Goal: Communication & Community: Answer question/provide support

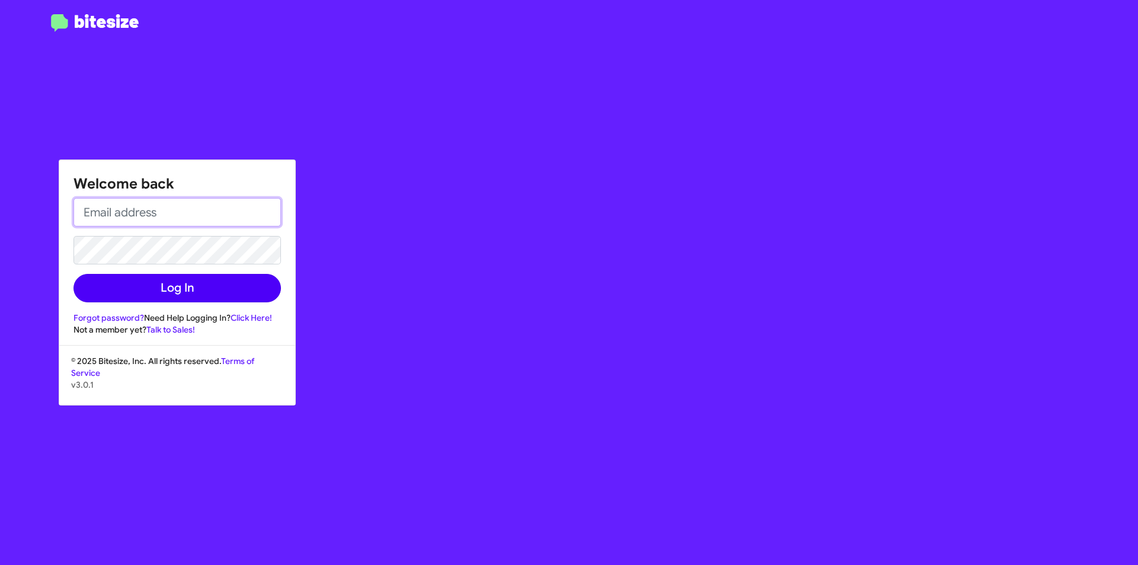
type input "[PERSON_NAME][EMAIL_ADDRESS][PERSON_NAME][PERSON_NAME][DOMAIN_NAME]"
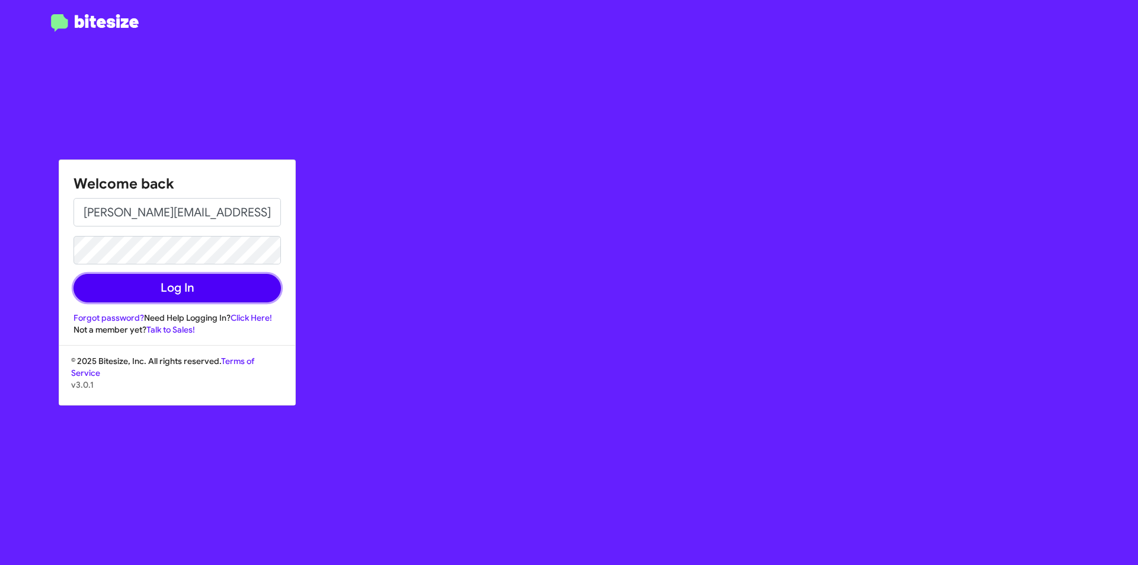
click at [183, 286] on button "Log In" at bounding box center [176, 288] width 207 height 28
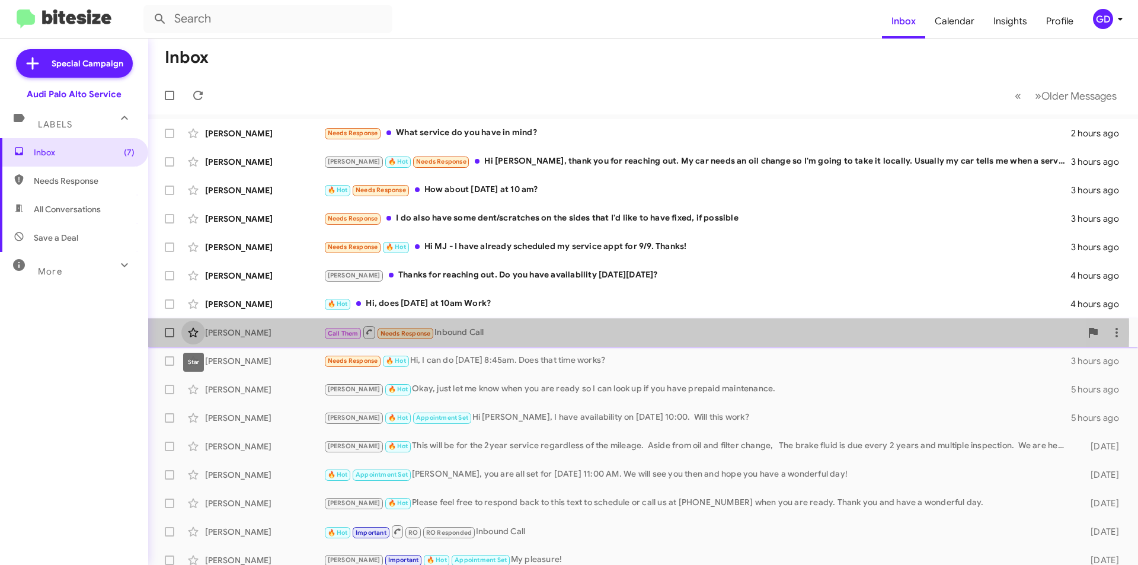
click at [204, 333] on span at bounding box center [193, 332] width 24 height 14
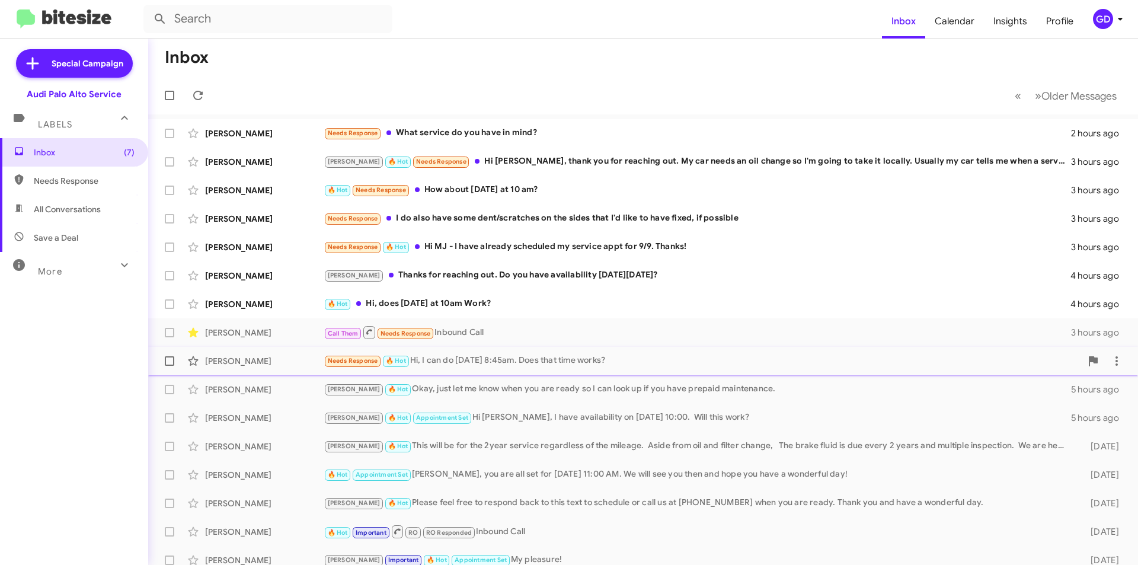
click at [469, 360] on div "Needs Response 🔥 Hot Hi, I can do [DATE] 8:45am. Does that time works?" at bounding box center [702, 361] width 757 height 14
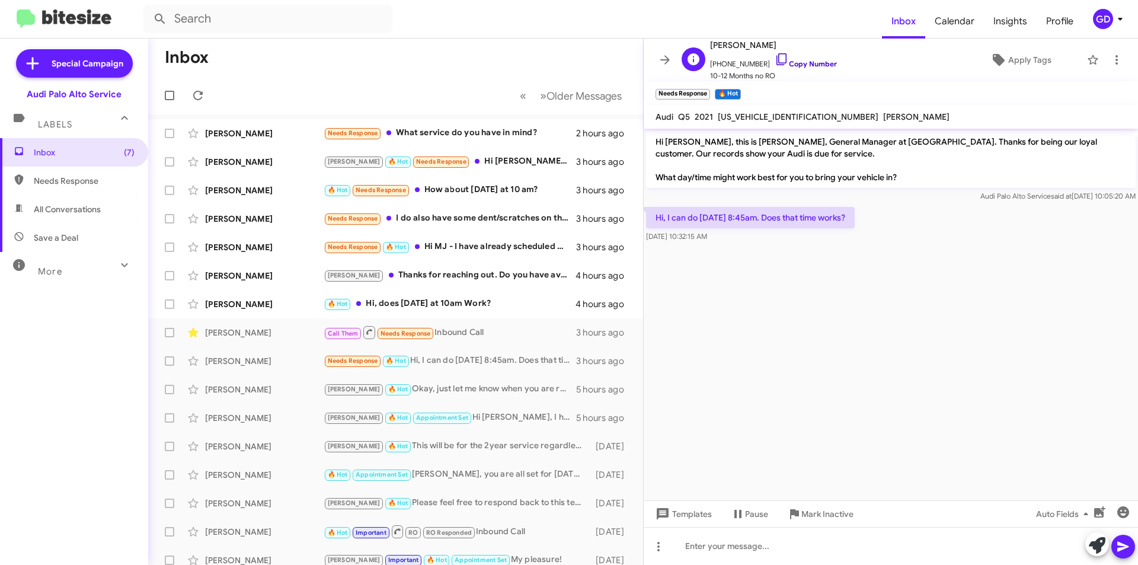
click at [807, 63] on link "Copy Number" at bounding box center [806, 63] width 62 height 9
click at [805, 62] on link "Copy Number" at bounding box center [806, 63] width 62 height 9
drag, startPoint x: 702, startPoint y: 547, endPoint x: 874, endPoint y: 511, distance: 175.5
click at [704, 547] on div at bounding box center [891, 546] width 494 height 38
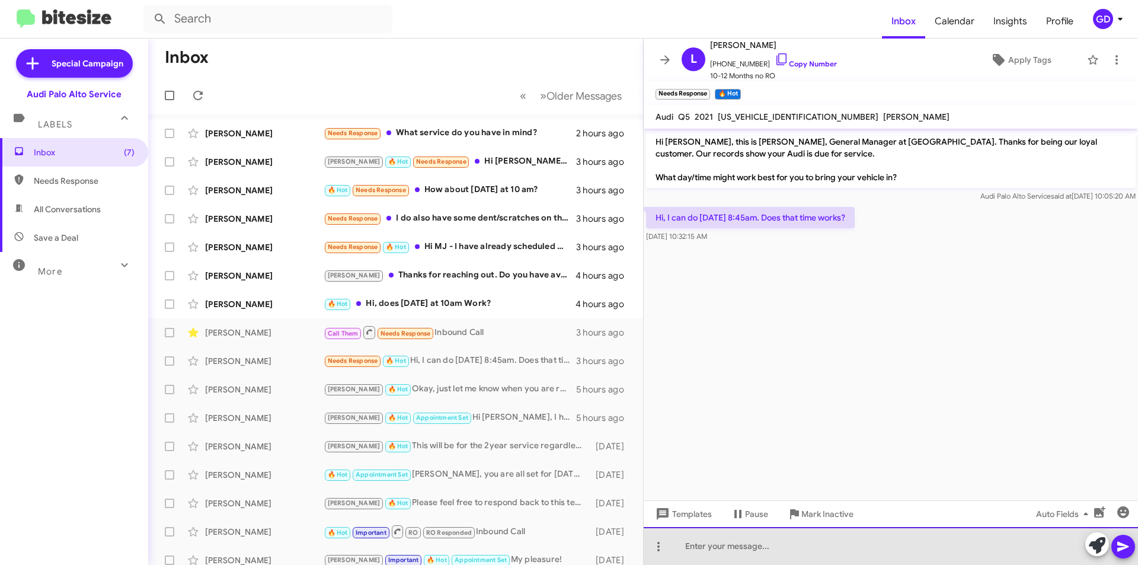
paste div
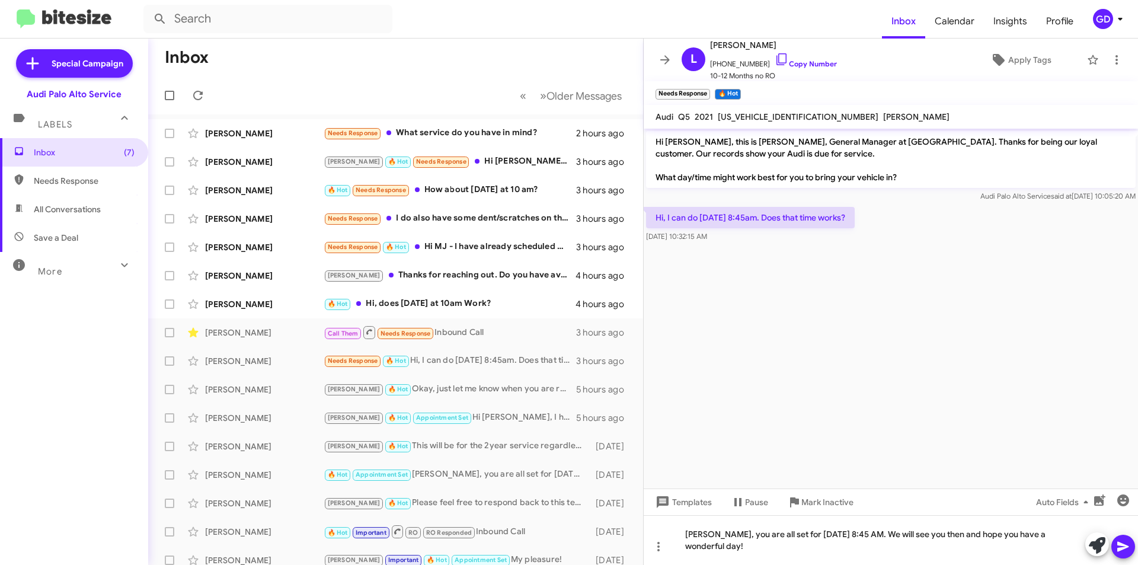
click at [1123, 543] on icon at bounding box center [1123, 546] width 14 height 14
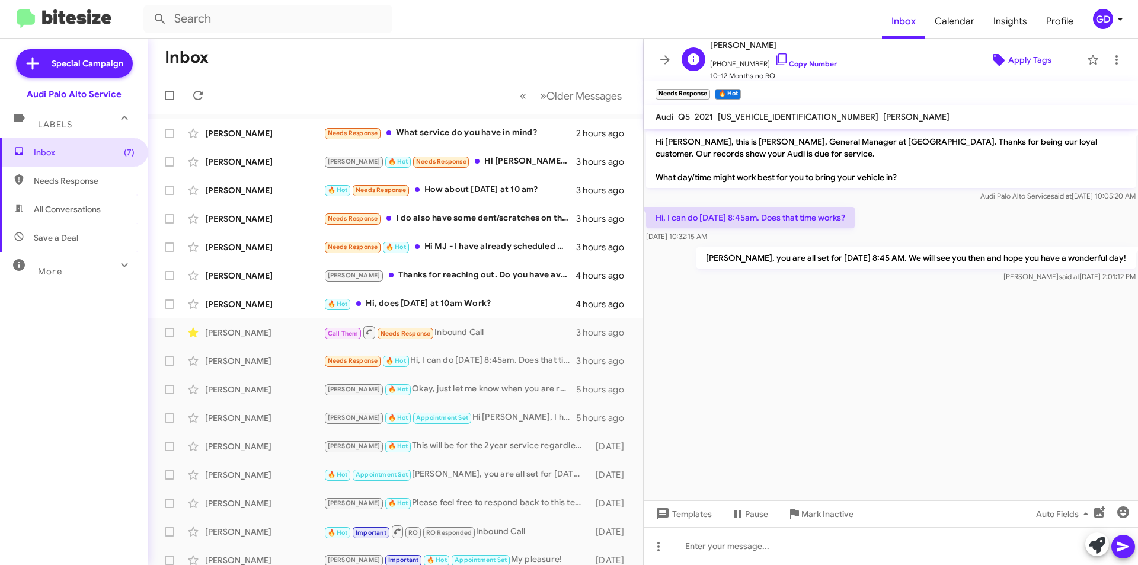
click at [1032, 63] on span "Apply Tags" at bounding box center [1029, 59] width 43 height 21
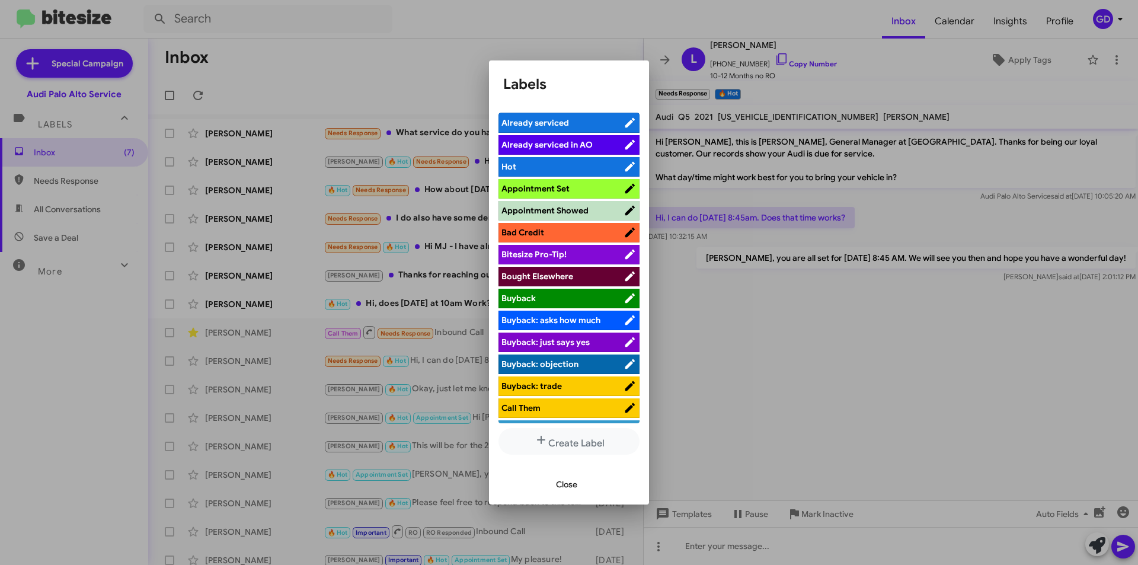
click at [555, 185] on span "Appointment Set" at bounding box center [535, 188] width 68 height 11
drag, startPoint x: 564, startPoint y: 484, endPoint x: 658, endPoint y: 484, distance: 94.8
click at [565, 484] on span "Close" at bounding box center [566, 484] width 21 height 21
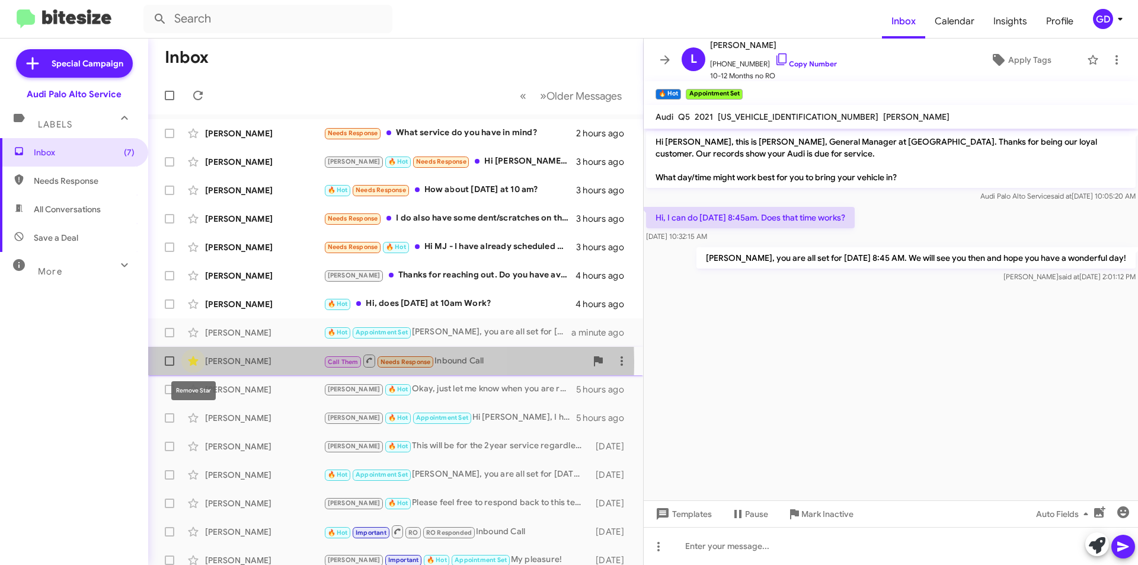
click at [194, 361] on icon at bounding box center [193, 360] width 10 height 9
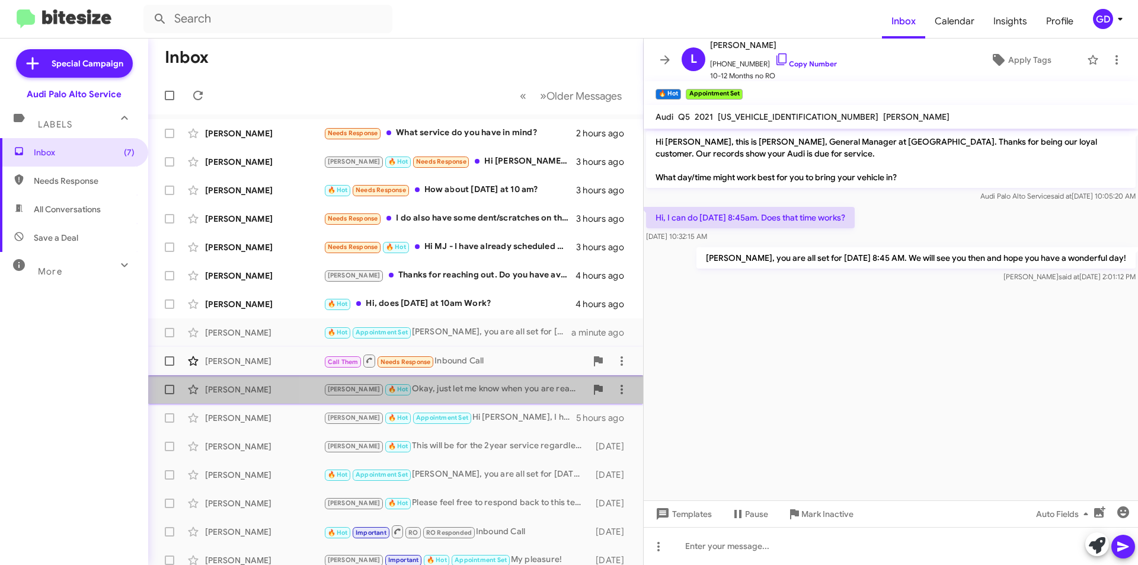
click at [417, 391] on div "[PERSON_NAME] 🔥 Hot Okay, just let me know when you are ready so I can look up …" at bounding box center [455, 389] width 263 height 14
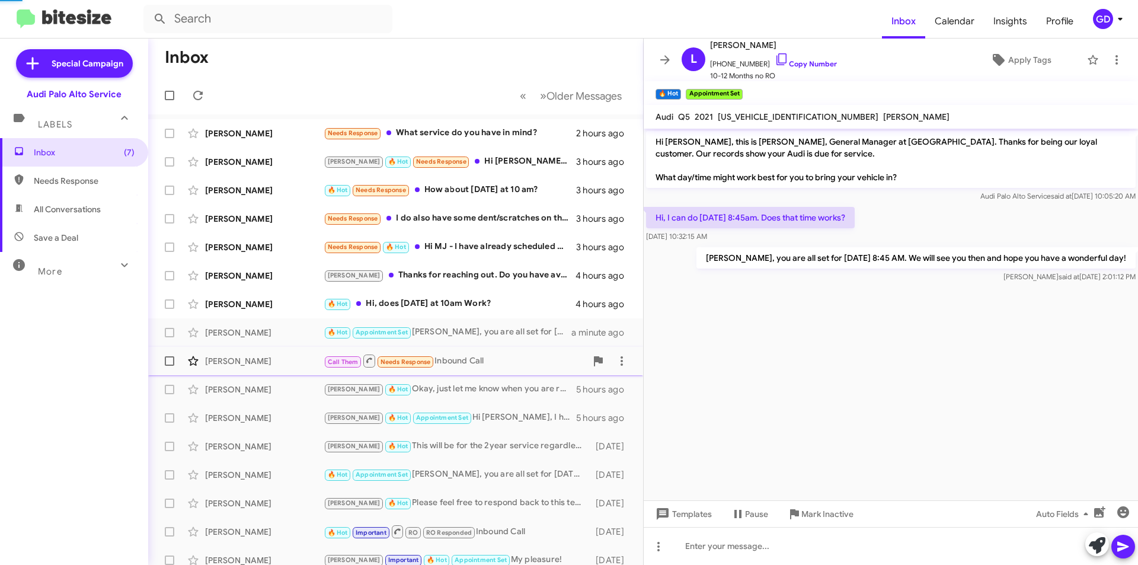
scroll to position [121, 0]
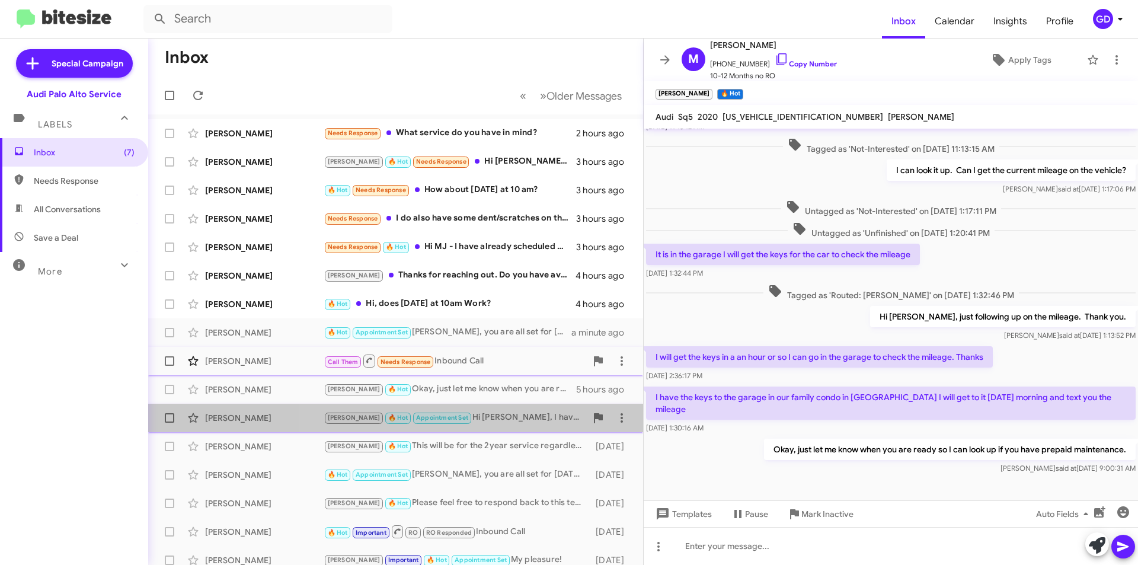
click at [497, 415] on div "[PERSON_NAME] 🔥 Hot Appointment Set Hi [PERSON_NAME], I have availability on [D…" at bounding box center [455, 418] width 263 height 14
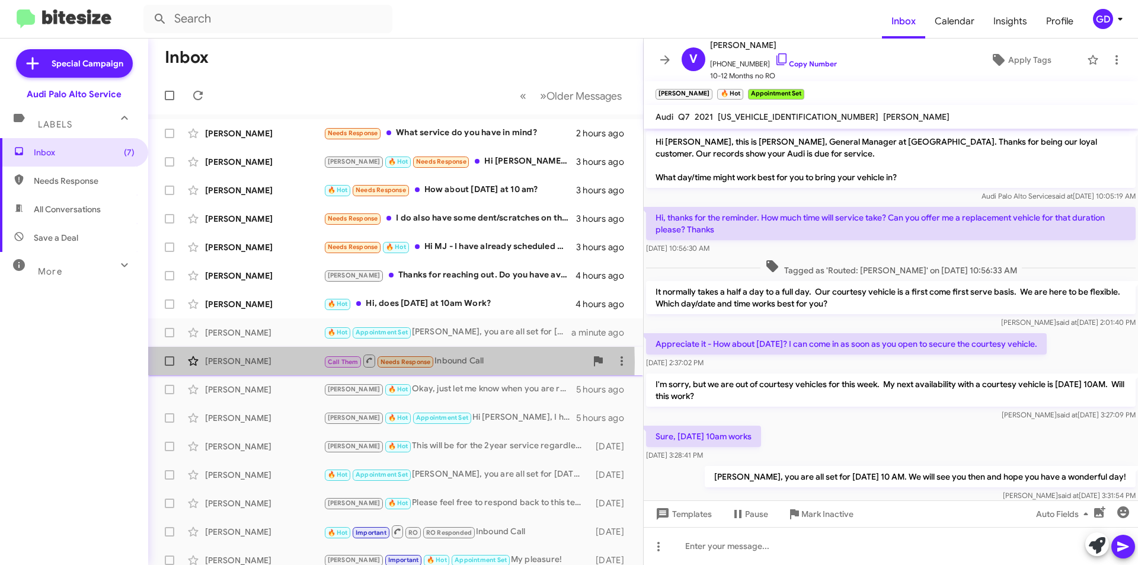
click at [231, 362] on div "[PERSON_NAME]" at bounding box center [264, 361] width 119 height 12
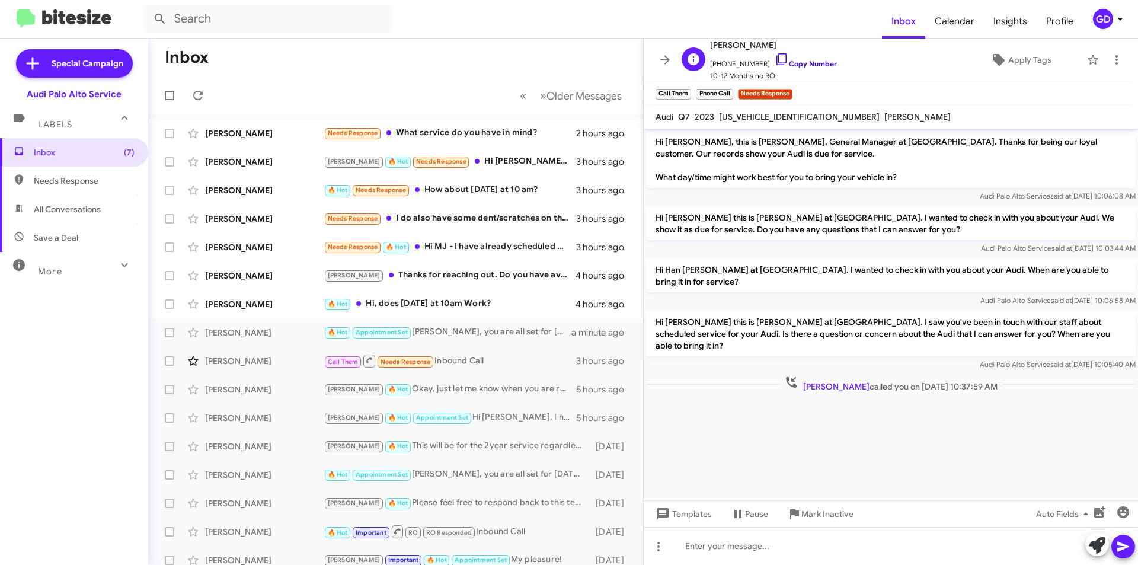
click at [800, 64] on link "Copy Number" at bounding box center [806, 63] width 62 height 9
click at [721, 545] on div at bounding box center [891, 546] width 494 height 38
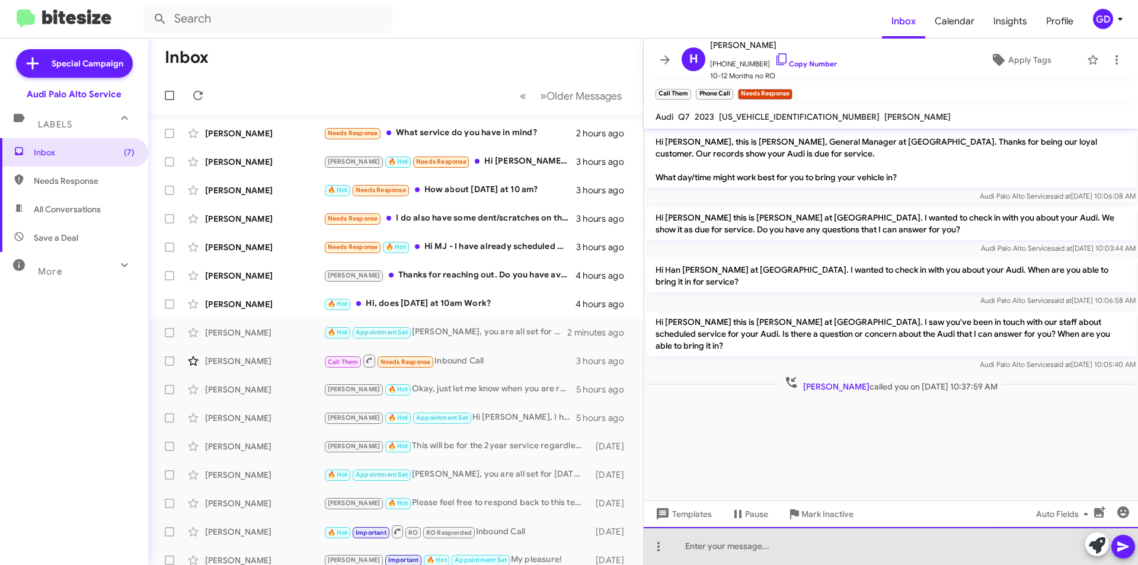
click at [689, 545] on div at bounding box center [891, 546] width 494 height 38
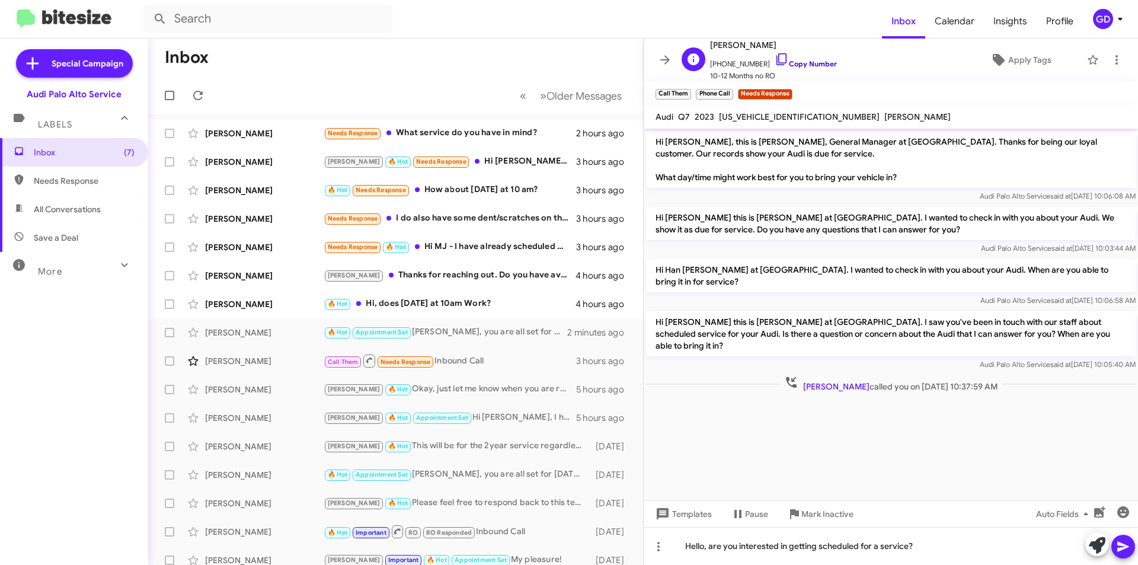
click at [789, 67] on link "Copy Number" at bounding box center [806, 63] width 62 height 9
drag, startPoint x: 918, startPoint y: 545, endPoint x: 639, endPoint y: 525, distance: 279.2
click at [639, 525] on div "Inbox « Previous » Next Older Messages [PERSON_NAME] Needs Response What servic…" at bounding box center [643, 302] width 990 height 526
click at [1015, 59] on span "Apply Tags" at bounding box center [1029, 59] width 43 height 21
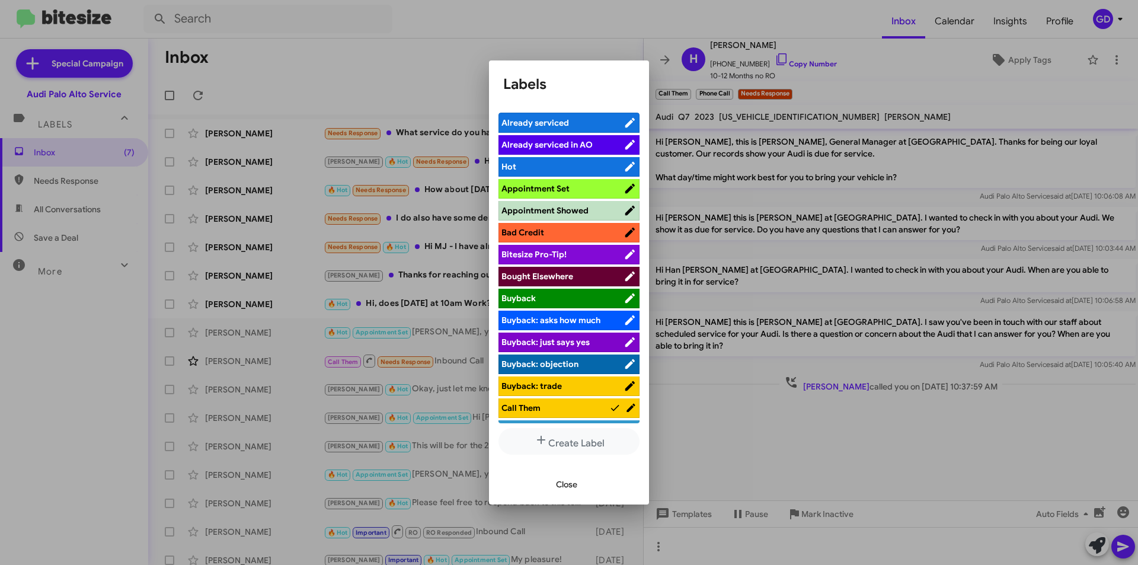
click at [561, 187] on span "Appointment Set" at bounding box center [535, 188] width 68 height 11
click at [567, 481] on span "Close" at bounding box center [566, 484] width 21 height 21
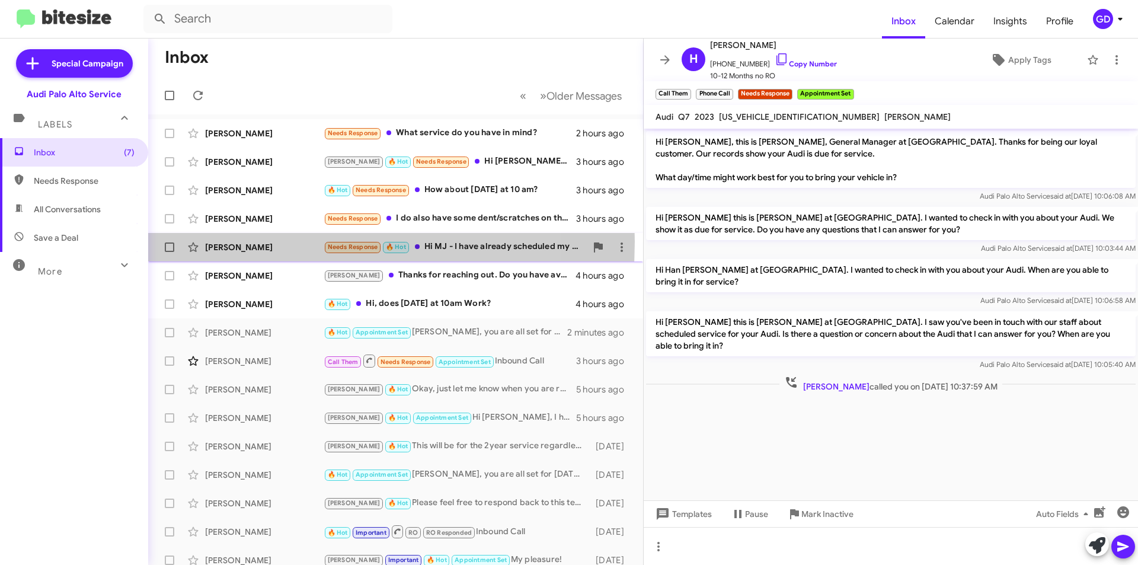
click at [221, 241] on div "[PERSON_NAME]" at bounding box center [264, 247] width 119 height 12
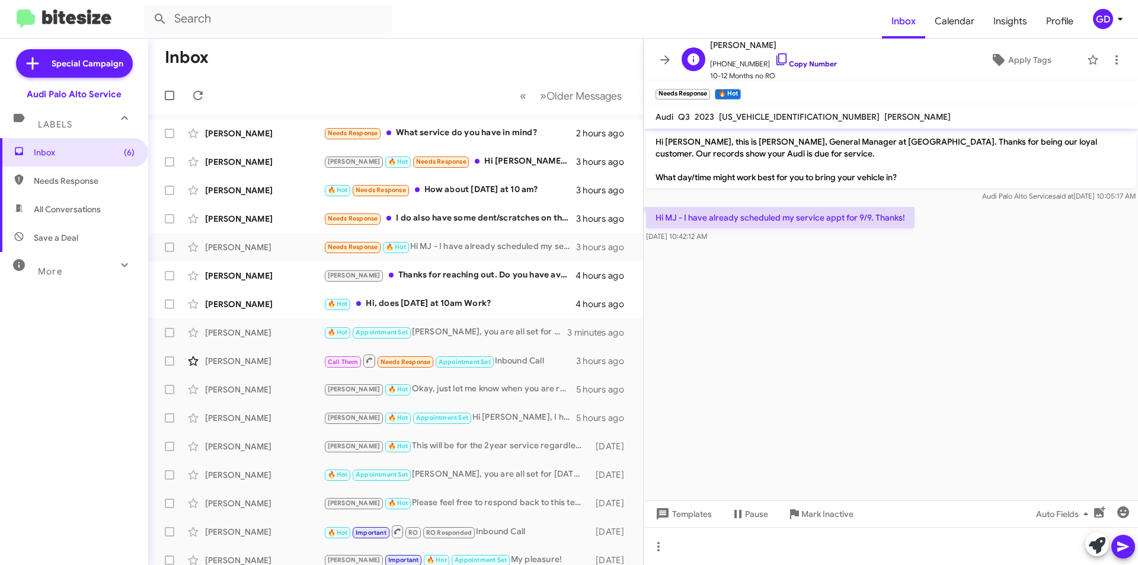
click at [797, 62] on link "Copy Number" at bounding box center [806, 63] width 62 height 9
click at [1034, 277] on cdk-virtual-scroll-viewport "Hi [PERSON_NAME], this is [PERSON_NAME], General Manager at [GEOGRAPHIC_DATA]. …" at bounding box center [891, 315] width 494 height 372
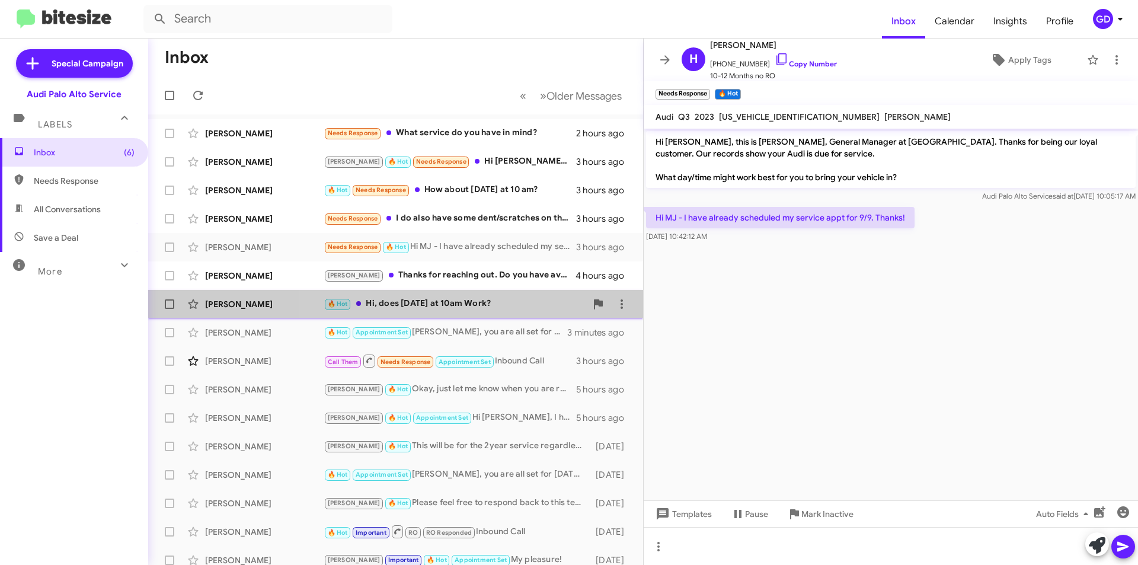
click at [421, 307] on div "🔥 Hot Hi, does [DATE] at 10am Work?" at bounding box center [455, 304] width 263 height 14
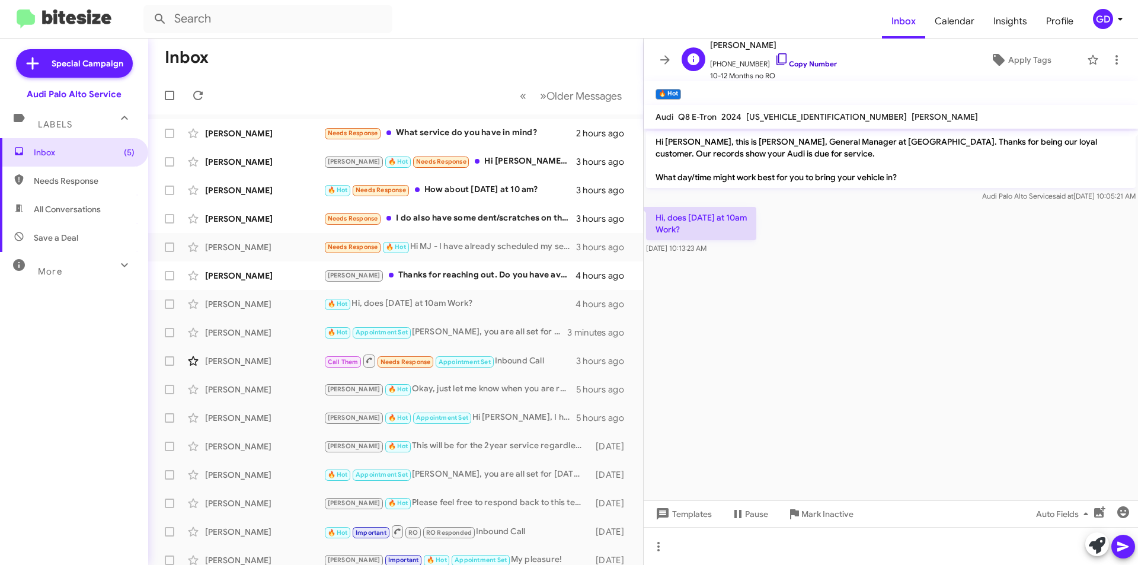
click at [810, 62] on link "Copy Number" at bounding box center [806, 63] width 62 height 9
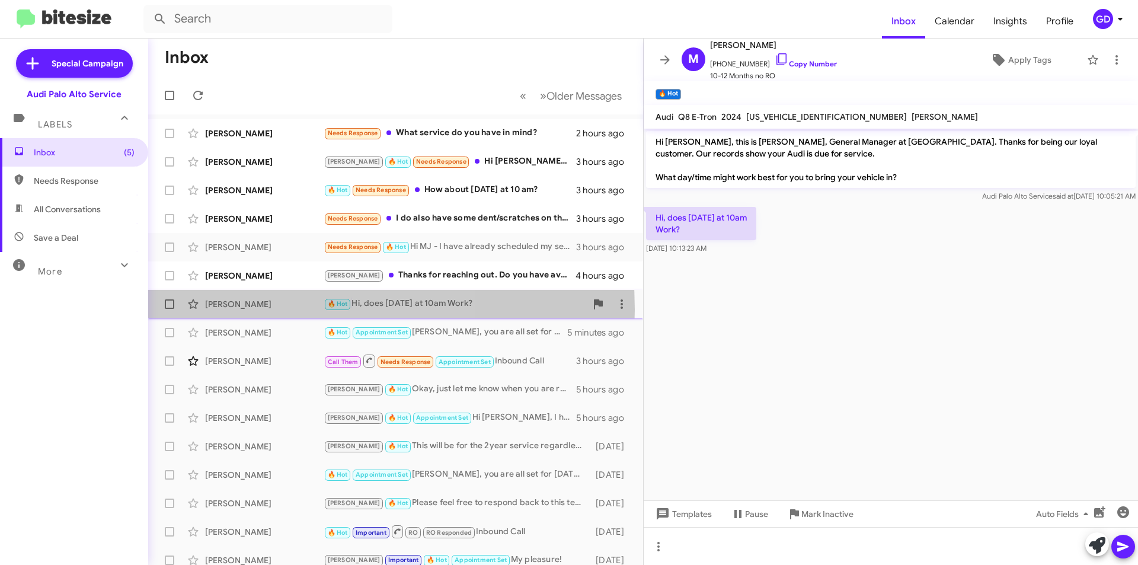
click at [254, 309] on div "[PERSON_NAME]" at bounding box center [264, 304] width 119 height 12
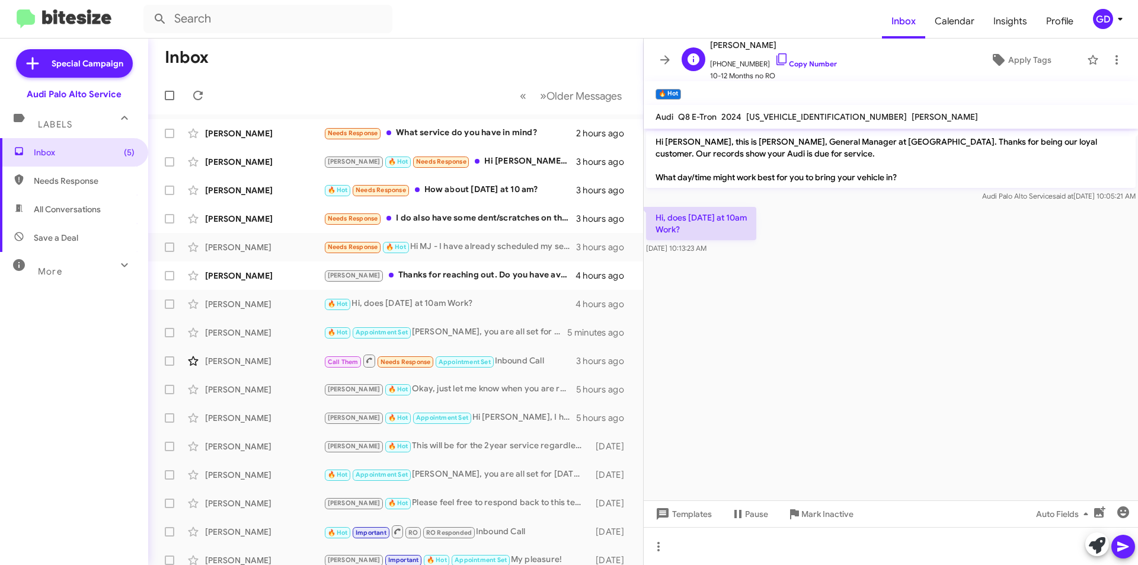
drag, startPoint x: 792, startPoint y: 64, endPoint x: 814, endPoint y: 70, distance: 22.1
click at [793, 64] on link "Copy Number" at bounding box center [806, 63] width 62 height 9
click at [674, 541] on div at bounding box center [891, 546] width 494 height 38
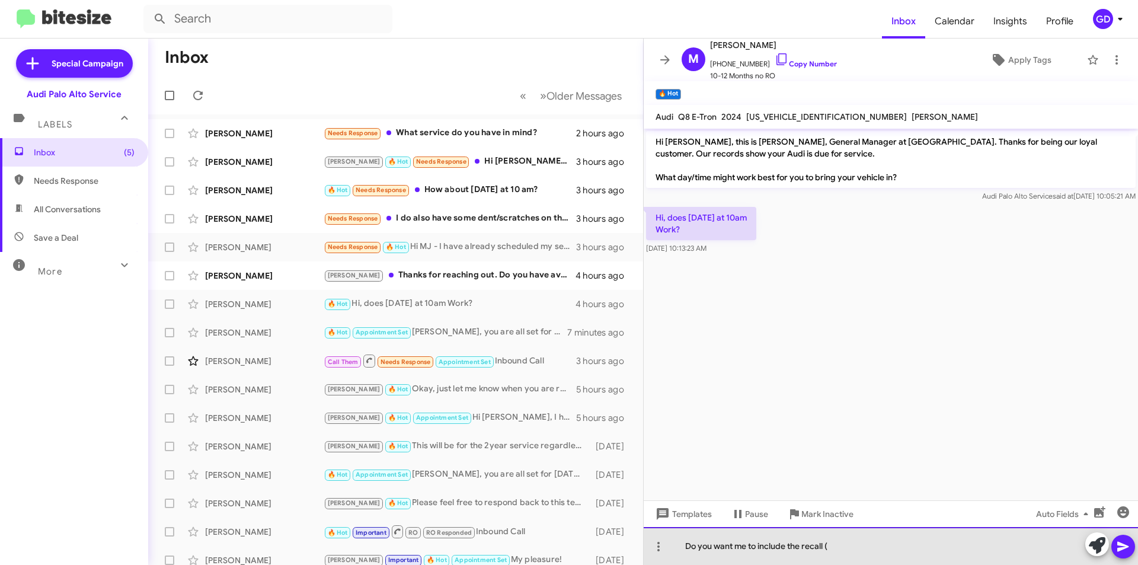
click at [846, 548] on div "Do you want me to include the recall (" at bounding box center [891, 546] width 494 height 38
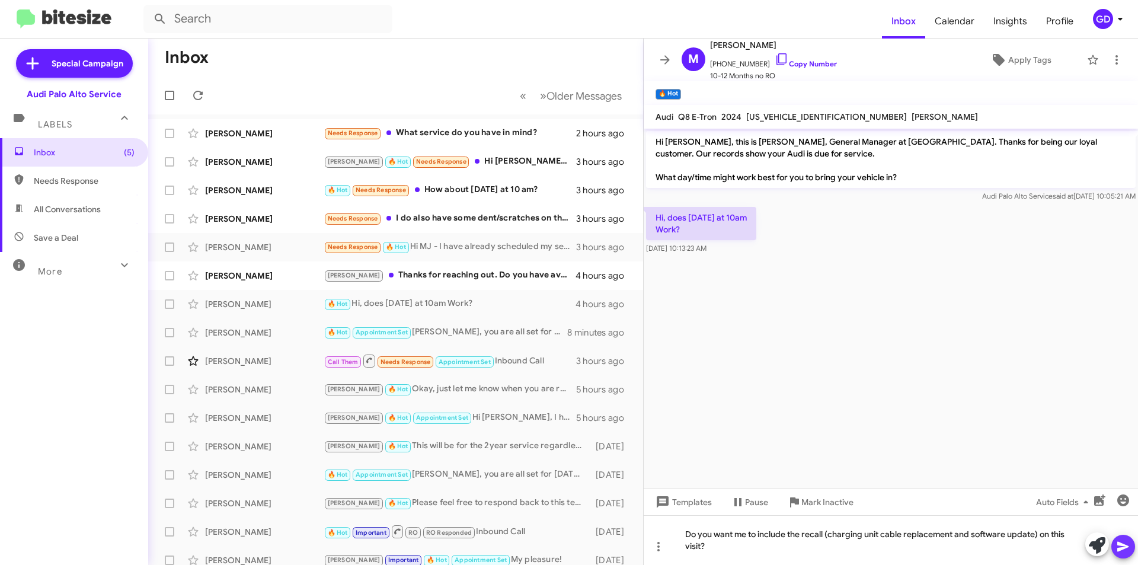
click at [1124, 542] on icon at bounding box center [1123, 546] width 14 height 14
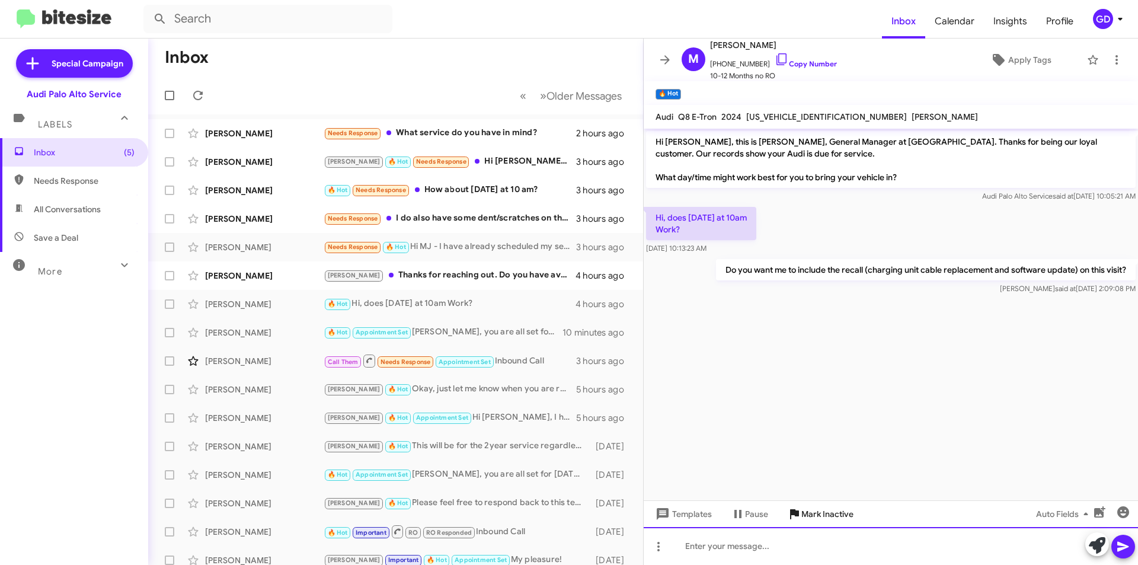
drag, startPoint x: 698, startPoint y: 548, endPoint x: 793, endPoint y: 504, distance: 105.0
click at [700, 548] on div at bounding box center [891, 546] width 494 height 38
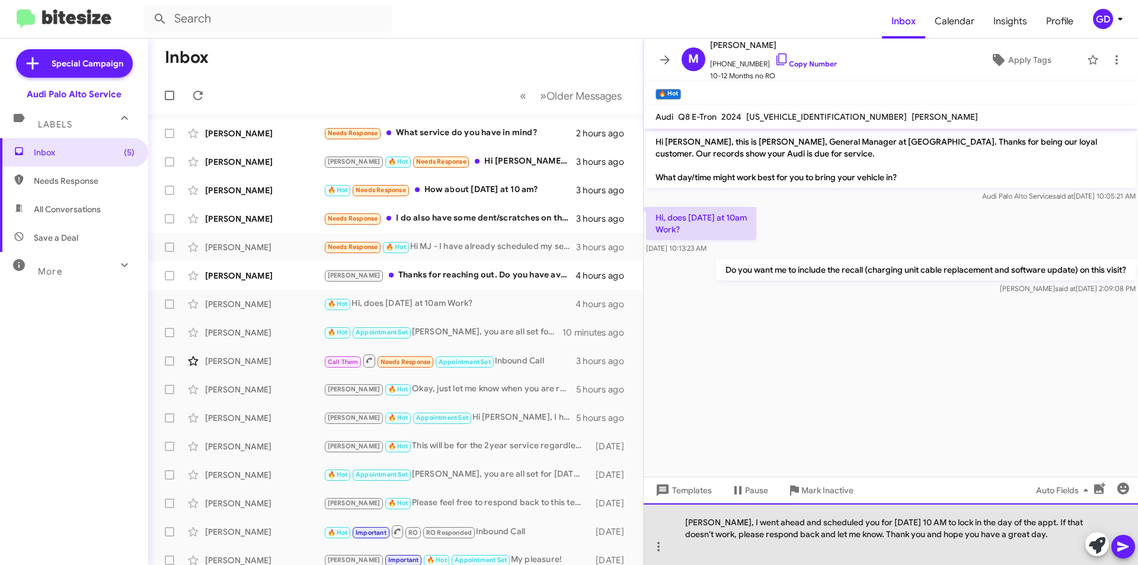
click at [1066, 522] on div "[PERSON_NAME], I went ahead and scheduled you for [DATE] 10 AM to lock in the d…" at bounding box center [891, 534] width 494 height 62
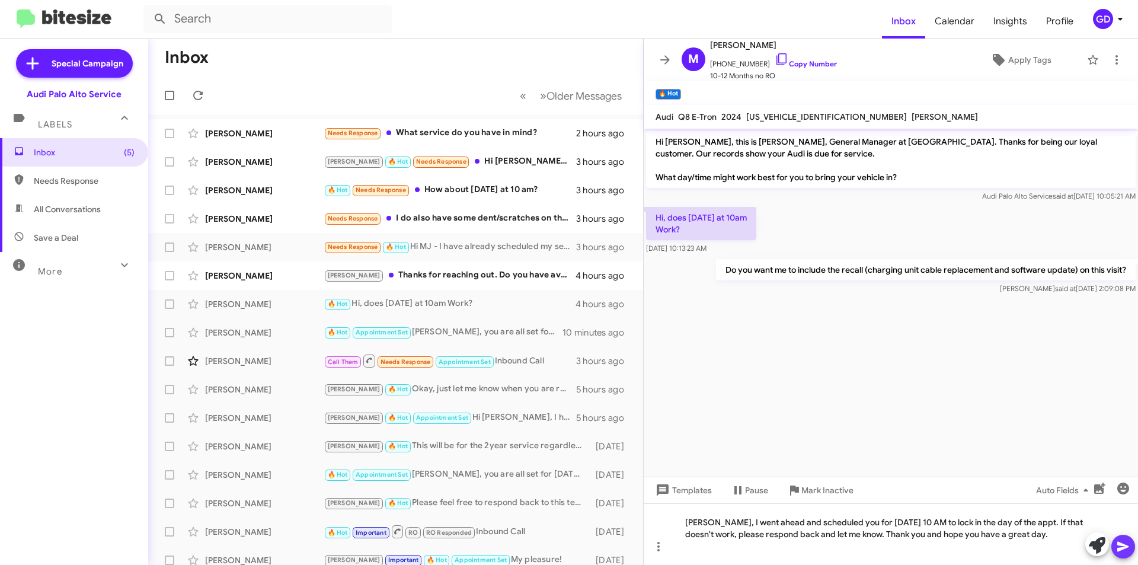
click at [1124, 548] on icon at bounding box center [1122, 547] width 11 height 10
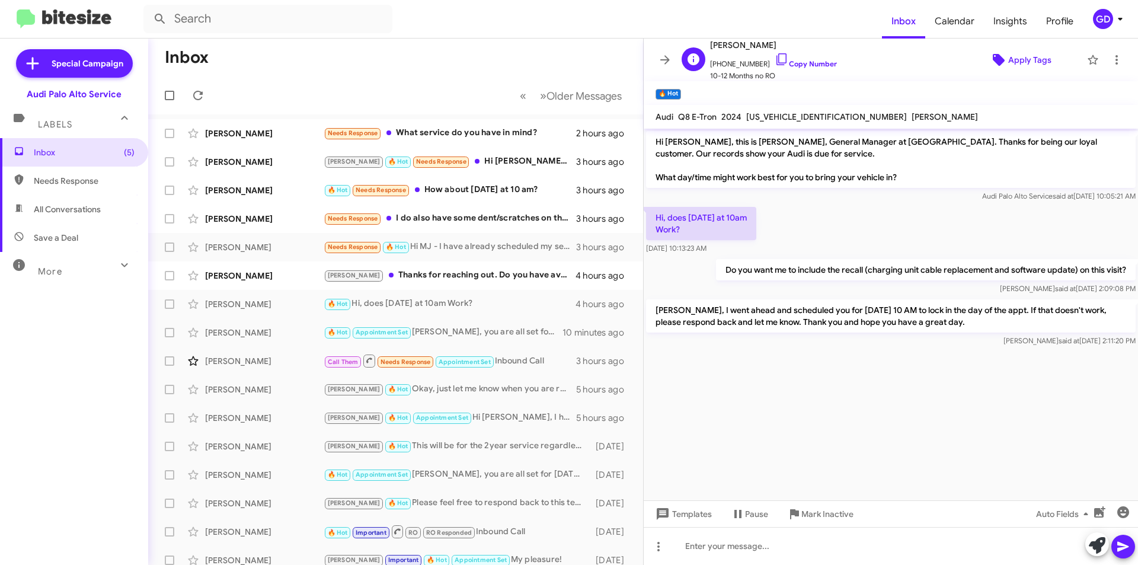
click at [1034, 58] on span "Apply Tags" at bounding box center [1029, 59] width 43 height 21
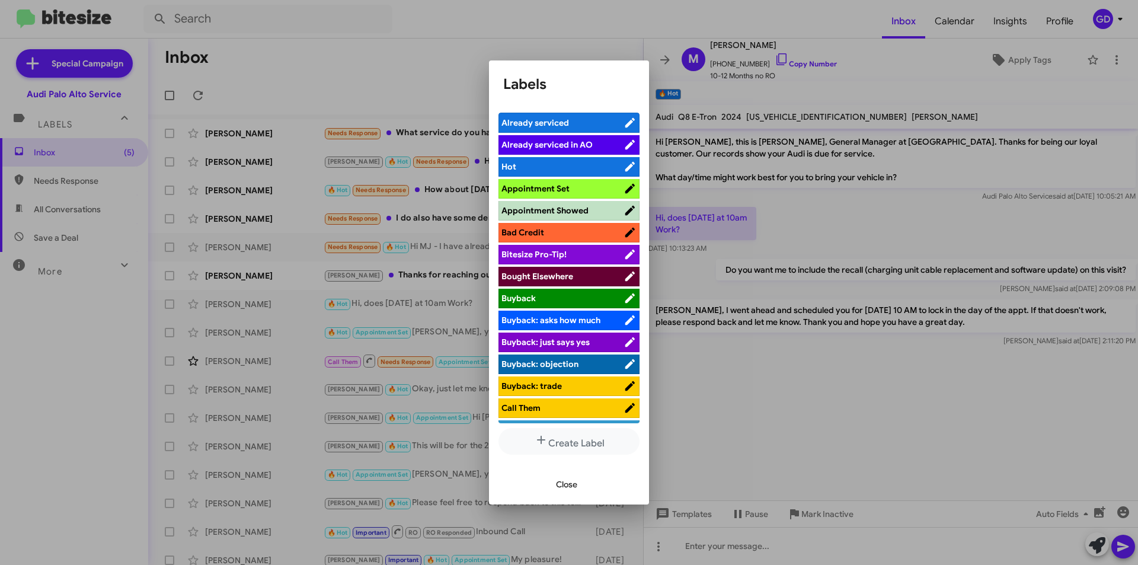
click at [535, 189] on span "Appointment Set" at bounding box center [535, 188] width 68 height 11
drag, startPoint x: 562, startPoint y: 485, endPoint x: 827, endPoint y: 497, distance: 265.1
click at [568, 490] on span "Close" at bounding box center [566, 484] width 21 height 21
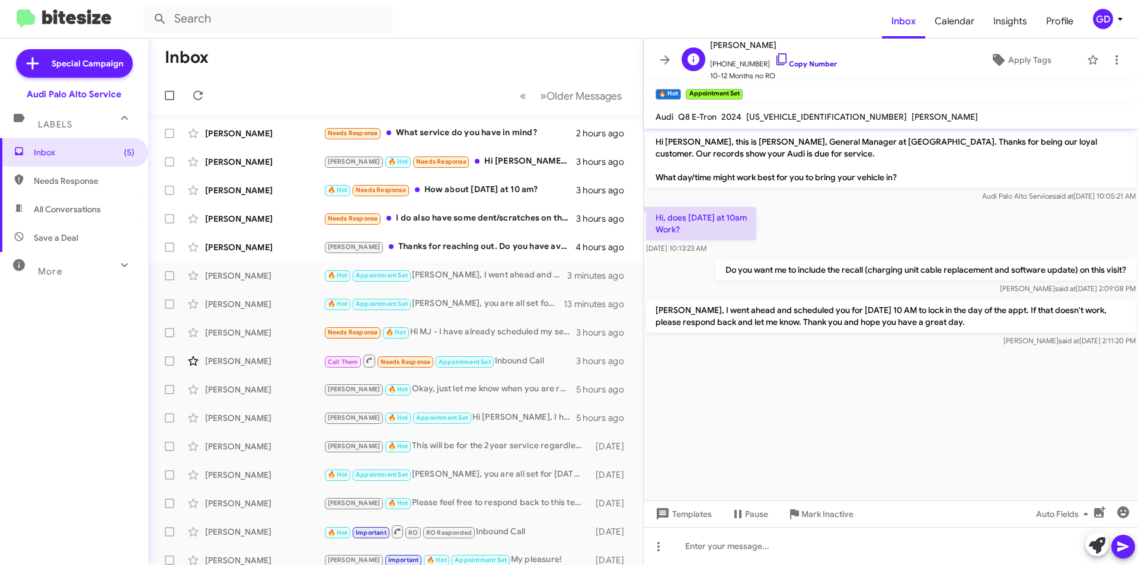
click at [798, 63] on link "Copy Number" at bounding box center [806, 63] width 62 height 9
click at [798, 382] on cdk-virtual-scroll-viewport "Hi [PERSON_NAME], this is [PERSON_NAME], General Manager at [GEOGRAPHIC_DATA]. …" at bounding box center [891, 315] width 494 height 372
click at [66, 184] on span "Needs Response" at bounding box center [84, 181] width 101 height 12
type input "in:needs-response"
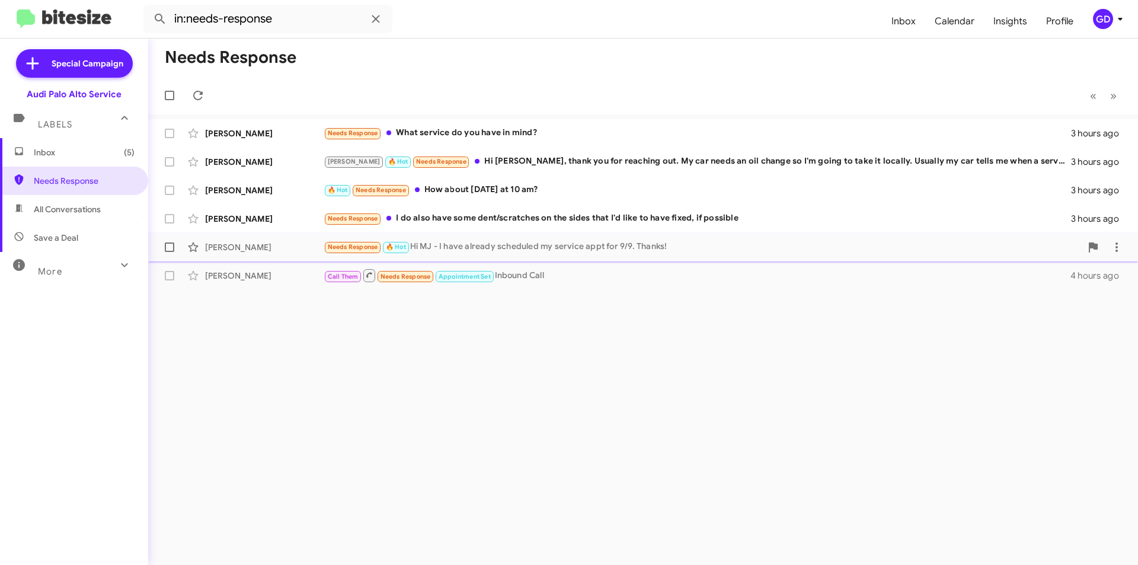
click at [221, 243] on div "[PERSON_NAME]" at bounding box center [264, 247] width 119 height 12
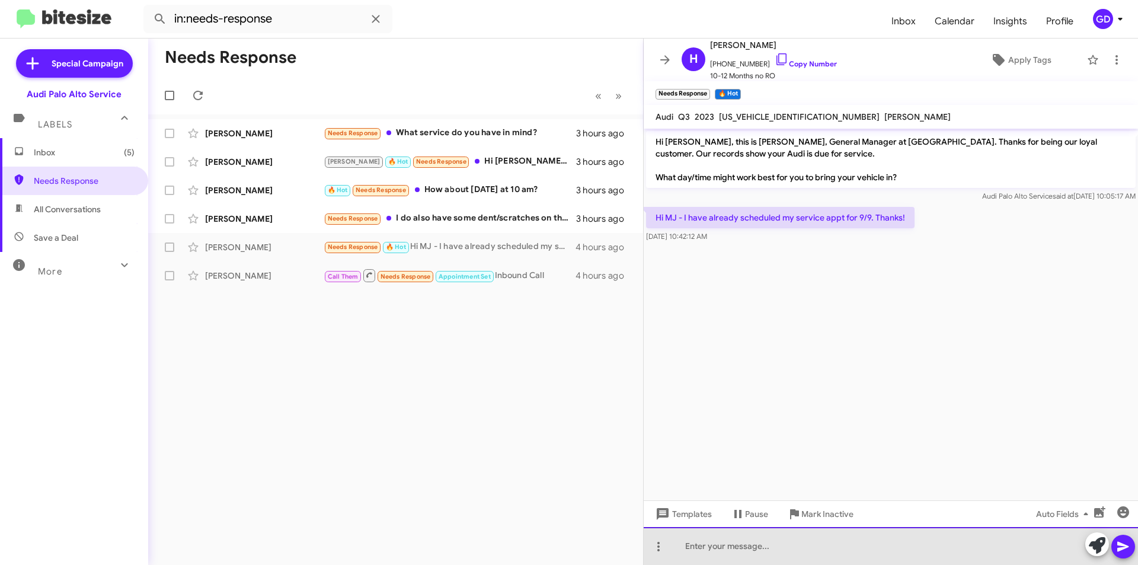
click at [700, 547] on div at bounding box center [891, 546] width 494 height 38
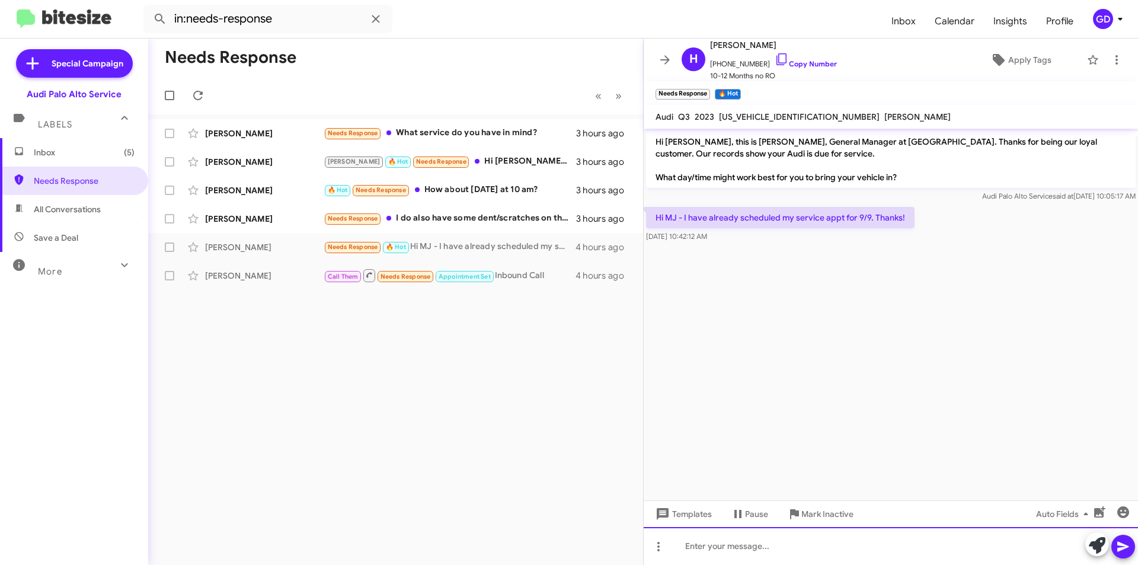
click at [696, 548] on div at bounding box center [891, 546] width 494 height 38
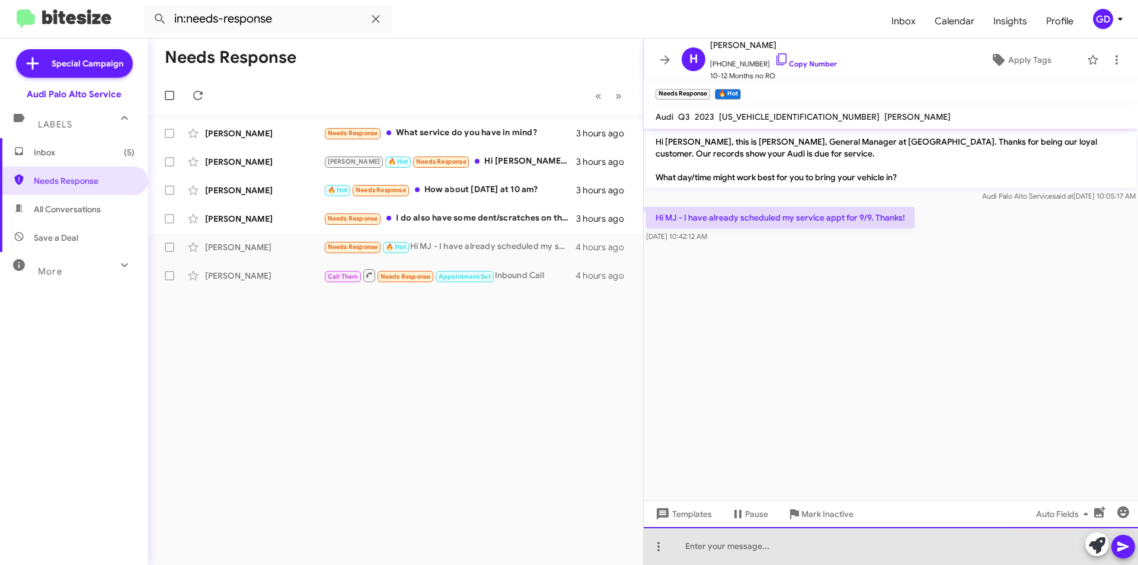
paste div
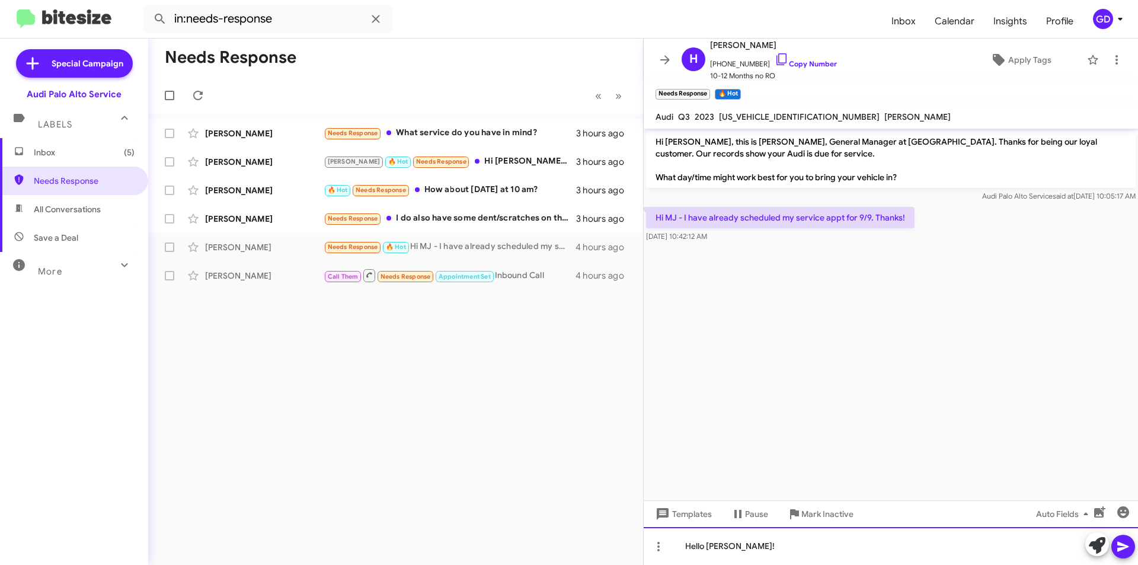
click at [744, 546] on div "Hello [PERSON_NAME]!" at bounding box center [891, 546] width 494 height 38
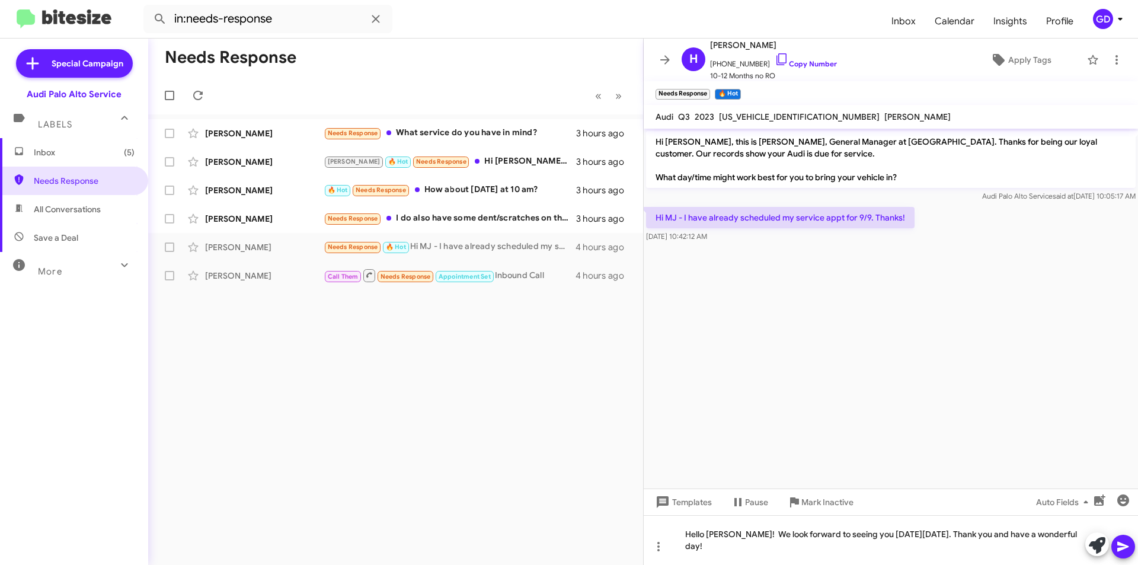
click at [1120, 551] on icon at bounding box center [1123, 546] width 14 height 14
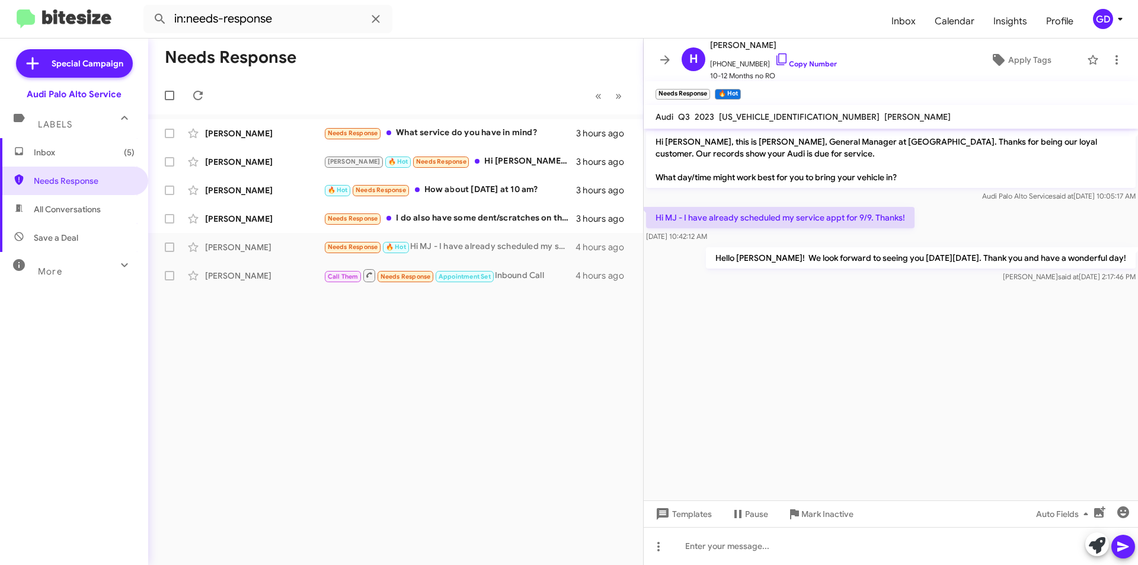
click at [942, 329] on cdk-virtual-scroll-viewport "Hi [PERSON_NAME], this is [PERSON_NAME], General Manager at [GEOGRAPHIC_DATA]. …" at bounding box center [891, 315] width 494 height 372
click at [230, 273] on div "[PERSON_NAME]" at bounding box center [264, 276] width 119 height 12
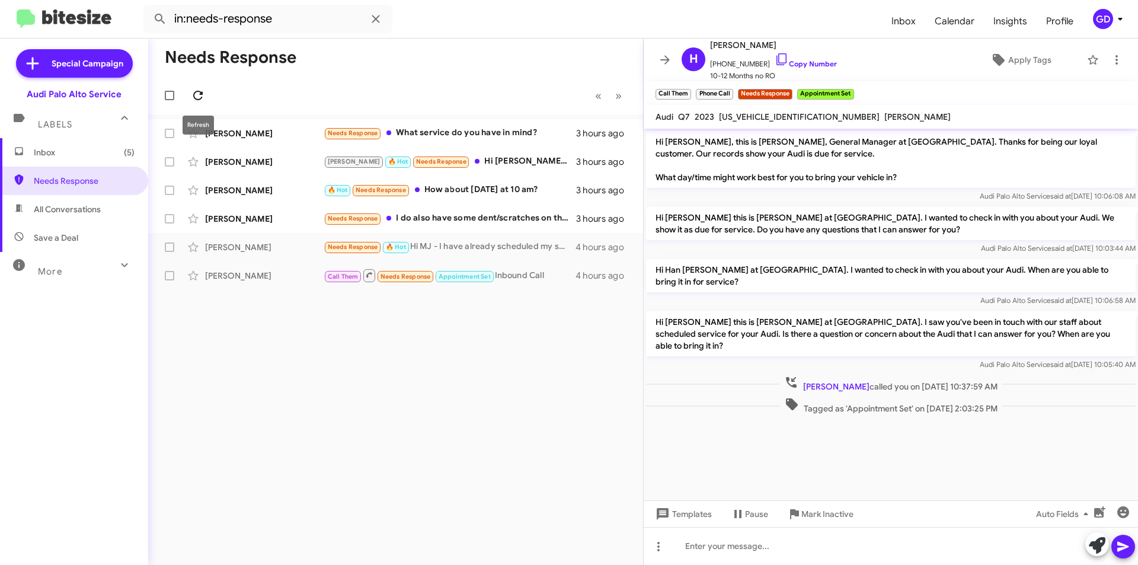
click at [199, 91] on icon at bounding box center [197, 95] width 9 height 9
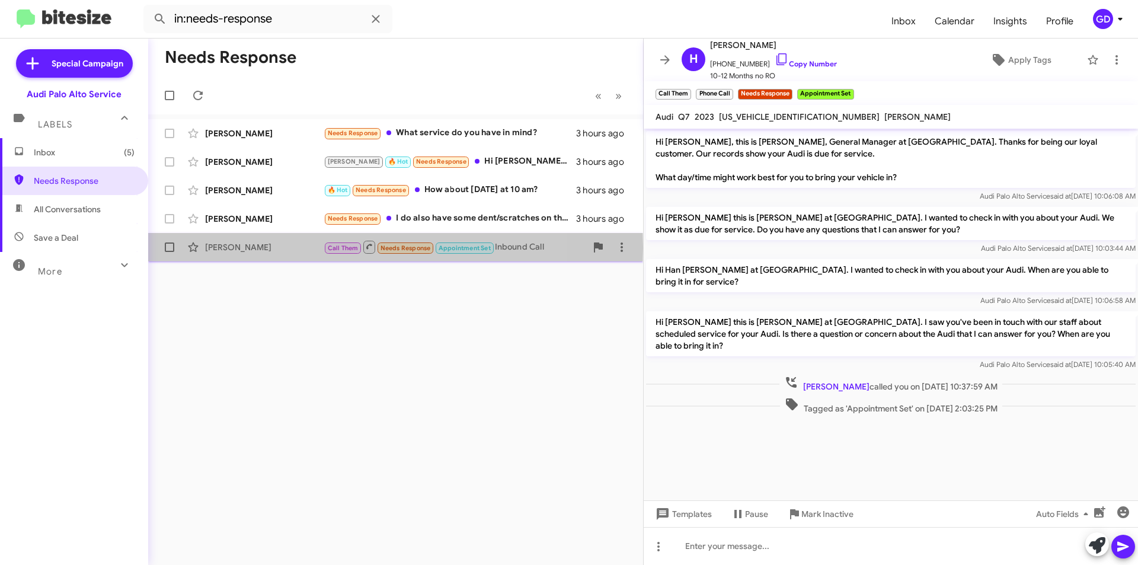
click at [228, 248] on div "[PERSON_NAME]" at bounding box center [264, 247] width 119 height 12
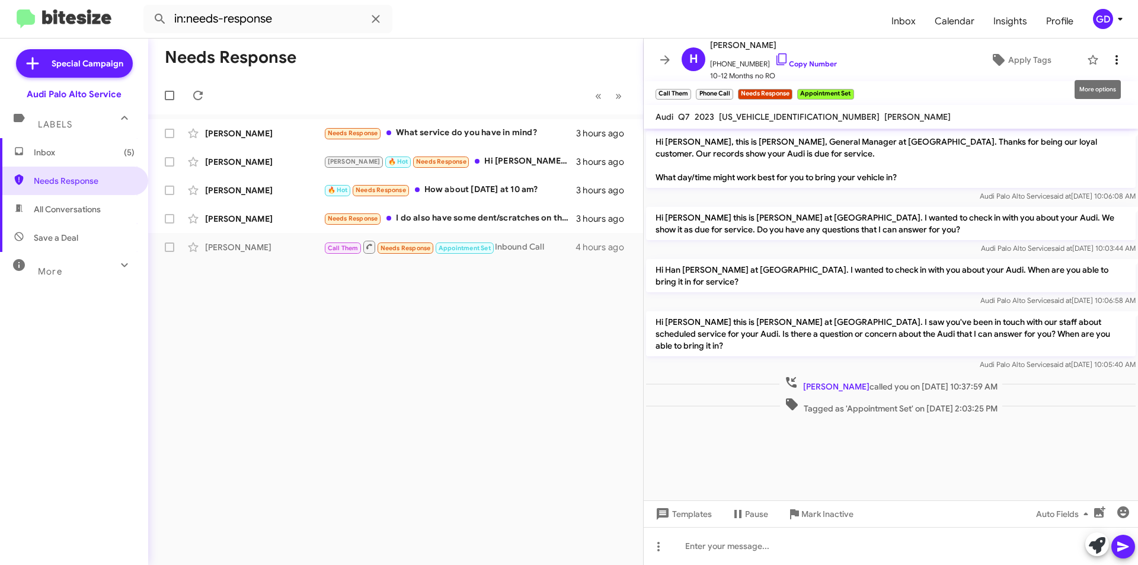
click at [1109, 64] on icon at bounding box center [1116, 60] width 14 height 14
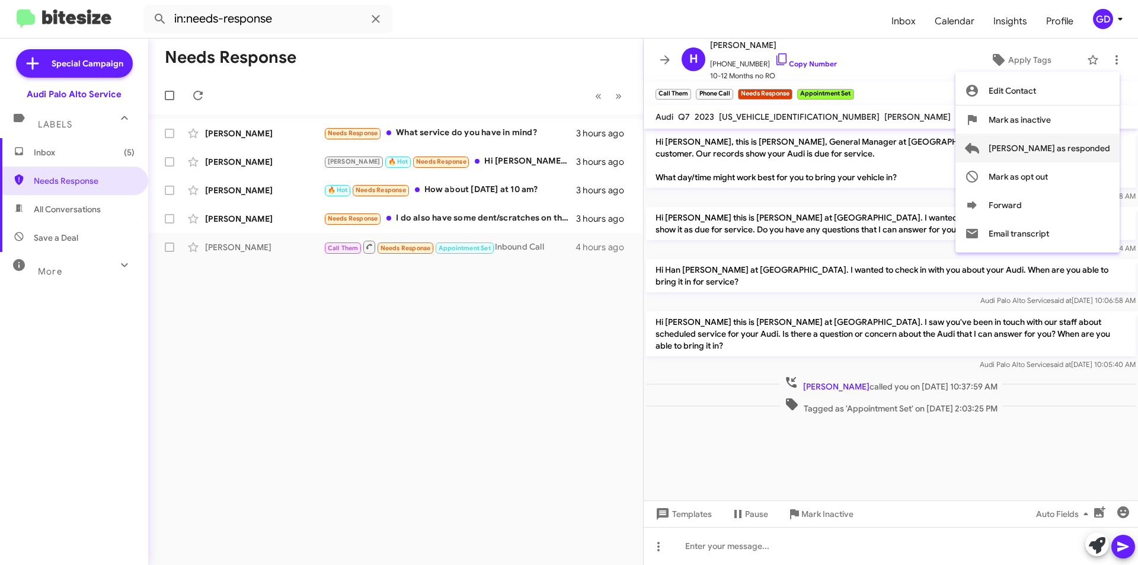
click at [1076, 151] on span "[PERSON_NAME] as responded" at bounding box center [1049, 148] width 121 height 28
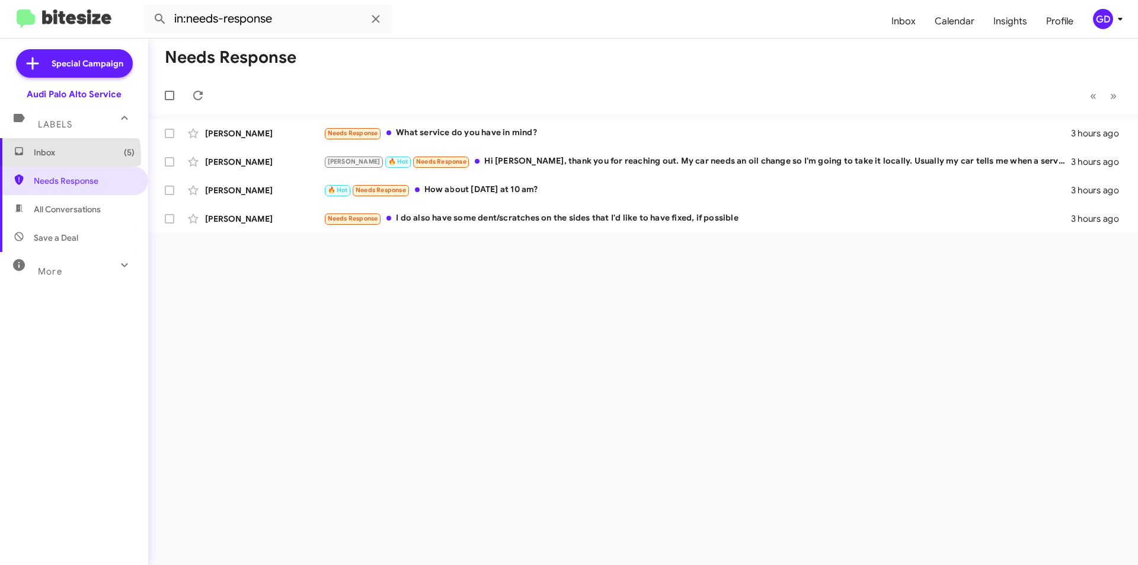
click at [35, 156] on span "Inbox (5)" at bounding box center [74, 152] width 148 height 28
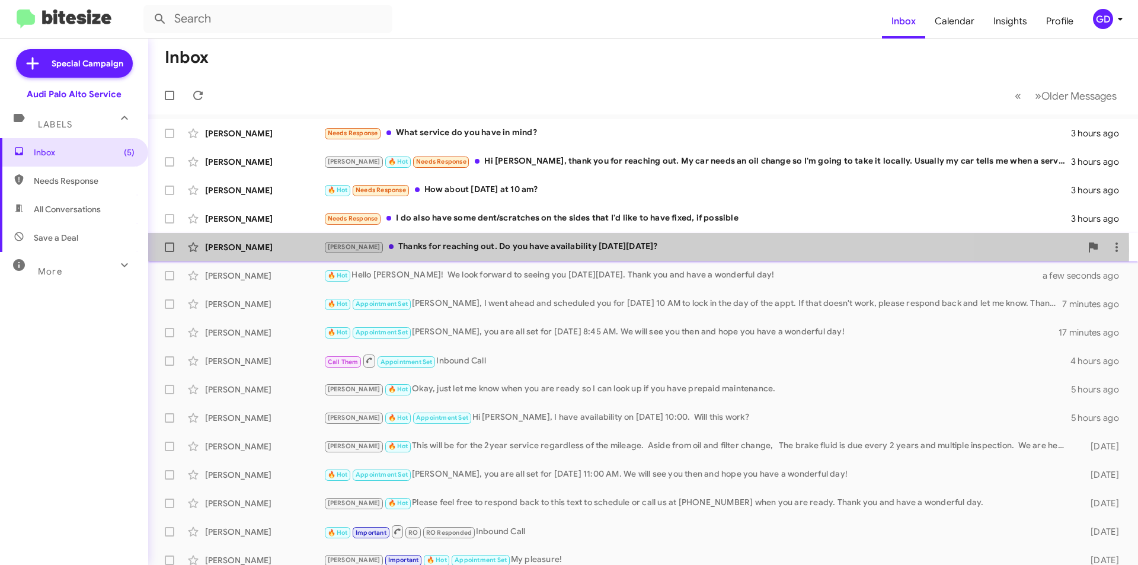
click at [223, 250] on div "[PERSON_NAME]" at bounding box center [264, 247] width 119 height 12
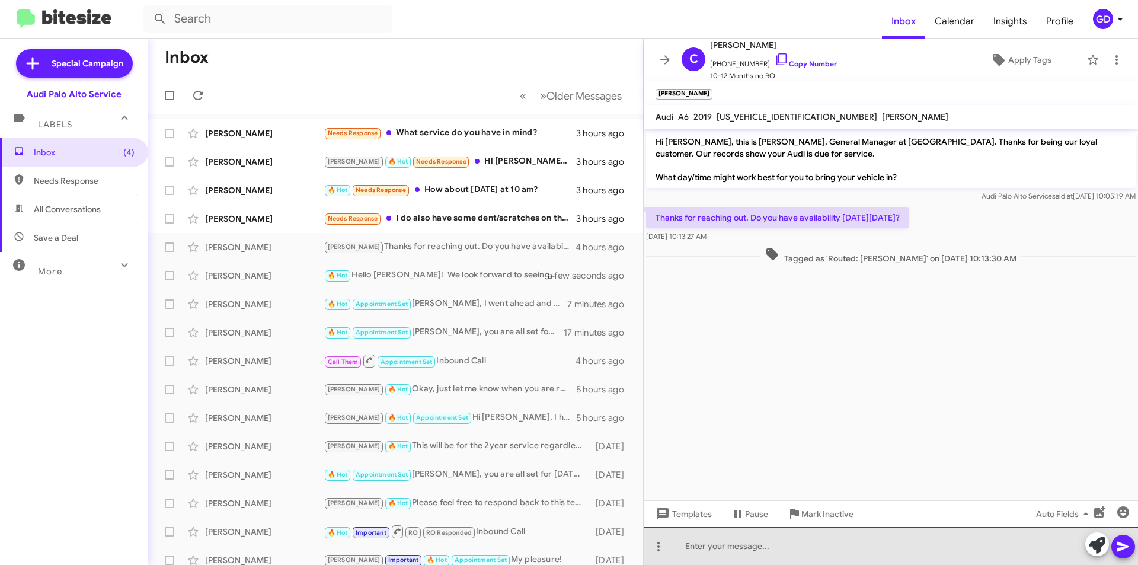
click at [703, 542] on div at bounding box center [891, 546] width 494 height 38
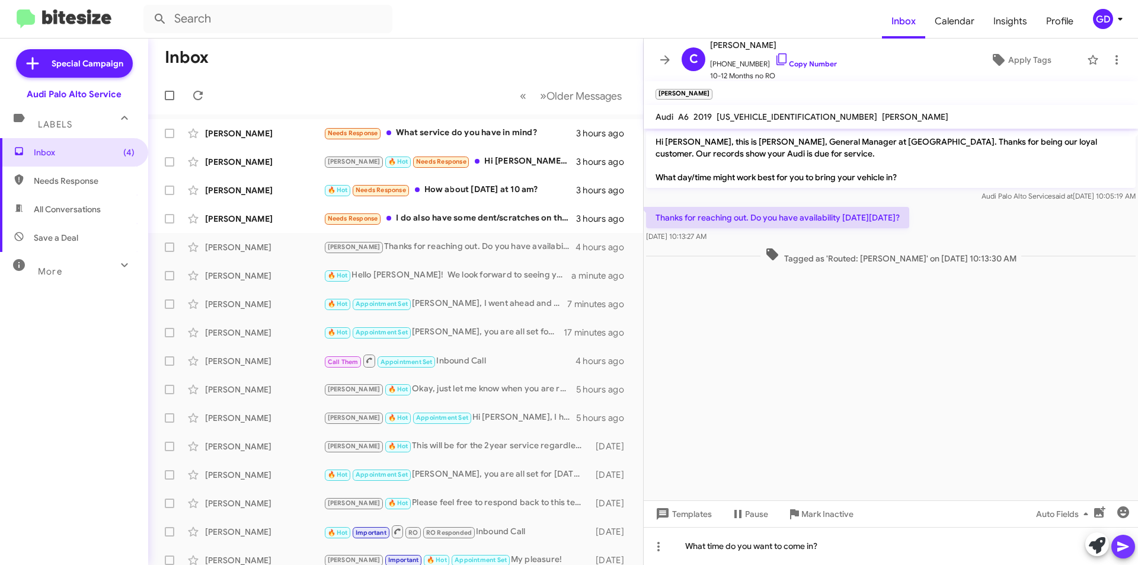
click at [1120, 546] on icon at bounding box center [1123, 546] width 14 height 14
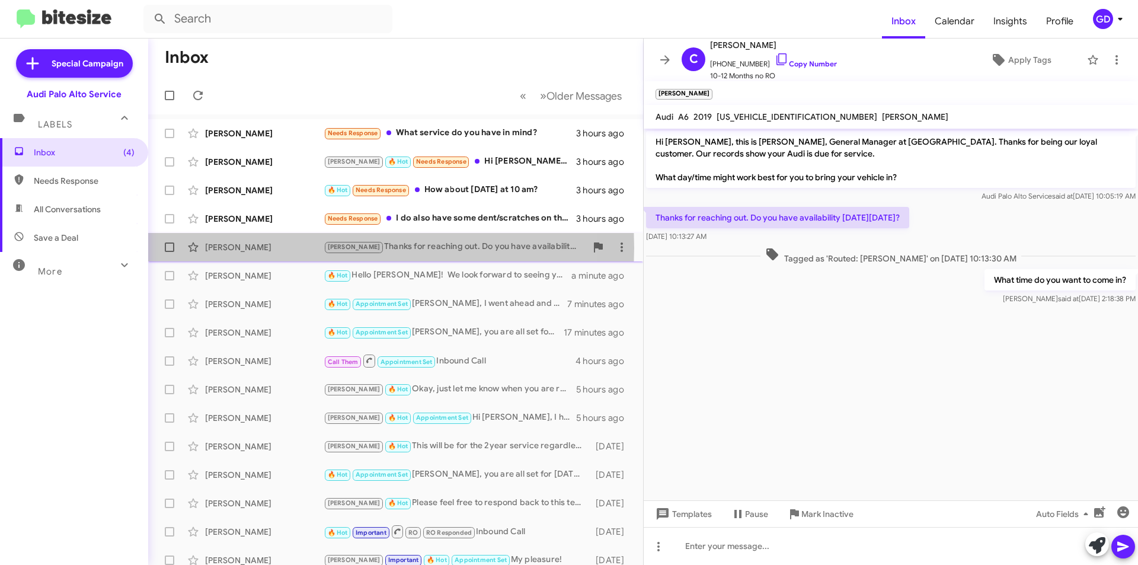
click at [239, 248] on div "[PERSON_NAME]" at bounding box center [264, 247] width 119 height 12
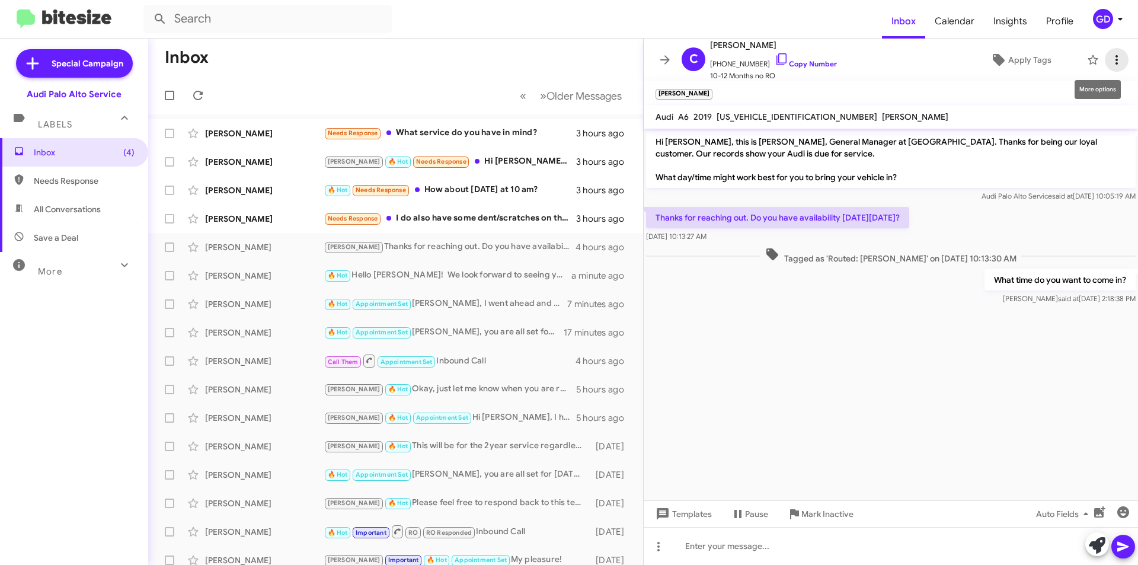
click at [1109, 59] on icon at bounding box center [1116, 60] width 14 height 14
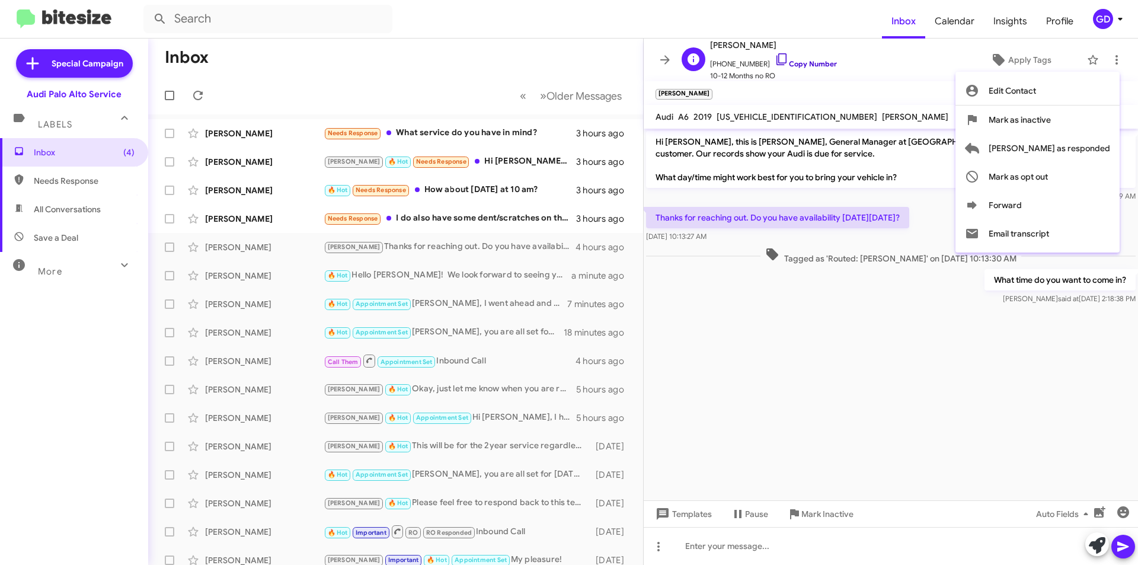
click at [801, 62] on div at bounding box center [569, 282] width 1138 height 565
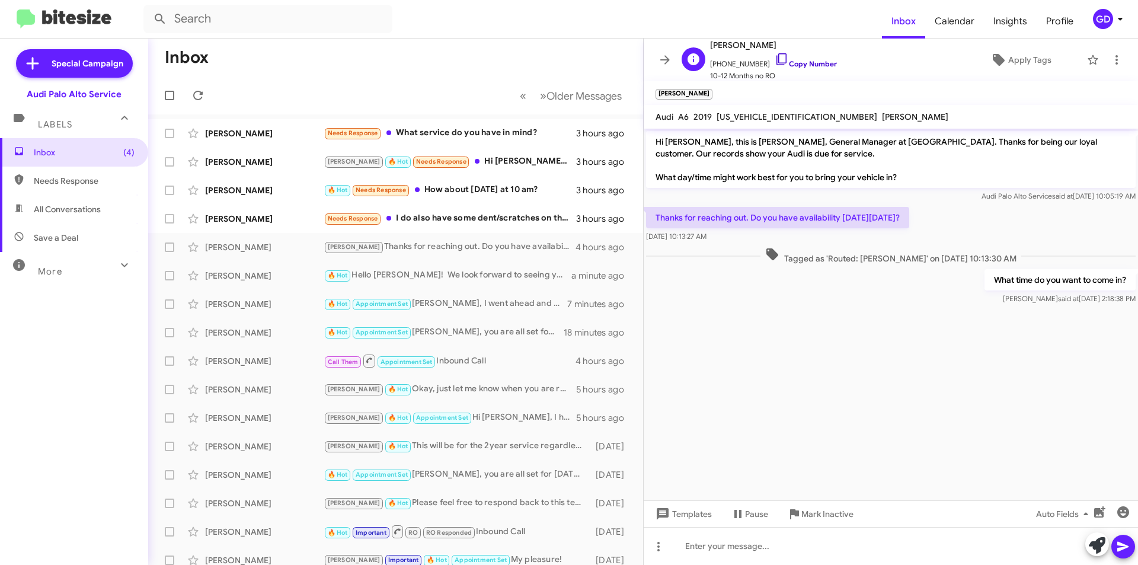
click at [800, 64] on link "Copy Number" at bounding box center [806, 63] width 62 height 9
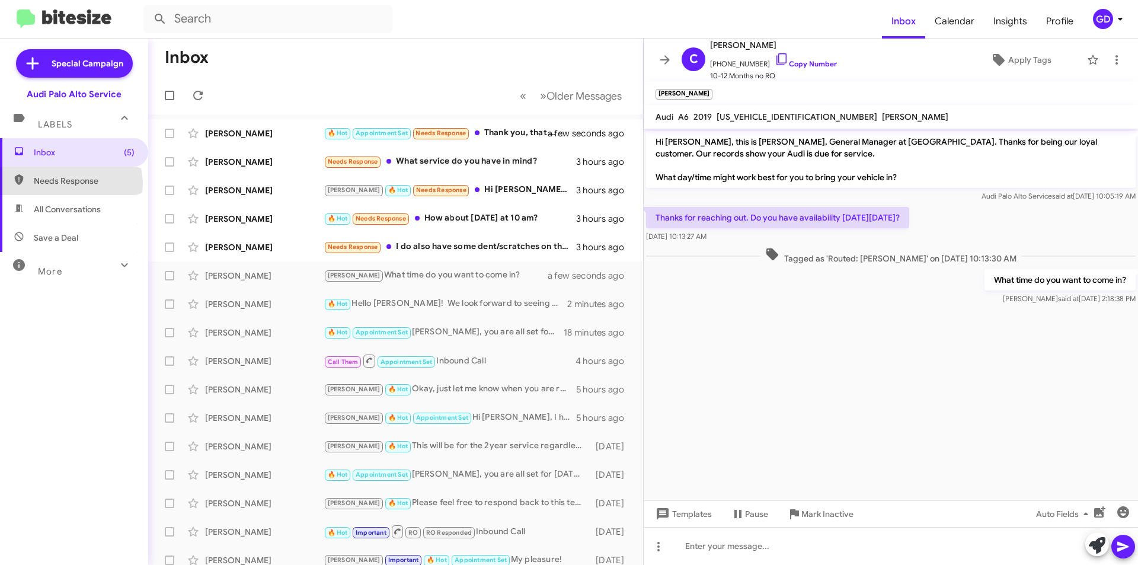
click at [71, 184] on span "Needs Response" at bounding box center [84, 181] width 101 height 12
type input "in:needs-response"
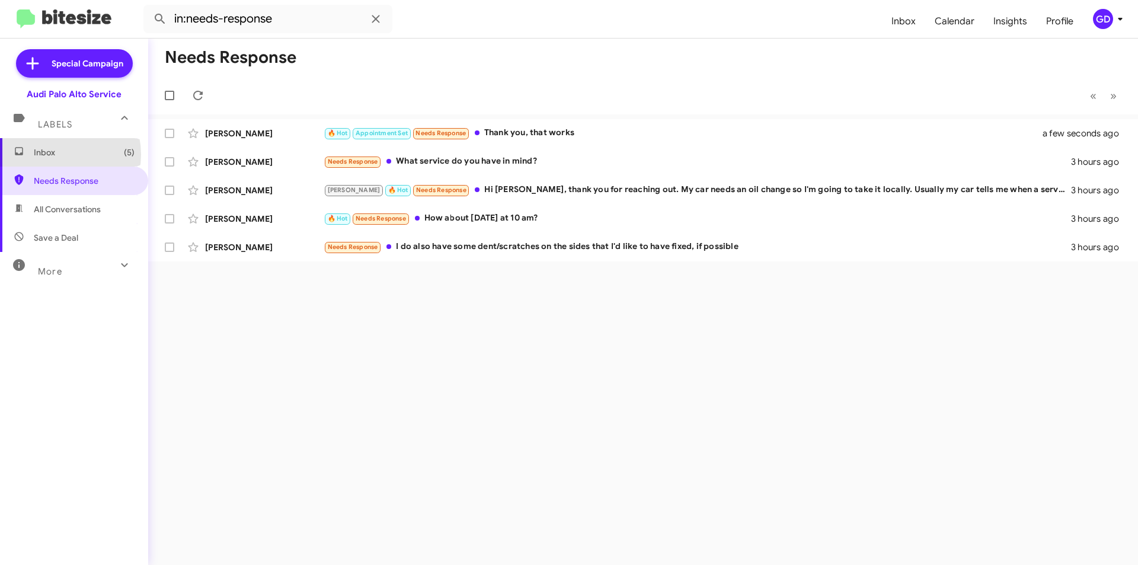
click at [54, 154] on span "Inbox (5)" at bounding box center [84, 152] width 101 height 12
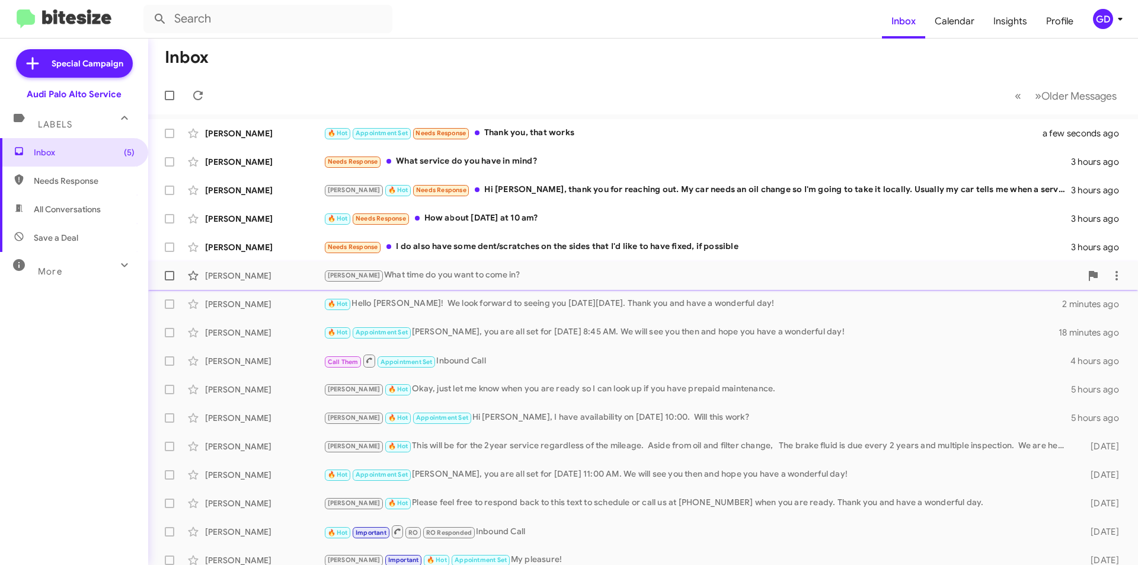
click at [387, 277] on div "[PERSON_NAME] What time do you want to come in?" at bounding box center [702, 275] width 757 height 14
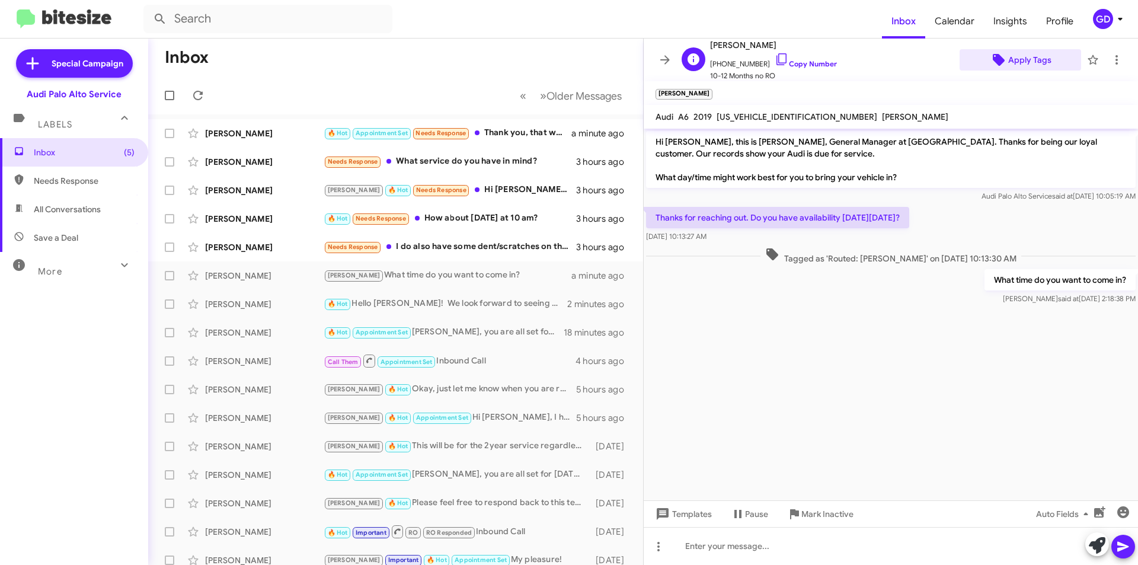
click at [1015, 62] on span "Apply Tags" at bounding box center [1029, 59] width 43 height 21
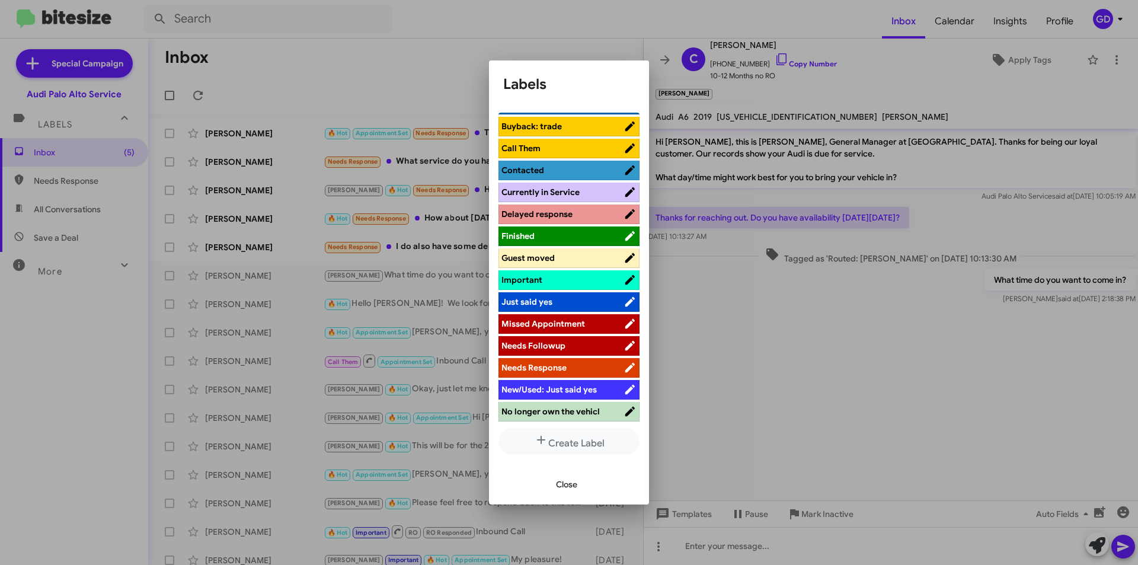
scroll to position [356, 0]
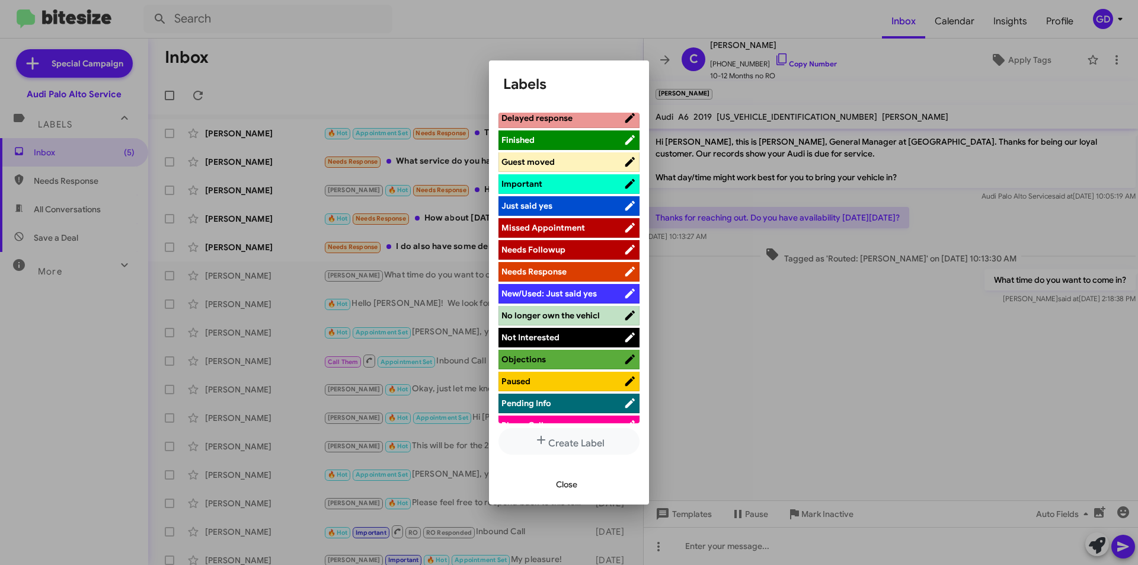
drag, startPoint x: 546, startPoint y: 271, endPoint x: 557, endPoint y: 272, distance: 10.7
click at [546, 271] on span "Needs Response" at bounding box center [533, 271] width 65 height 11
drag, startPoint x: 558, startPoint y: 485, endPoint x: 873, endPoint y: 447, distance: 316.9
click at [558, 485] on span "Close" at bounding box center [566, 484] width 21 height 21
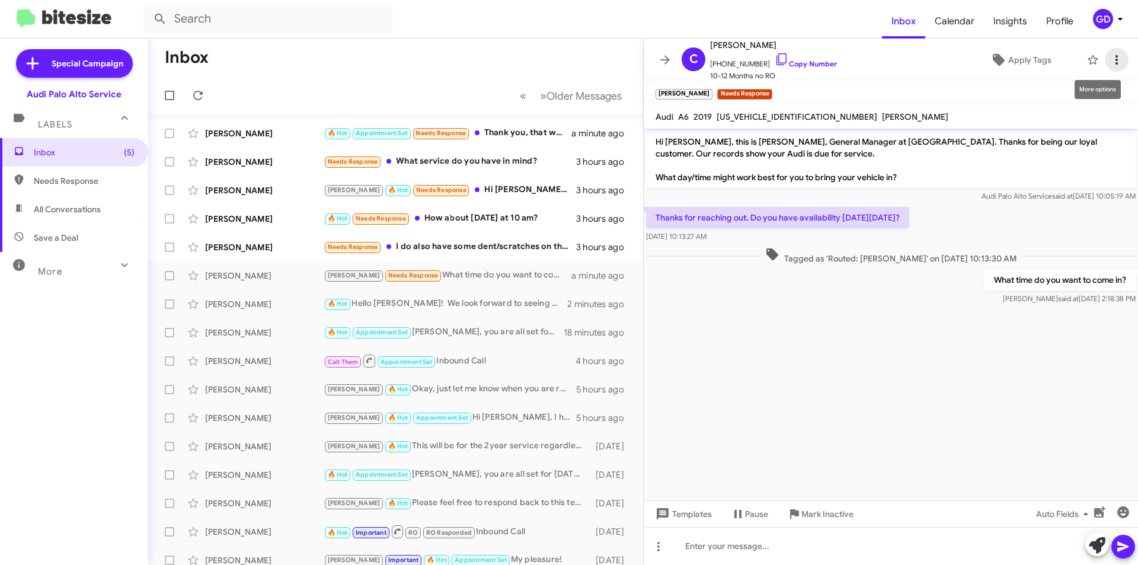
click at [1109, 59] on icon at bounding box center [1116, 60] width 14 height 14
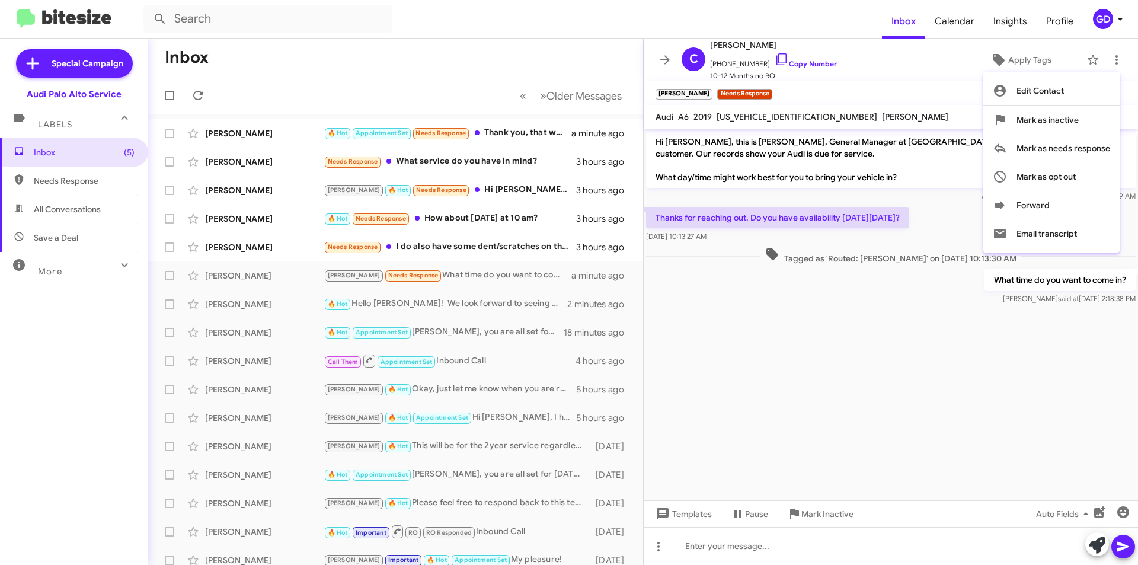
click at [874, 401] on div at bounding box center [569, 282] width 1138 height 565
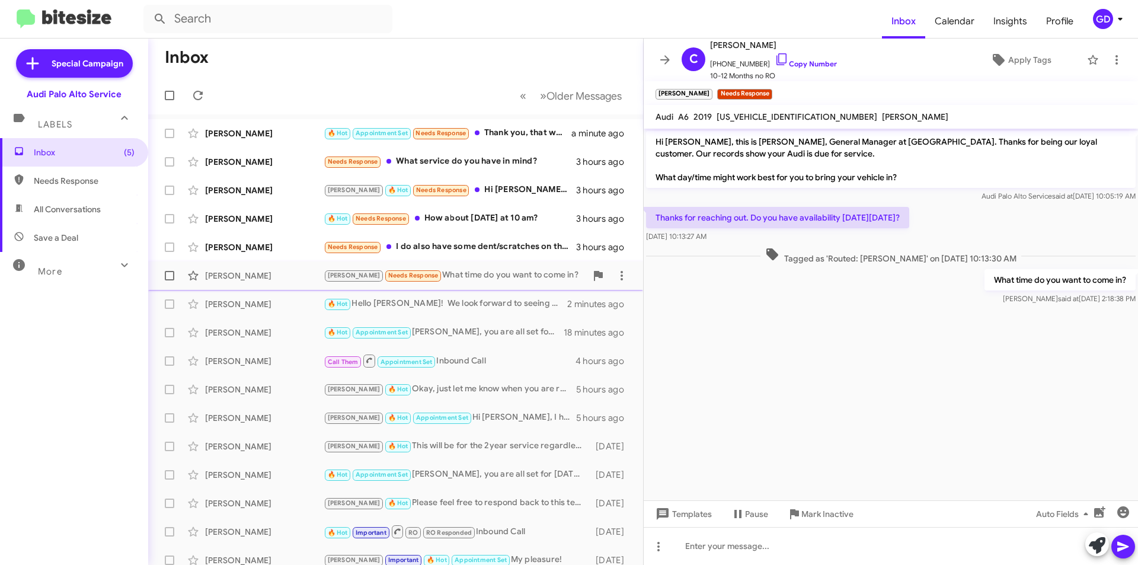
click at [232, 283] on div "[PERSON_NAME] [PERSON_NAME] Needs Response What time do you want to come in? a …" at bounding box center [396, 276] width 476 height 24
click at [62, 187] on span "Needs Response" at bounding box center [74, 181] width 148 height 28
type input "in:needs-response"
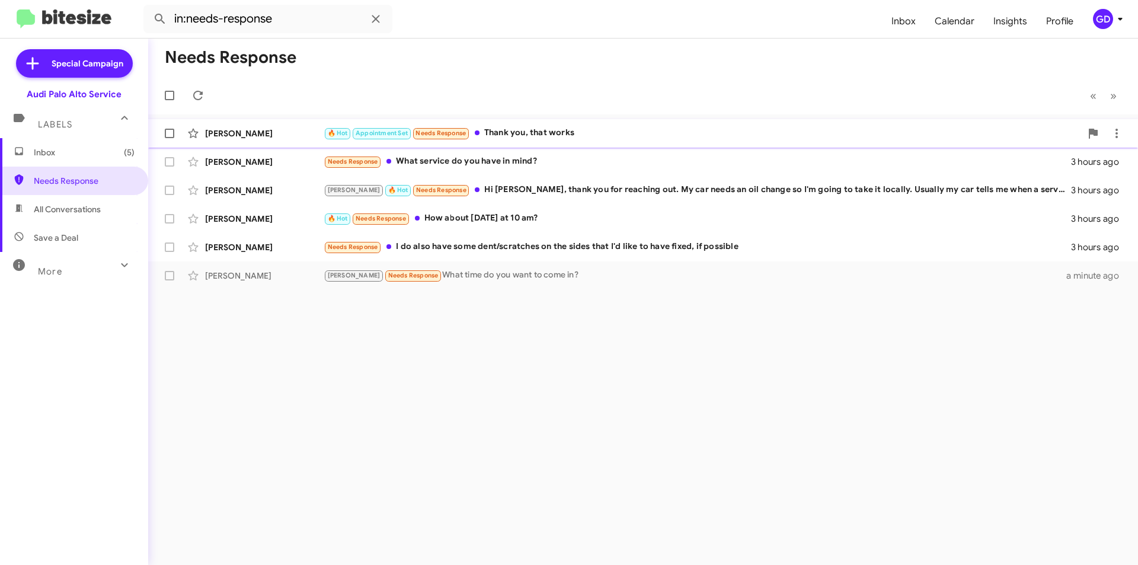
click at [554, 133] on div "🔥 Hot Appointment Set Needs Response Thank you, that works" at bounding box center [702, 133] width 757 height 14
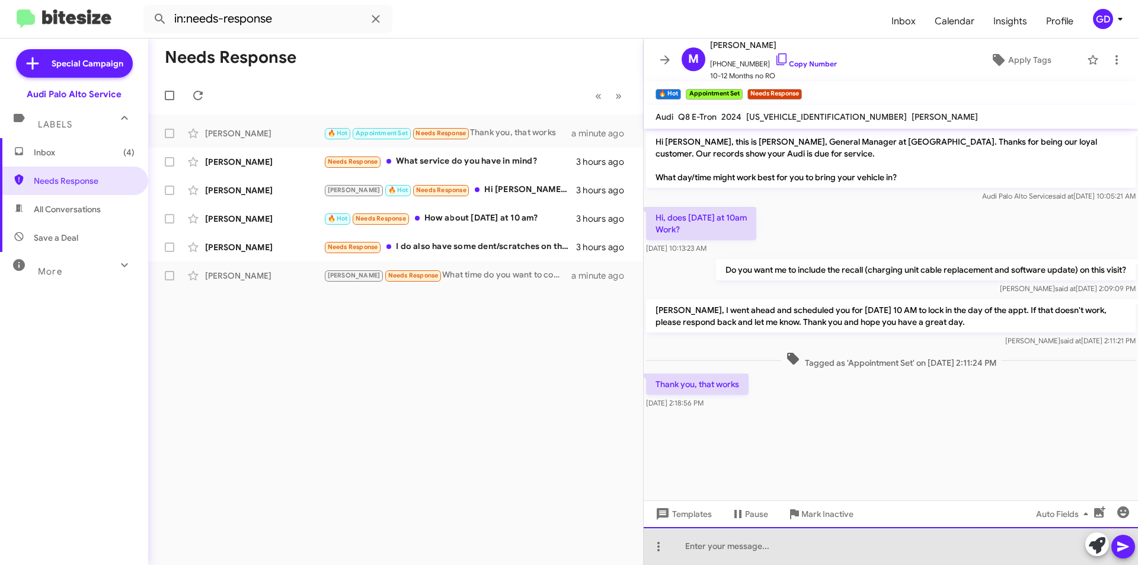
click at [683, 549] on div at bounding box center [891, 546] width 494 height 38
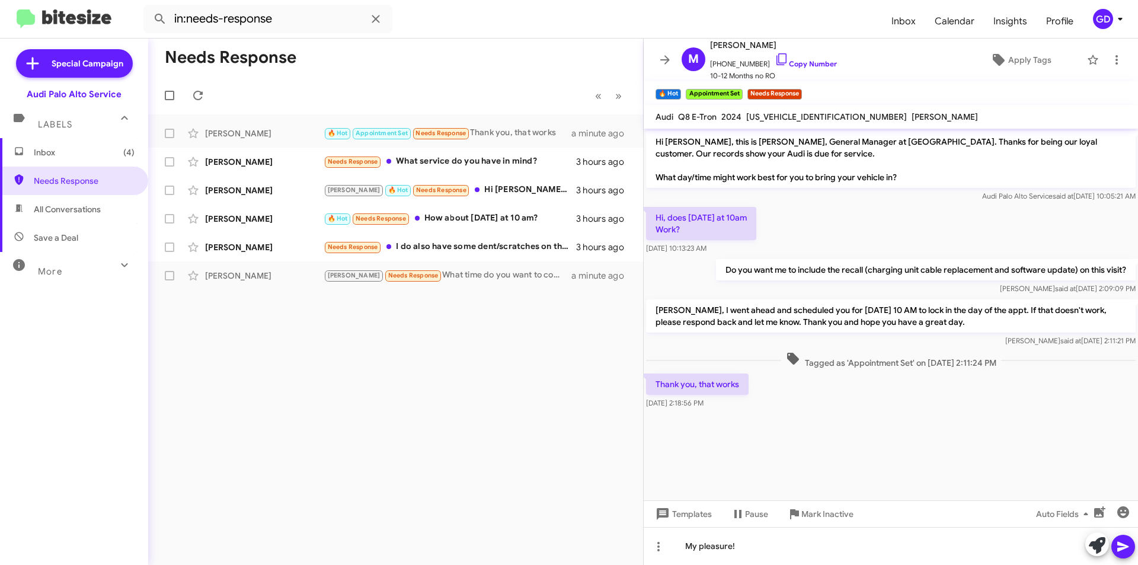
click at [1121, 548] on icon at bounding box center [1122, 547] width 11 height 10
click at [804, 63] on link "Copy Number" at bounding box center [806, 63] width 62 height 9
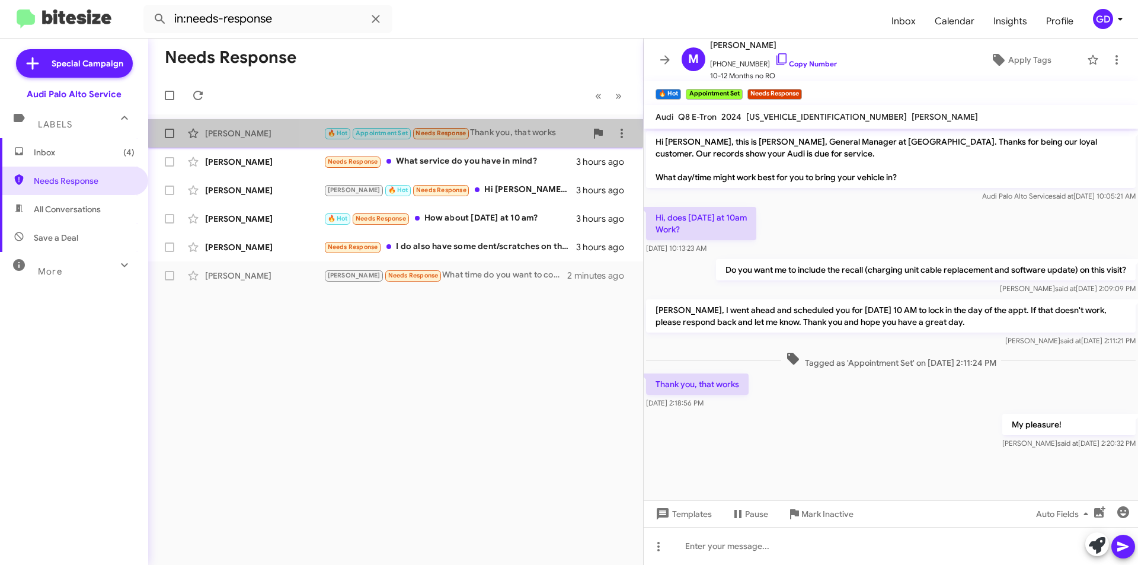
click at [504, 128] on div "🔥 Hot Appointment Set Needs Response Thank you, that works" at bounding box center [455, 133] width 263 height 14
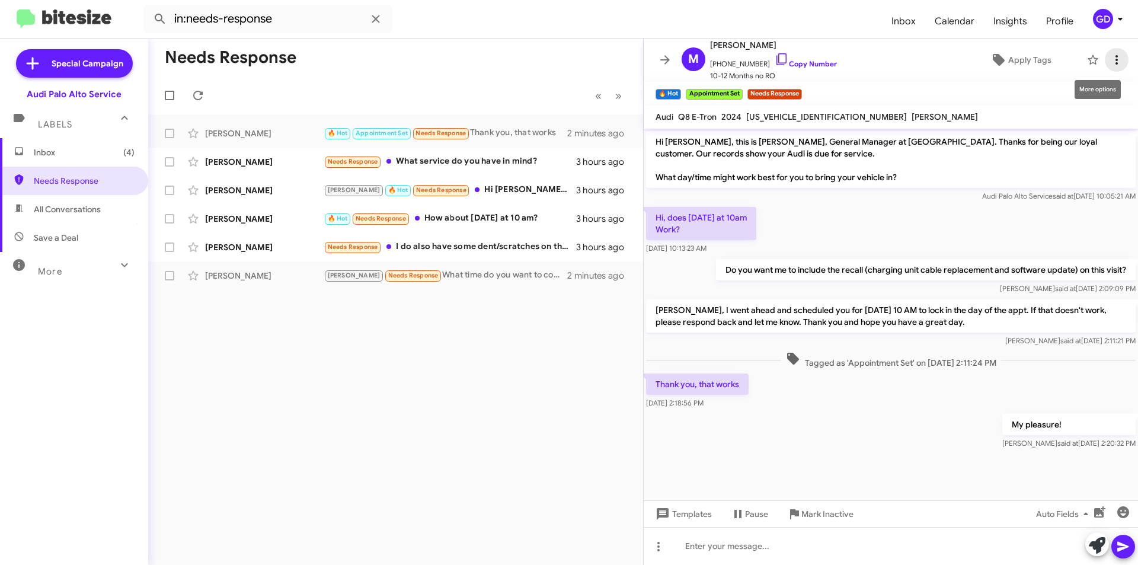
click at [1109, 62] on icon at bounding box center [1116, 60] width 14 height 14
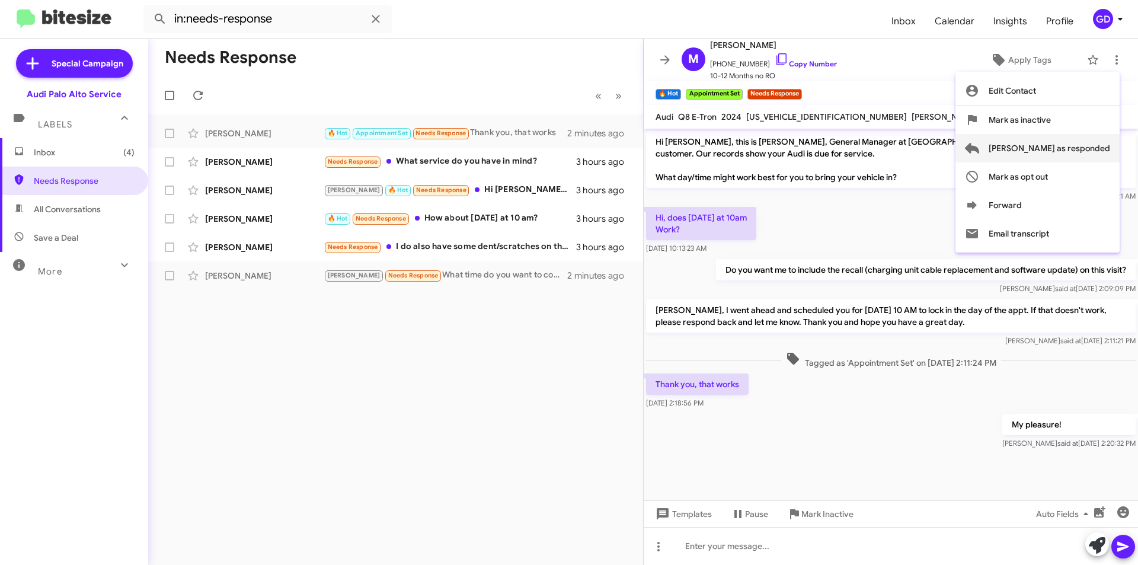
click at [1064, 149] on span "[PERSON_NAME] as responded" at bounding box center [1049, 148] width 121 height 28
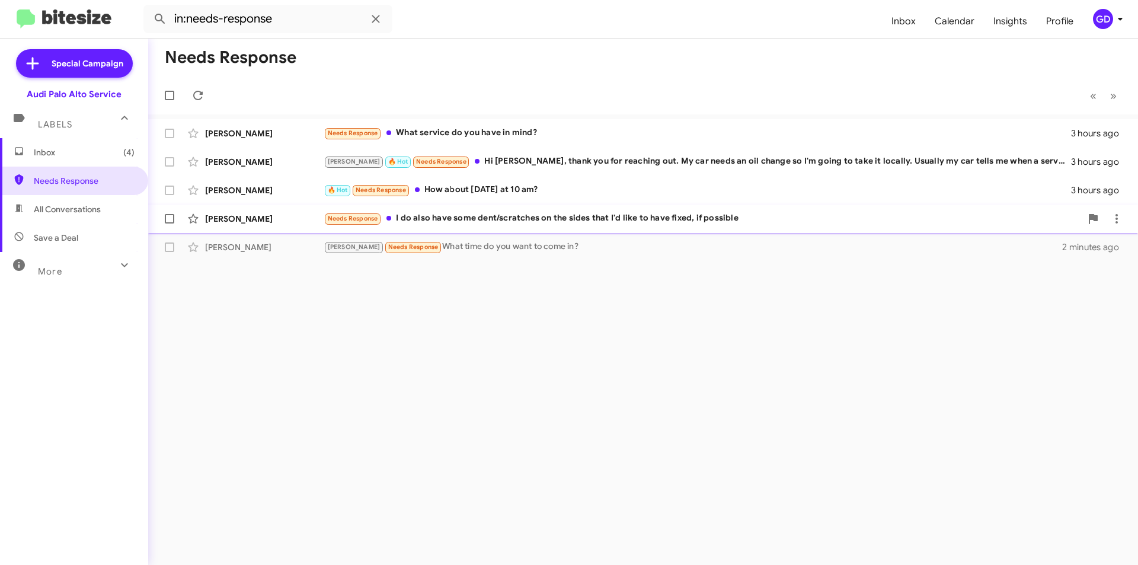
click at [455, 220] on div "Needs Response I do also have some dent/scratches on the sides that I'd like to…" at bounding box center [702, 219] width 757 height 14
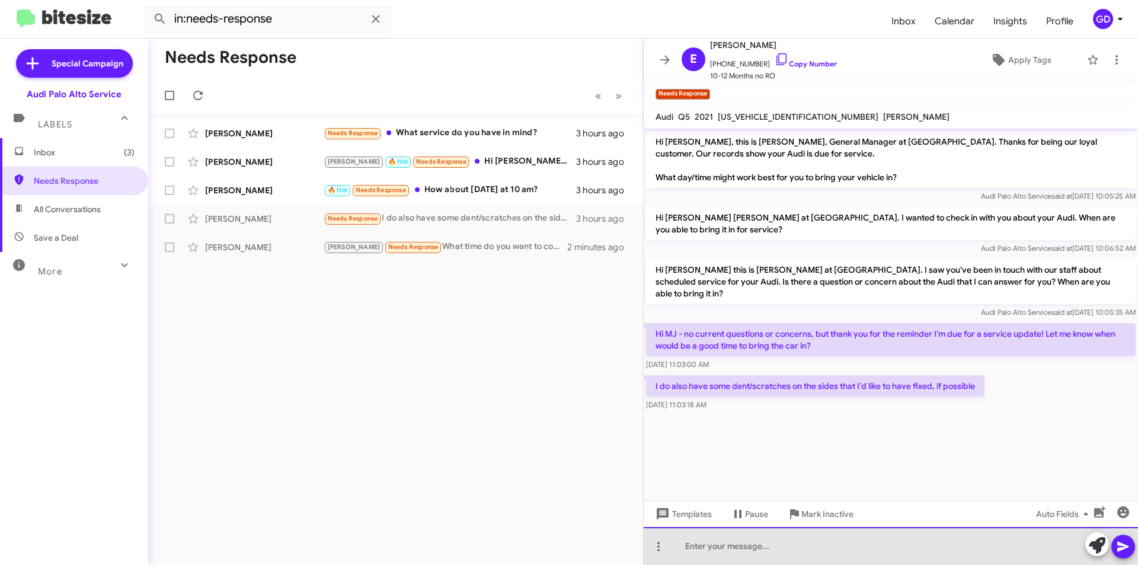
click at [702, 546] on div at bounding box center [891, 546] width 494 height 38
paste div
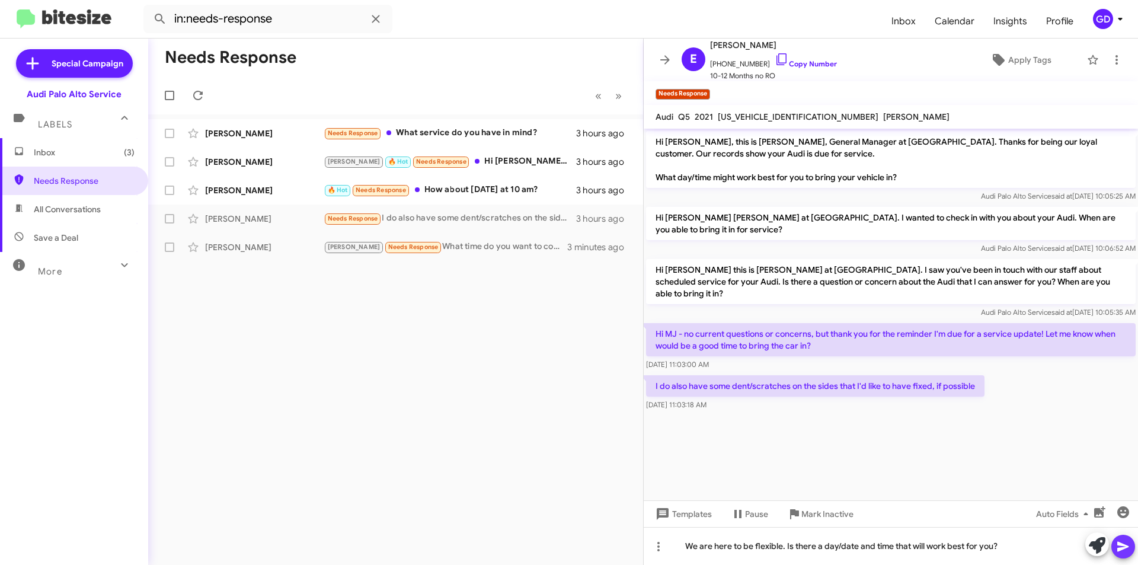
click at [1130, 547] on button at bounding box center [1123, 547] width 24 height 24
click at [799, 65] on link "Copy Number" at bounding box center [806, 63] width 62 height 9
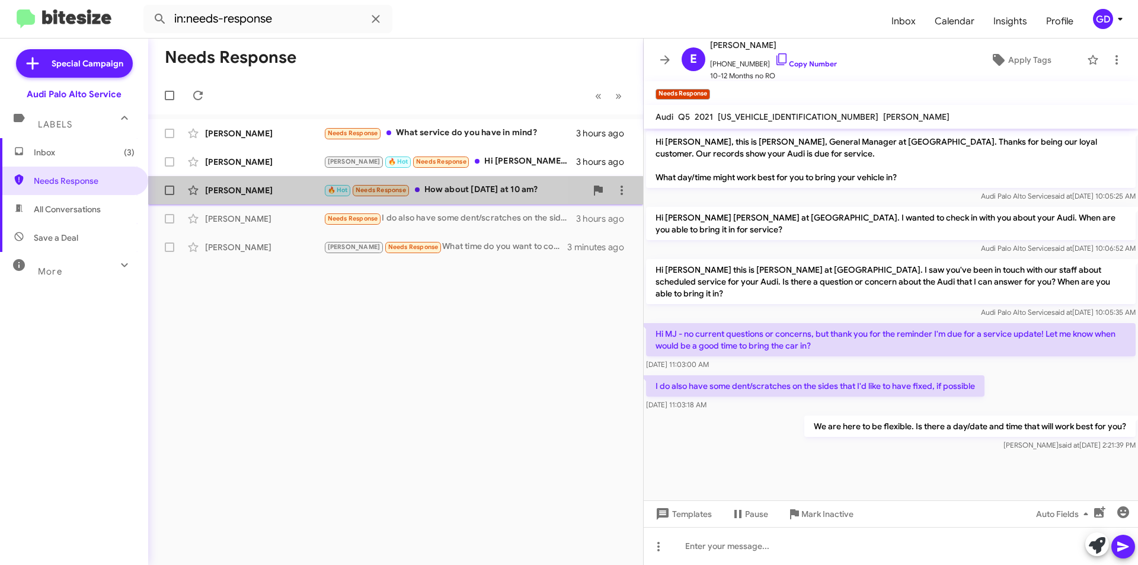
click at [229, 199] on div "[PERSON_NAME] 🔥 Hot Needs Response How about [DATE] at 10 am? 3 hours ago" at bounding box center [396, 190] width 476 height 24
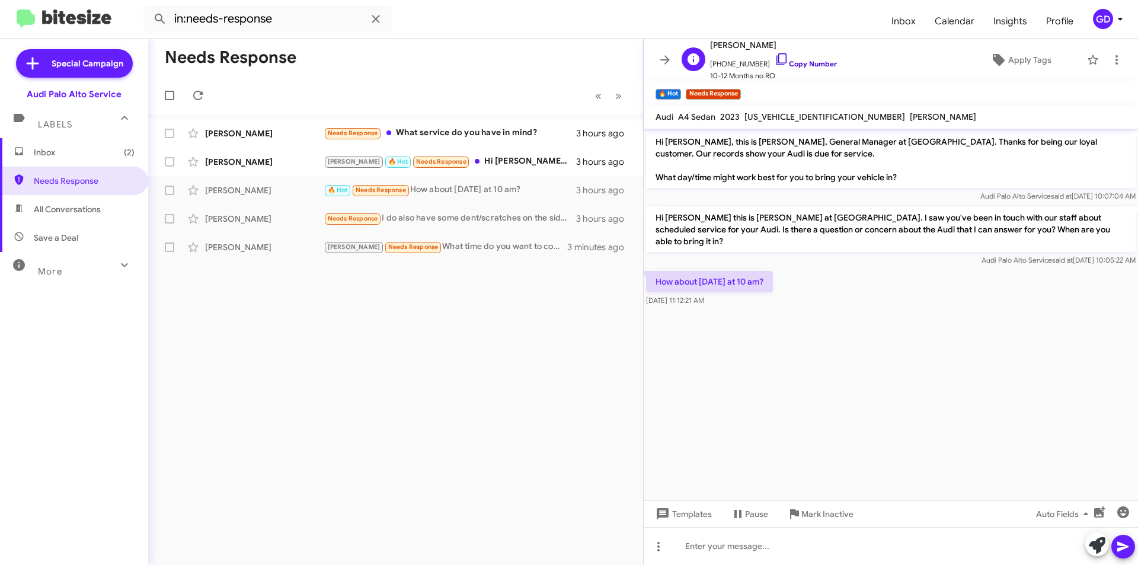
click at [802, 62] on link "Copy Number" at bounding box center [806, 63] width 62 height 9
click at [709, 549] on div at bounding box center [891, 546] width 494 height 38
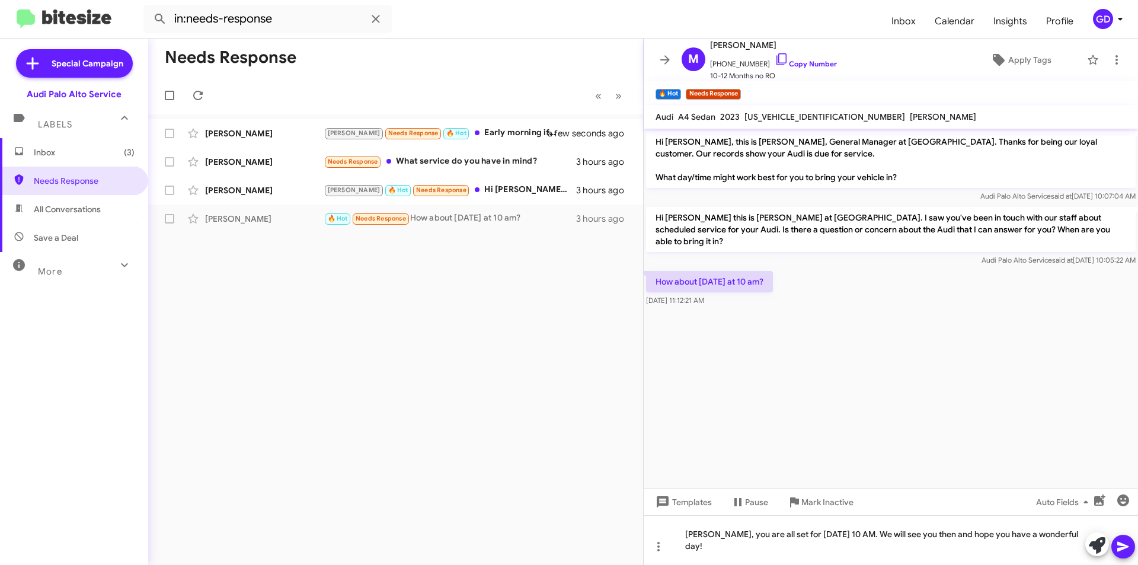
click at [1121, 547] on icon at bounding box center [1123, 546] width 14 height 14
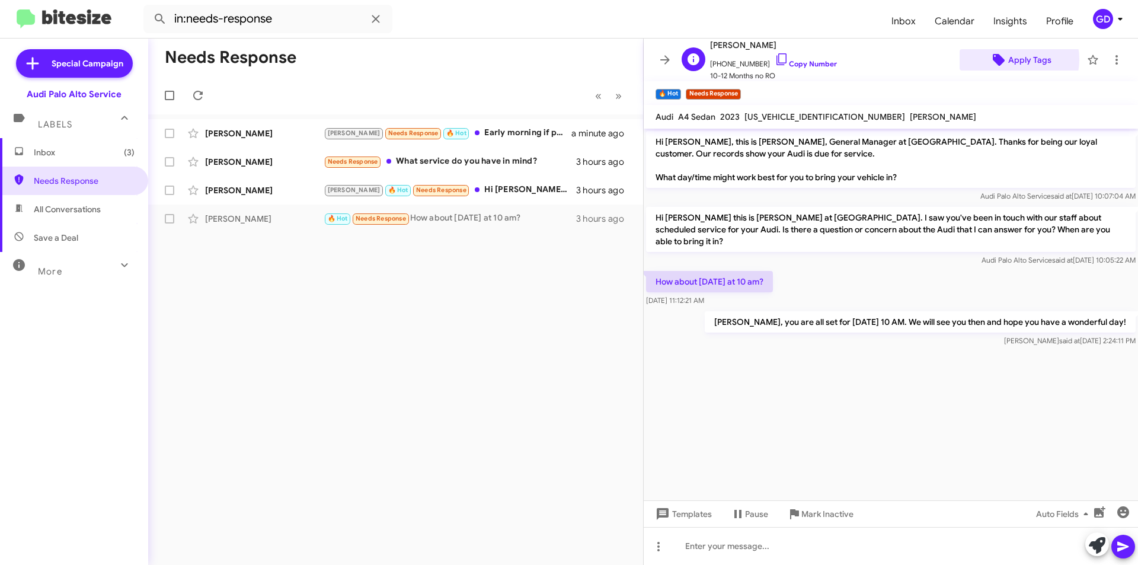
click at [1009, 59] on span "Apply Tags" at bounding box center [1029, 59] width 43 height 21
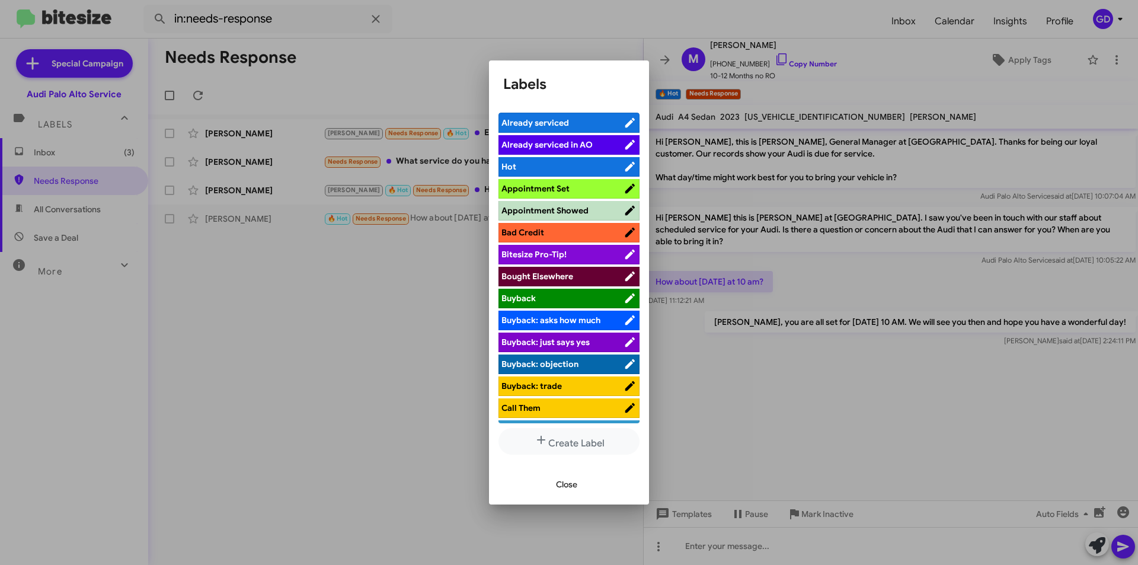
click at [538, 188] on span "Appointment Set" at bounding box center [535, 188] width 68 height 11
click at [565, 481] on span "Close" at bounding box center [566, 484] width 21 height 21
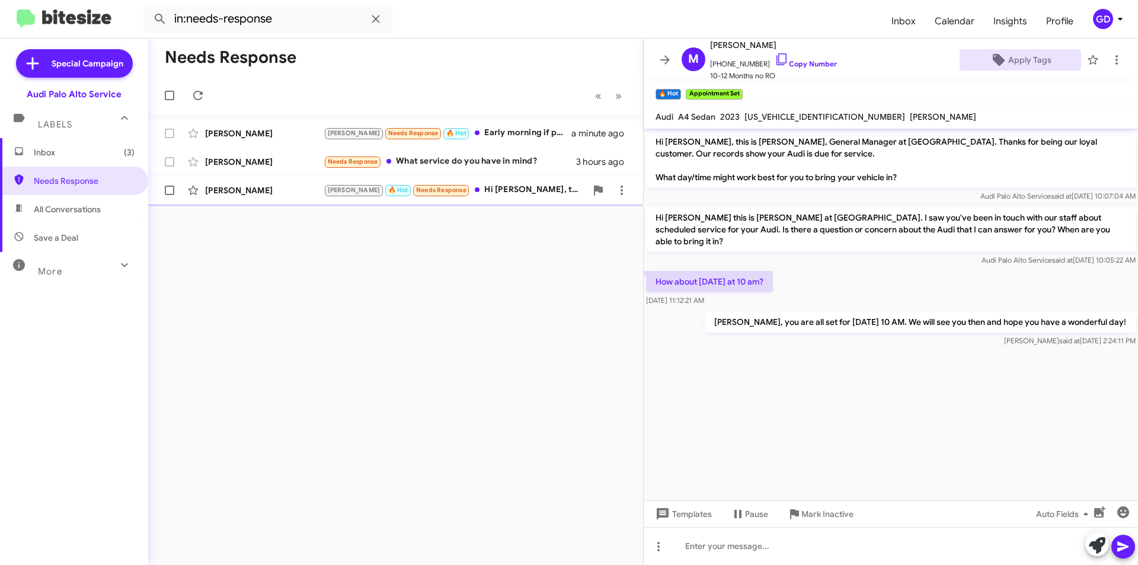
click at [235, 185] on div "[PERSON_NAME]" at bounding box center [264, 190] width 119 height 12
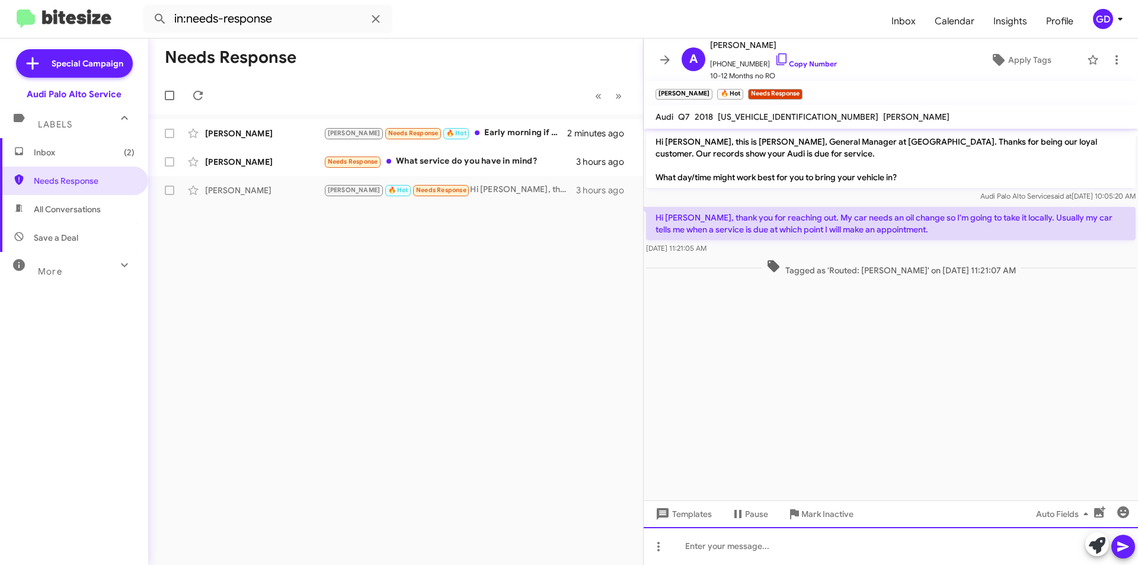
drag, startPoint x: 696, startPoint y: 550, endPoint x: 713, endPoint y: 550, distance: 17.2
click at [702, 550] on div at bounding box center [891, 546] width 494 height 38
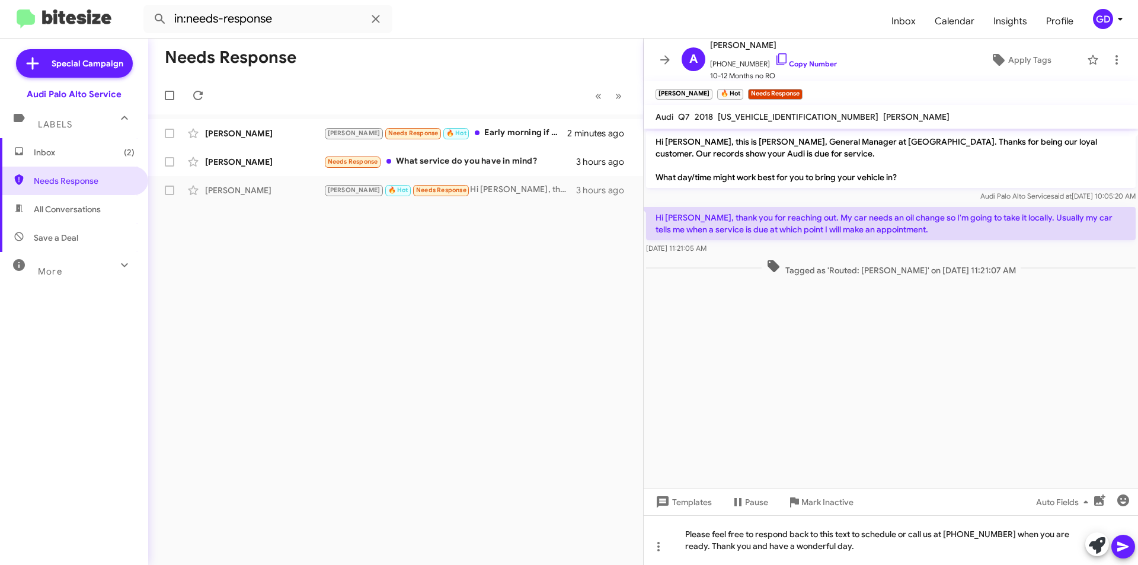
click at [1124, 545] on icon at bounding box center [1122, 547] width 11 height 10
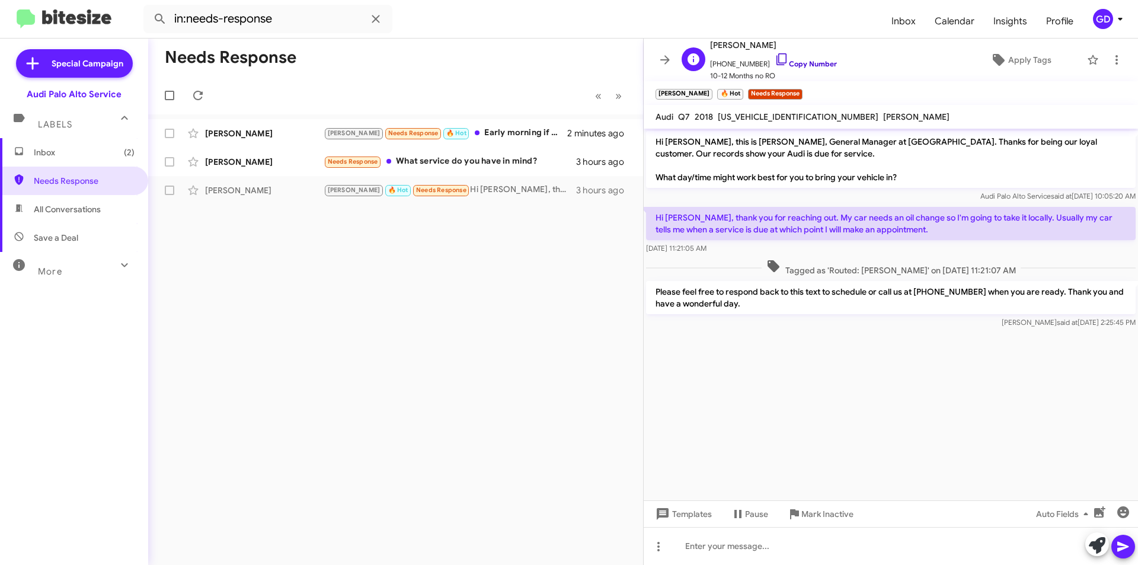
click at [802, 61] on link "Copy Number" at bounding box center [806, 63] width 62 height 9
click at [199, 95] on icon at bounding box center [198, 95] width 14 height 14
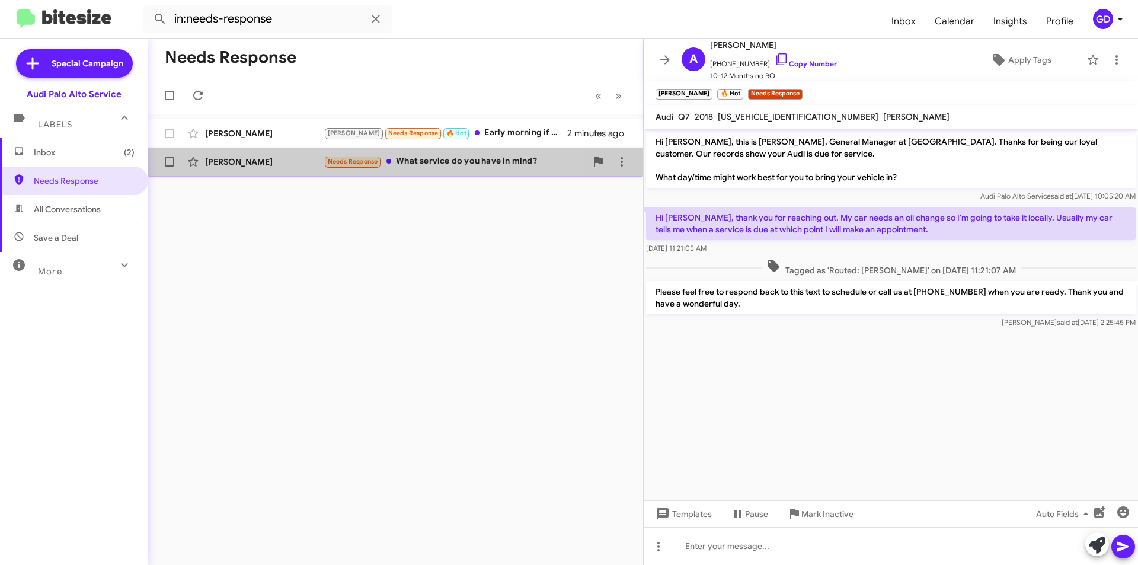
click at [237, 161] on div "[PERSON_NAME]" at bounding box center [264, 162] width 119 height 12
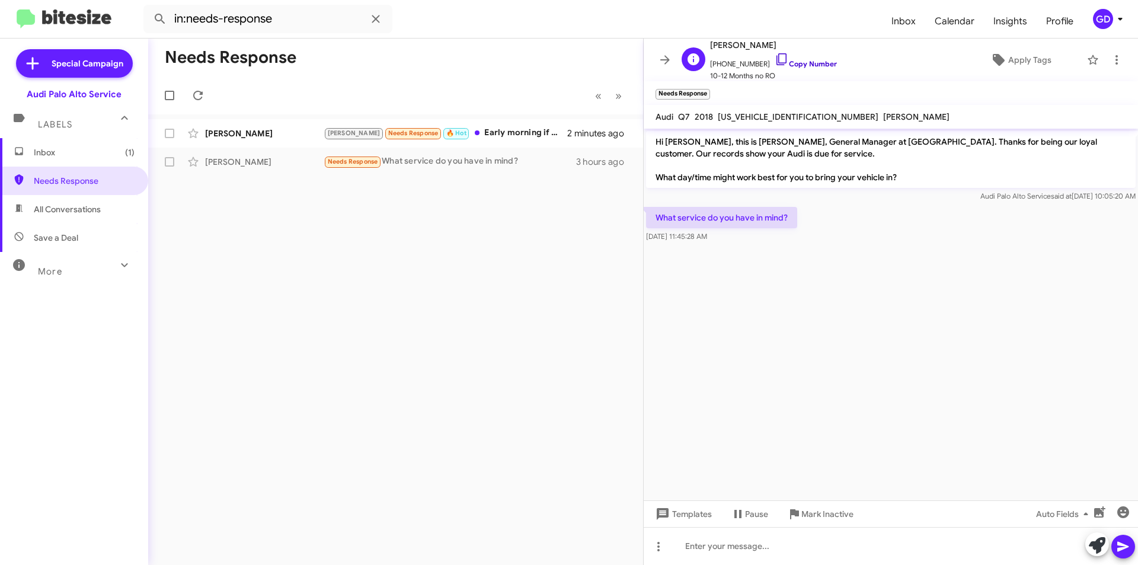
click at [805, 63] on link "Copy Number" at bounding box center [806, 63] width 62 height 9
click at [456, 269] on div "Needs Response « Previous » Next [PERSON_NAME] [PERSON_NAME] Needs Response 🔥 H…" at bounding box center [395, 302] width 495 height 526
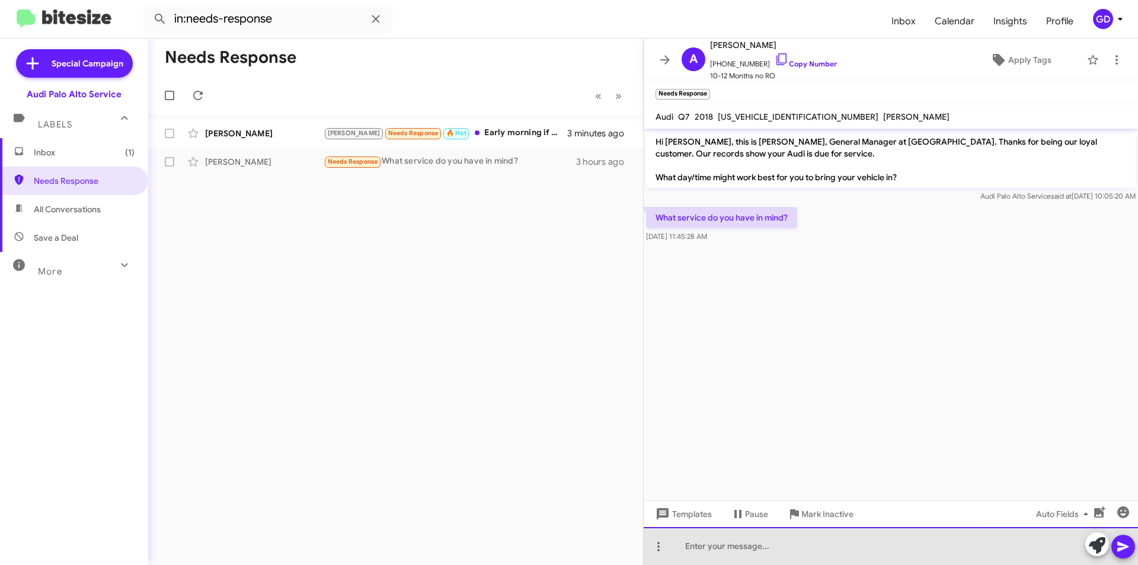
drag, startPoint x: 686, startPoint y: 555, endPoint x: 721, endPoint y: 543, distance: 36.4
click at [688, 555] on div at bounding box center [891, 546] width 494 height 38
drag, startPoint x: 826, startPoint y: 547, endPoint x: 922, endPoint y: 514, distance: 101.6
click at [859, 542] on div "This is for your annual service." at bounding box center [891, 546] width 494 height 38
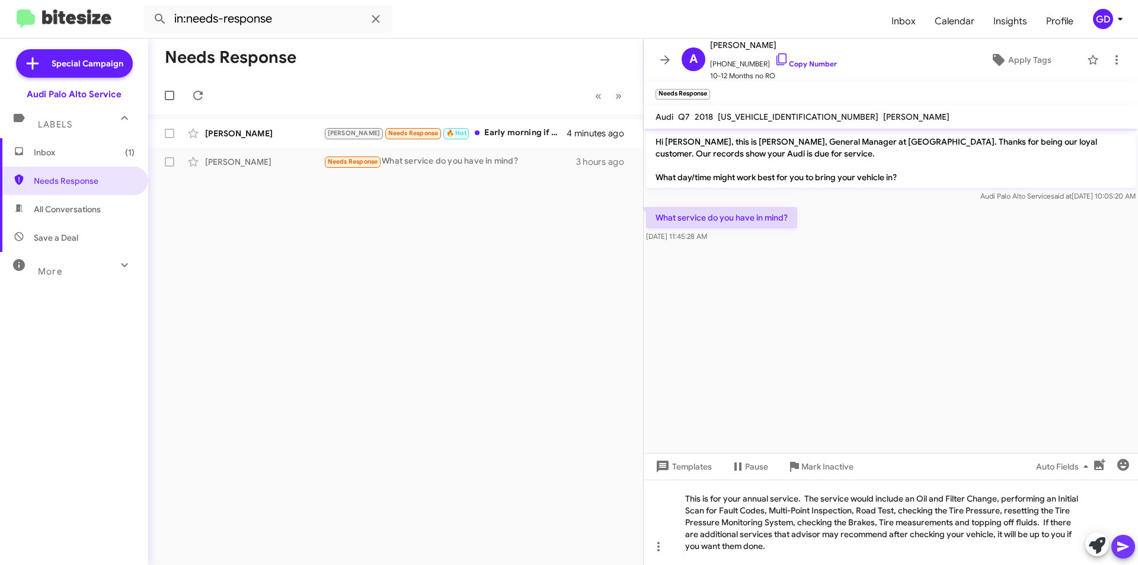
click at [1126, 550] on icon at bounding box center [1123, 546] width 14 height 14
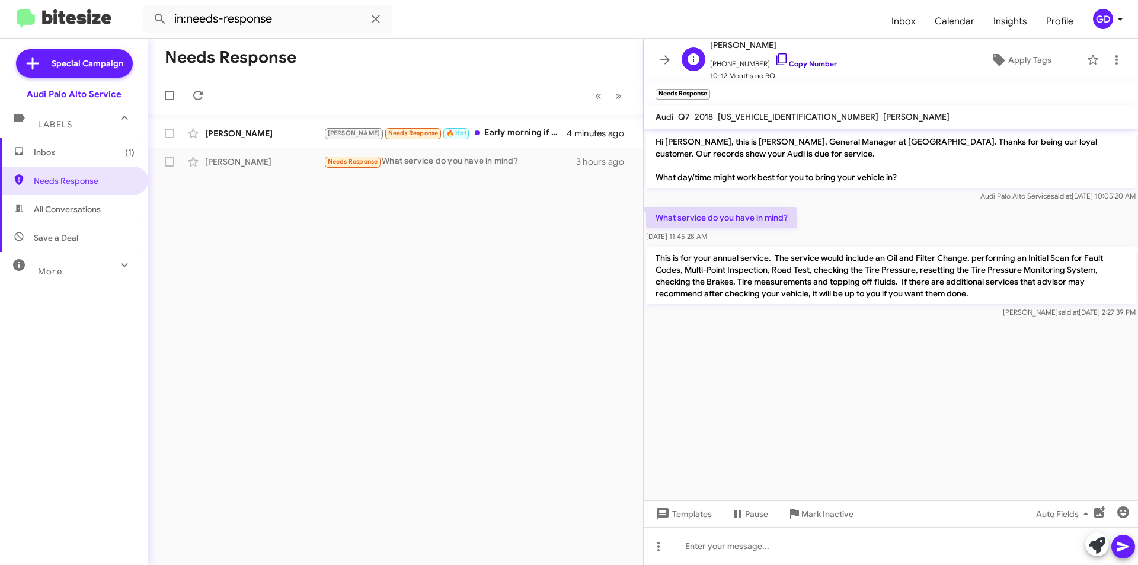
click at [795, 62] on link "Copy Number" at bounding box center [806, 63] width 62 height 9
click at [770, 379] on cdk-virtual-scroll-viewport "Hi [PERSON_NAME], this is [PERSON_NAME], General Manager at [GEOGRAPHIC_DATA]. …" at bounding box center [891, 315] width 494 height 372
click at [790, 63] on link "Copy Number" at bounding box center [806, 63] width 62 height 9
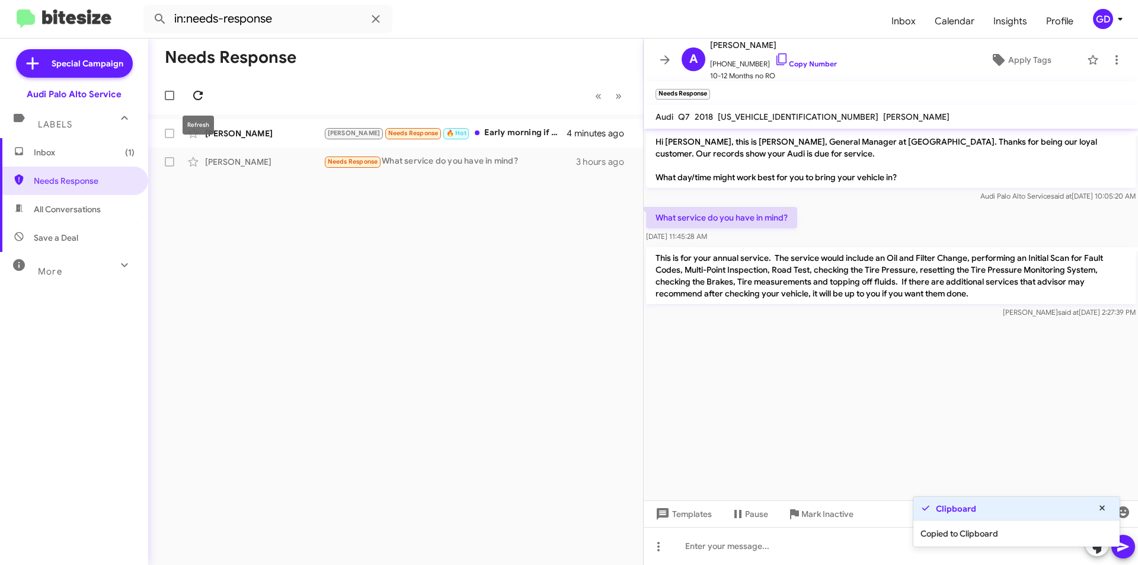
click at [200, 92] on icon at bounding box center [197, 95] width 9 height 9
click at [245, 133] on div "[PERSON_NAME]" at bounding box center [264, 133] width 119 height 12
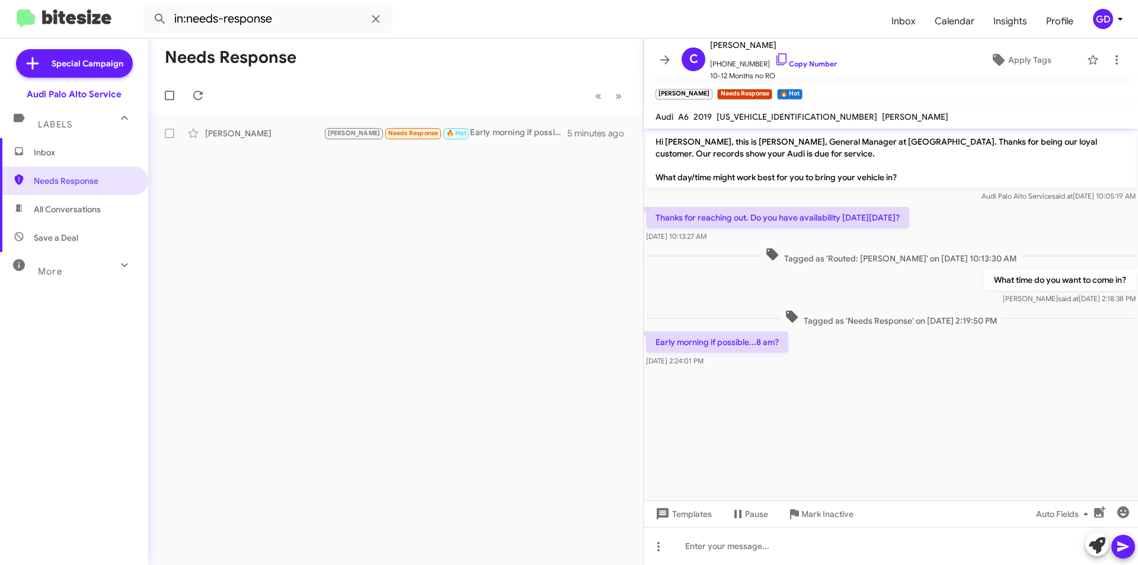
click at [1043, 379] on div at bounding box center [891, 378] width 494 height 18
click at [805, 60] on link "Copy Number" at bounding box center [806, 63] width 62 height 9
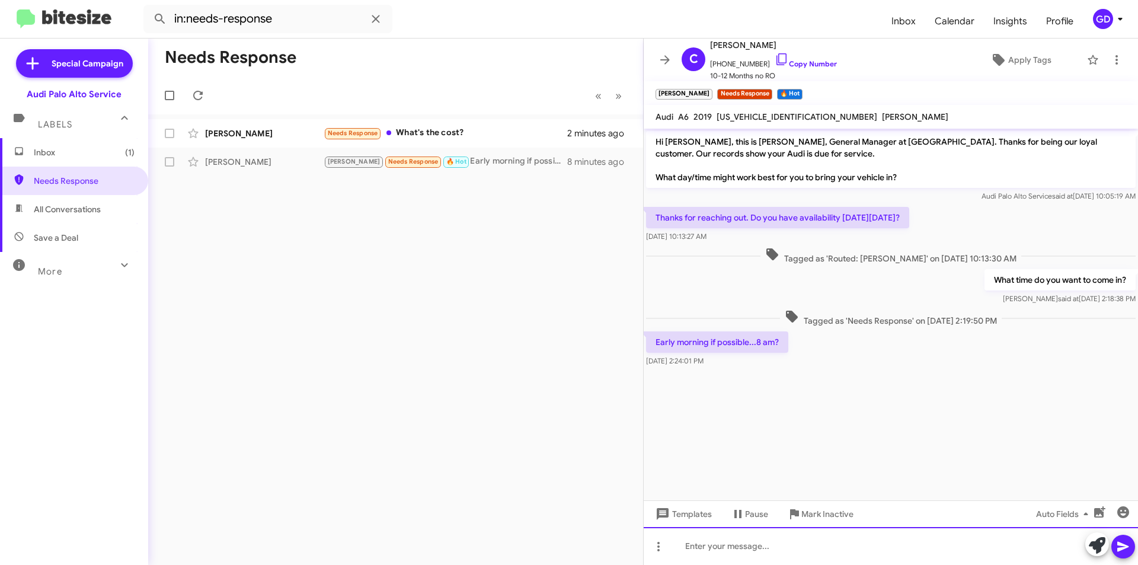
drag, startPoint x: 718, startPoint y: 547, endPoint x: 766, endPoint y: 545, distance: 48.0
click at [722, 547] on div at bounding box center [891, 546] width 494 height 38
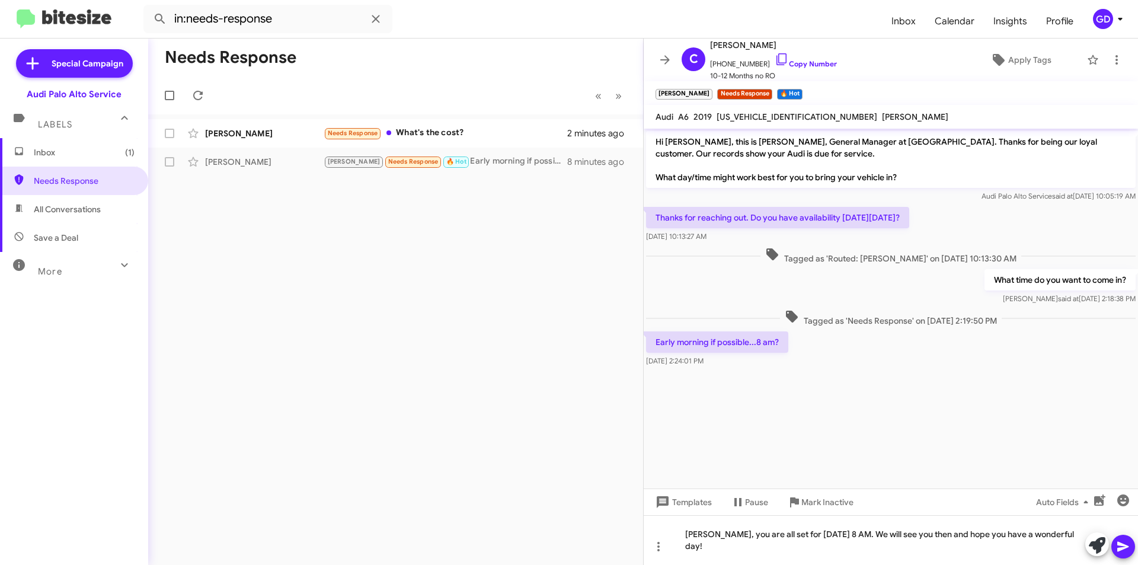
click at [1121, 547] on icon at bounding box center [1123, 546] width 14 height 14
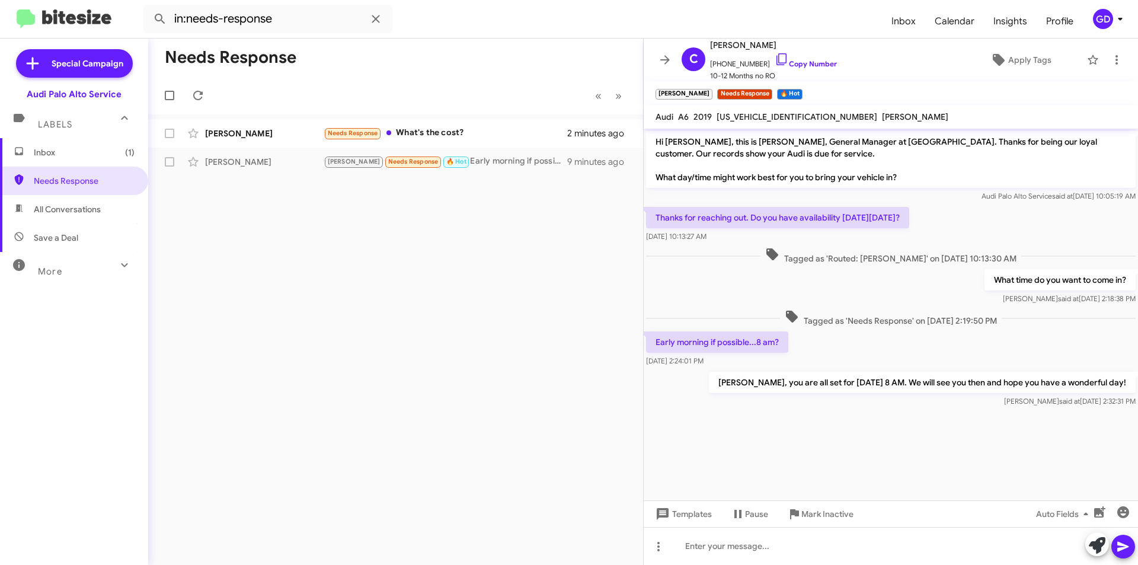
drag, startPoint x: 638, startPoint y: 311, endPoint x: 640, endPoint y: 303, distance: 8.6
click at [638, 308] on div "Needs Response « Previous » Next [PERSON_NAME] Needs Response What's the cost? …" at bounding box center [395, 302] width 495 height 526
click at [1021, 58] on span "Apply Tags" at bounding box center [1029, 59] width 43 height 21
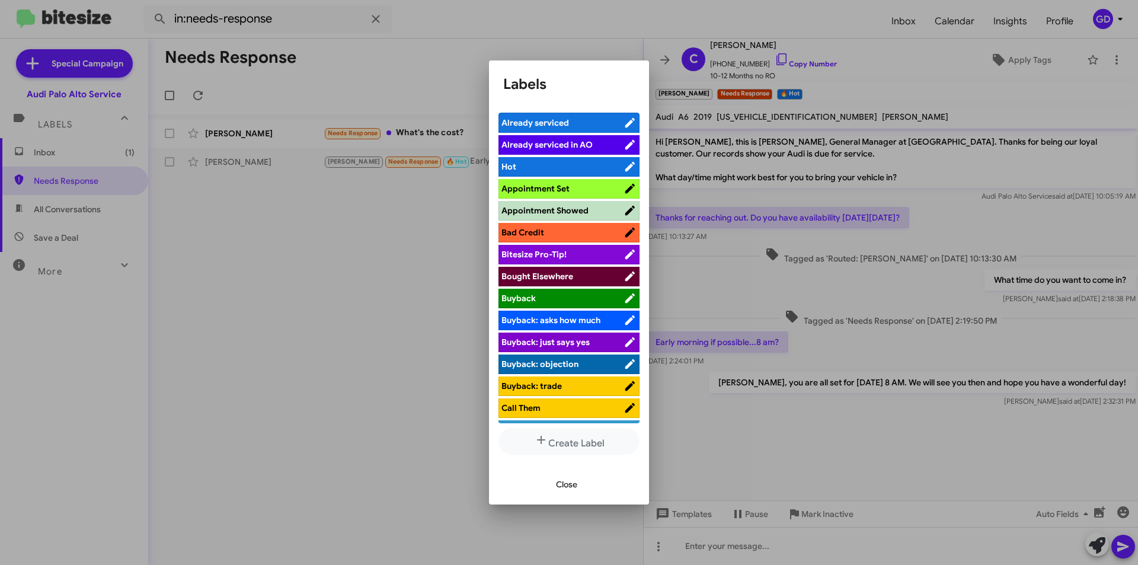
click at [542, 189] on span "Appointment Set" at bounding box center [535, 188] width 68 height 11
click at [567, 487] on span "Close" at bounding box center [566, 484] width 21 height 21
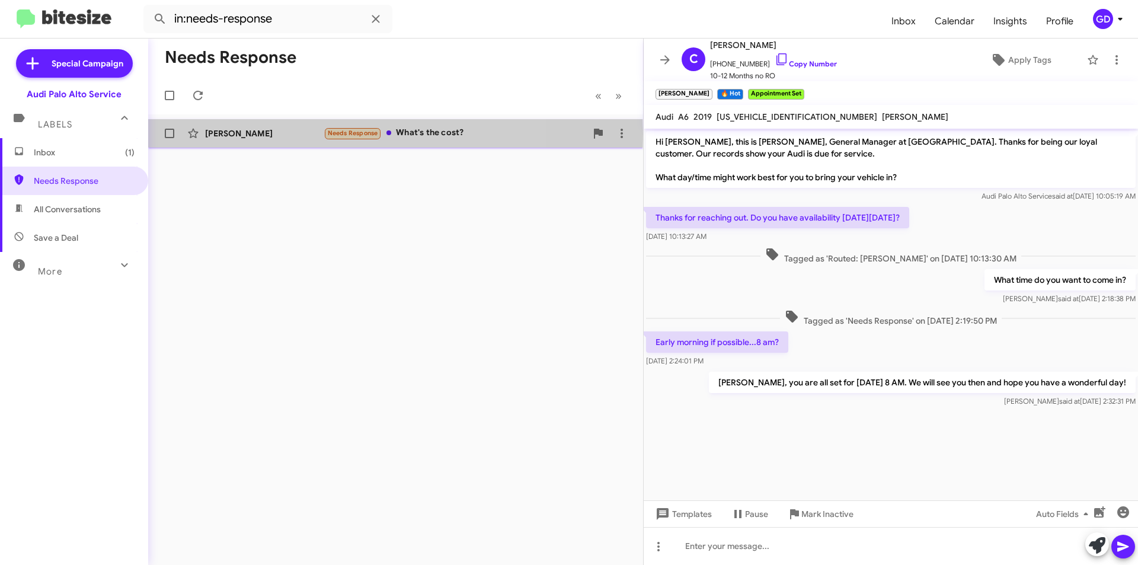
click at [219, 134] on div "[PERSON_NAME]" at bounding box center [264, 133] width 119 height 12
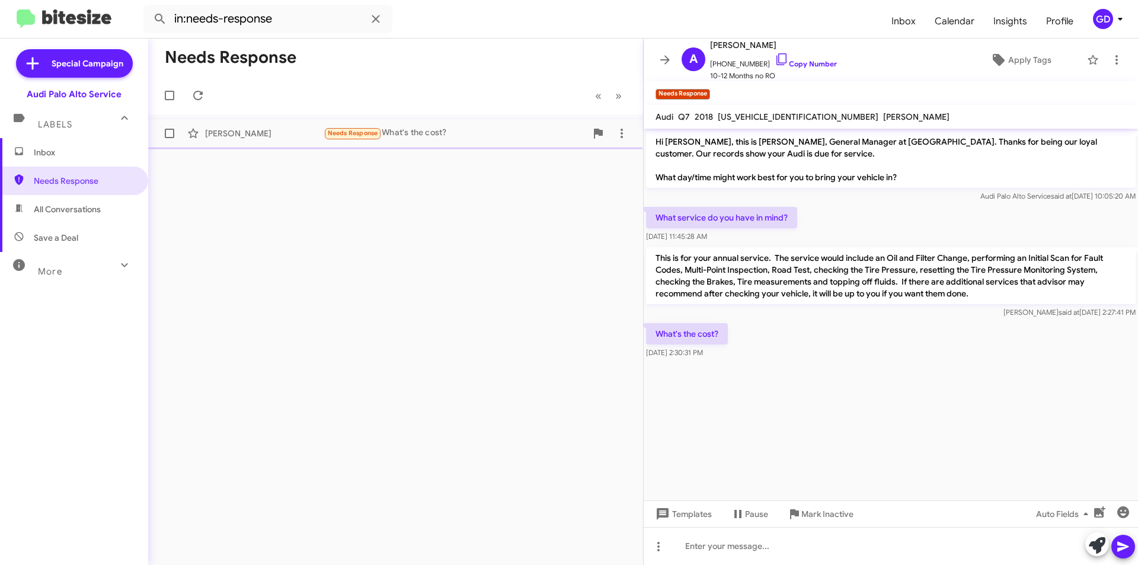
click at [237, 135] on div "[PERSON_NAME]" at bounding box center [264, 133] width 119 height 12
click at [804, 63] on link "Copy Number" at bounding box center [806, 63] width 62 height 9
click at [746, 425] on cdk-virtual-scroll-viewport "Hi [PERSON_NAME], this is [PERSON_NAME], General Manager at [GEOGRAPHIC_DATA]. …" at bounding box center [891, 315] width 494 height 372
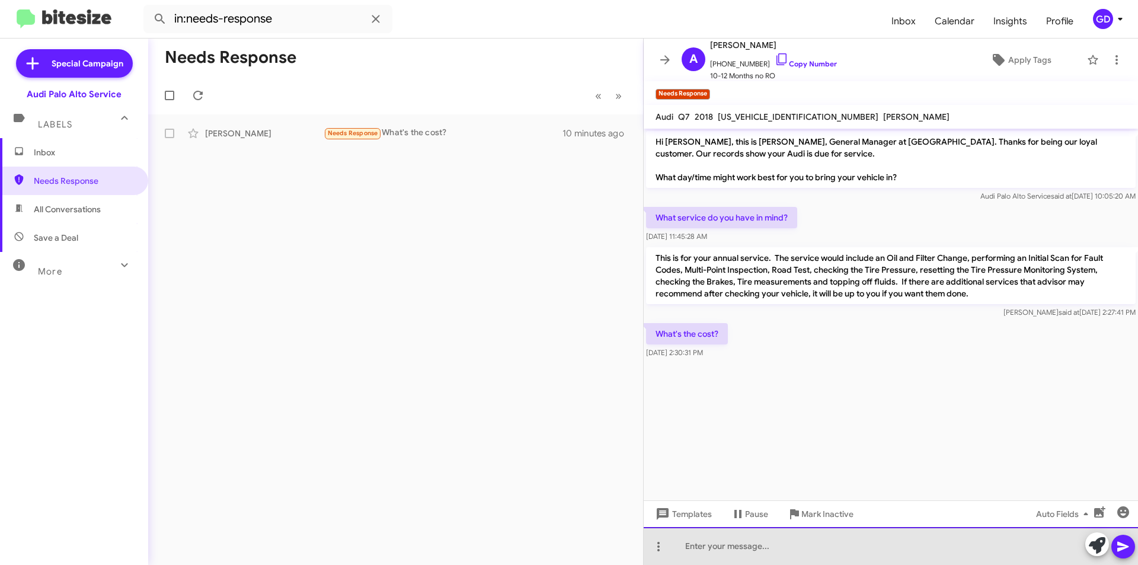
click at [690, 548] on div at bounding box center [891, 546] width 494 height 38
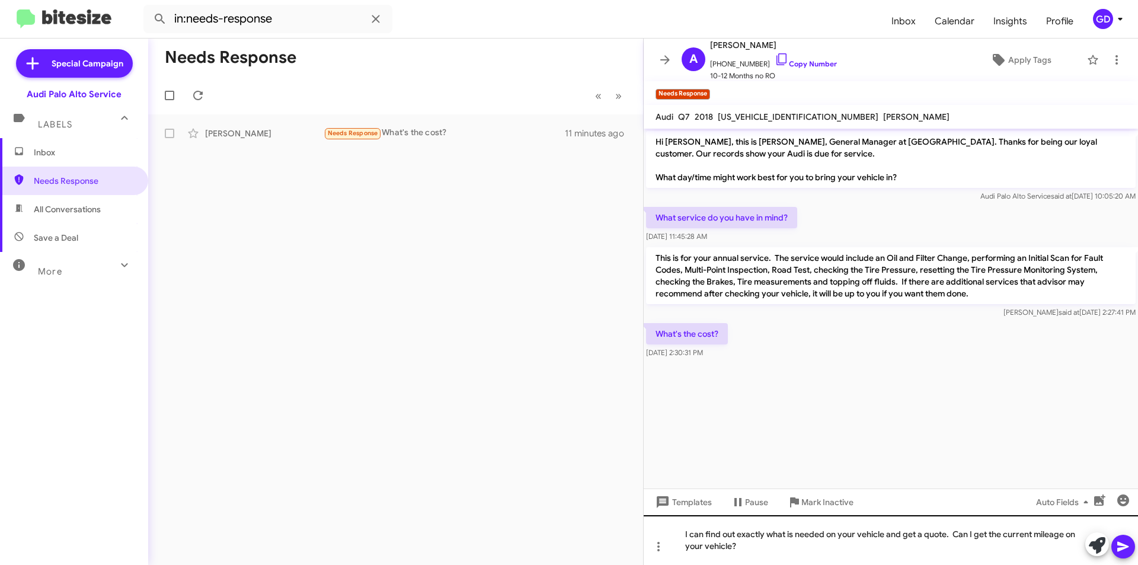
drag, startPoint x: 1128, startPoint y: 548, endPoint x: 1137, endPoint y: 538, distance: 13.0
click at [1131, 548] on button at bounding box center [1123, 547] width 24 height 24
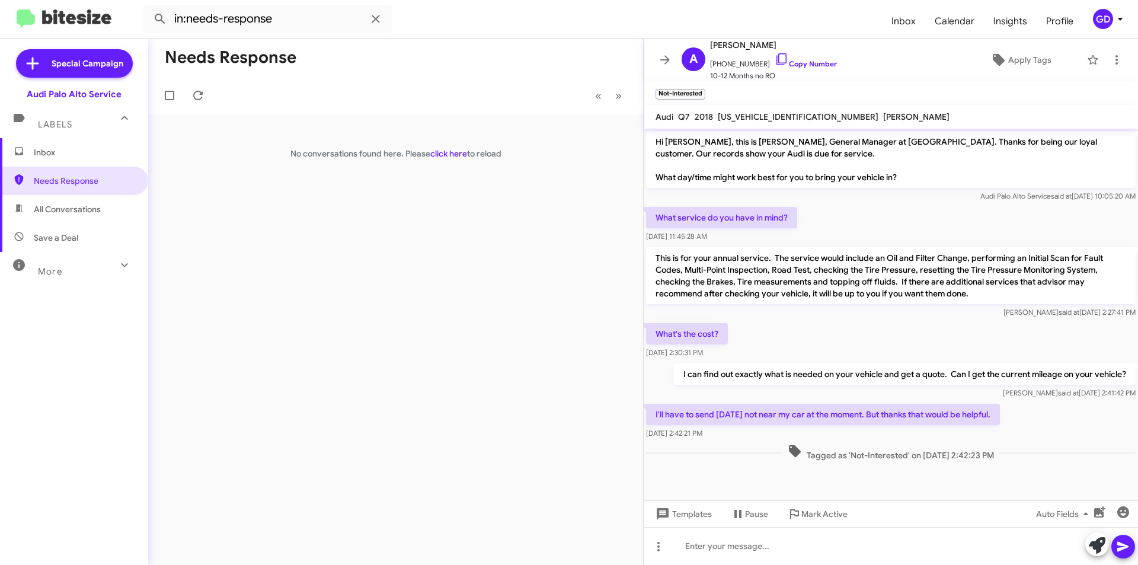
click at [971, 416] on p "I'll have to send [DATE] not near my car at the moment. But thanks that would b…" at bounding box center [823, 414] width 354 height 21
click at [702, 89] on span "×" at bounding box center [703, 88] width 9 height 14
click at [54, 153] on span "Inbox" at bounding box center [84, 152] width 101 height 12
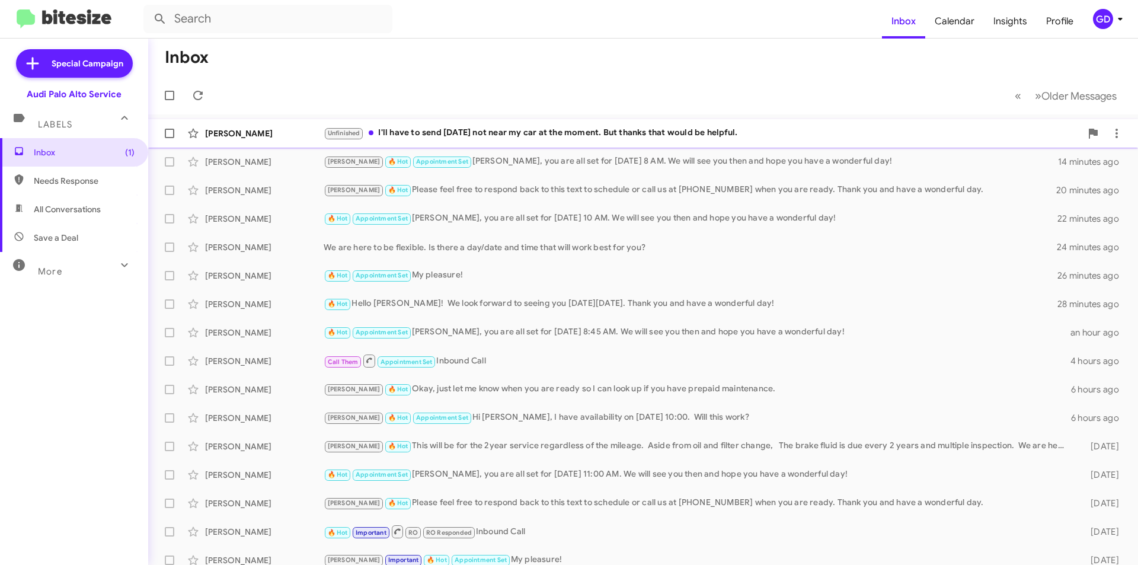
click at [431, 134] on div "Unfinished I'll have to send [DATE] not near my car at the moment. But thanks t…" at bounding box center [702, 133] width 757 height 14
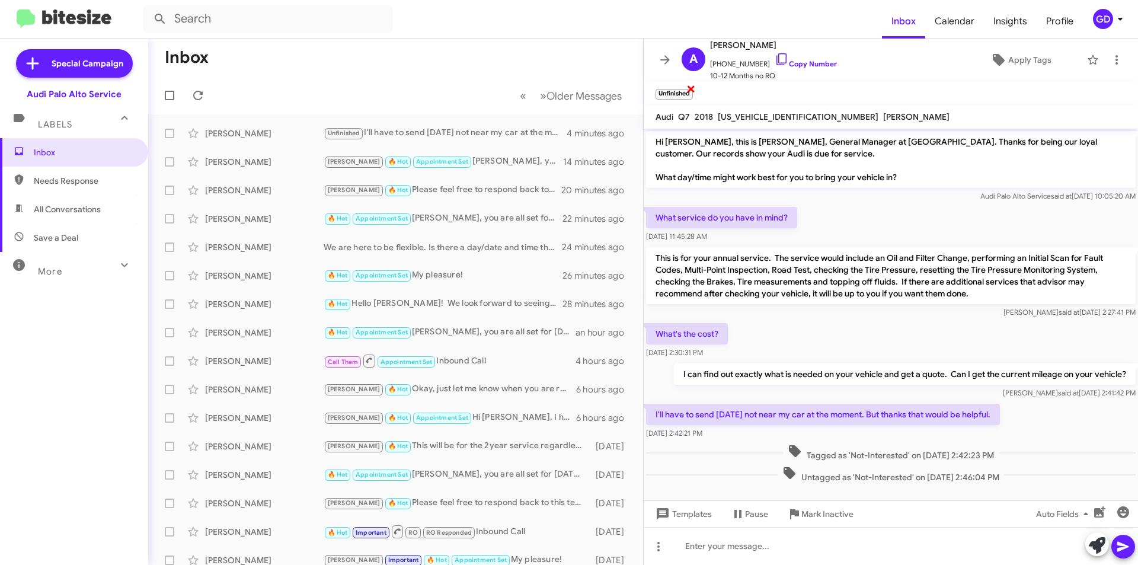
click at [692, 88] on span "×" at bounding box center [690, 88] width 9 height 14
click at [72, 183] on span "Needs Response" at bounding box center [84, 181] width 101 height 12
type input "in:needs-response"
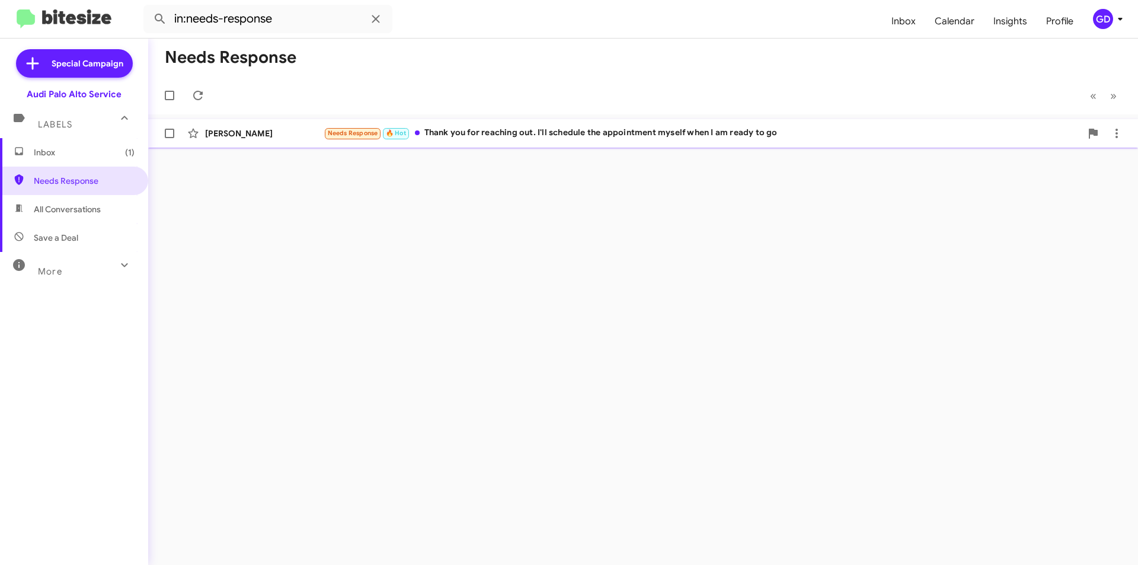
click at [525, 124] on div "[PERSON_NAME] Needs Response 🔥 Hot Thank you for reaching out. I'll schedule th…" at bounding box center [643, 133] width 971 height 24
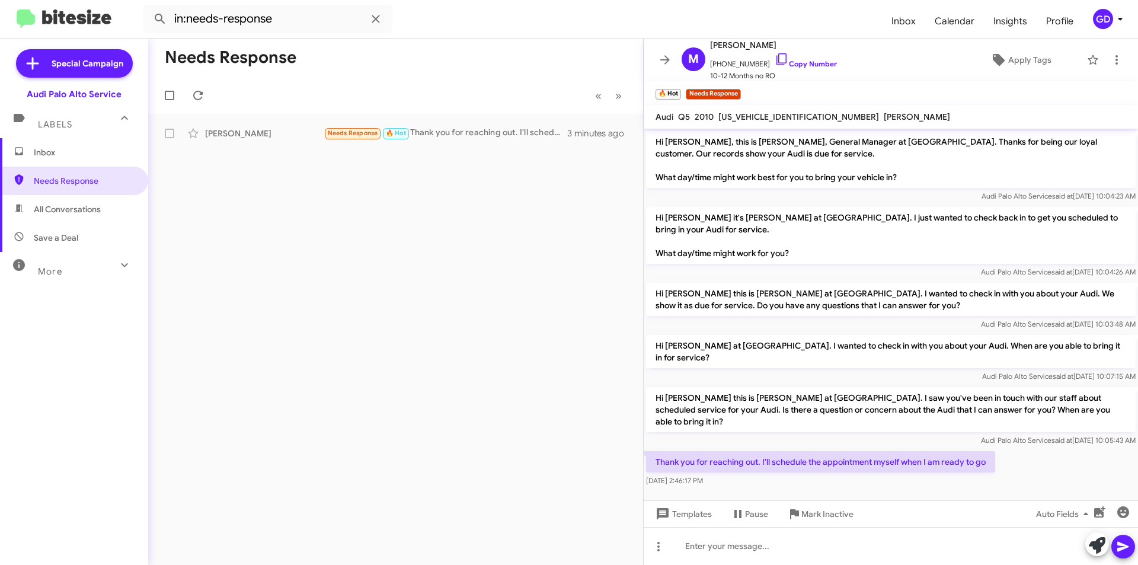
click at [858, 489] on div at bounding box center [891, 498] width 494 height 18
click at [1034, 479] on div "Auto Fields (Ctrl+Shift+A)" at bounding box center [1064, 485] width 79 height 19
drag, startPoint x: 729, startPoint y: 551, endPoint x: 778, endPoint y: 535, distance: 51.7
click at [730, 551] on div at bounding box center [891, 546] width 494 height 38
paste div
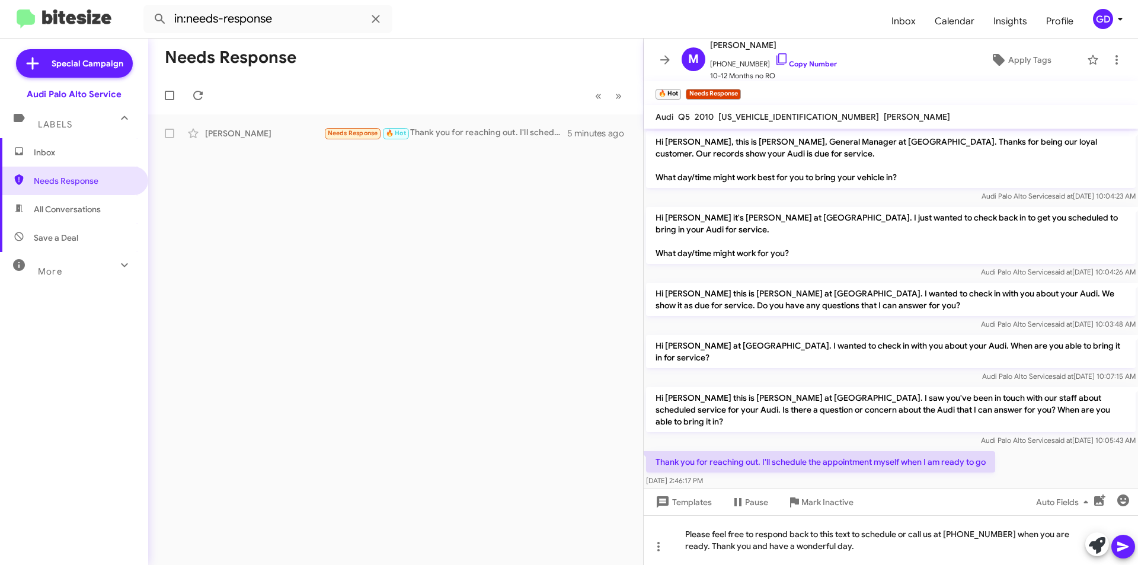
click at [1125, 548] on icon at bounding box center [1122, 547] width 11 height 10
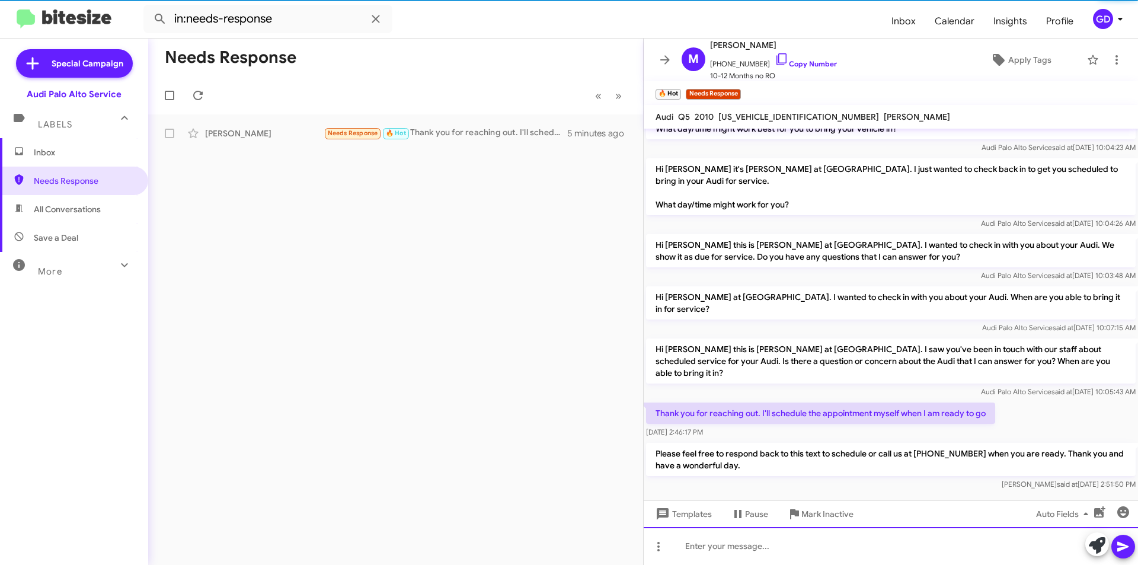
scroll to position [50, 0]
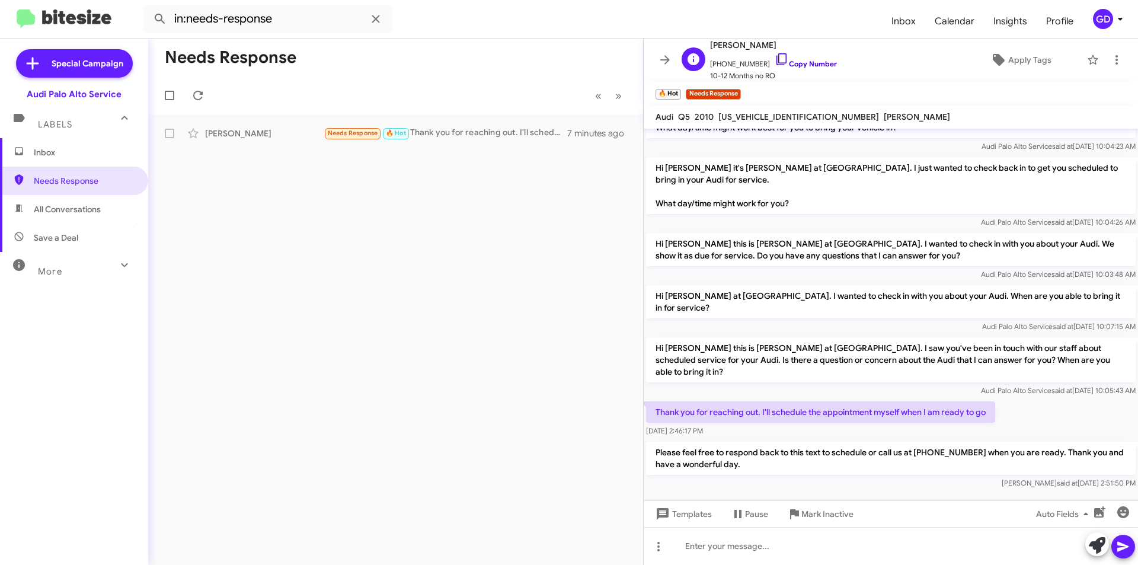
click at [795, 64] on link "Copy Number" at bounding box center [806, 63] width 62 height 9
click at [194, 96] on icon at bounding box center [197, 95] width 9 height 9
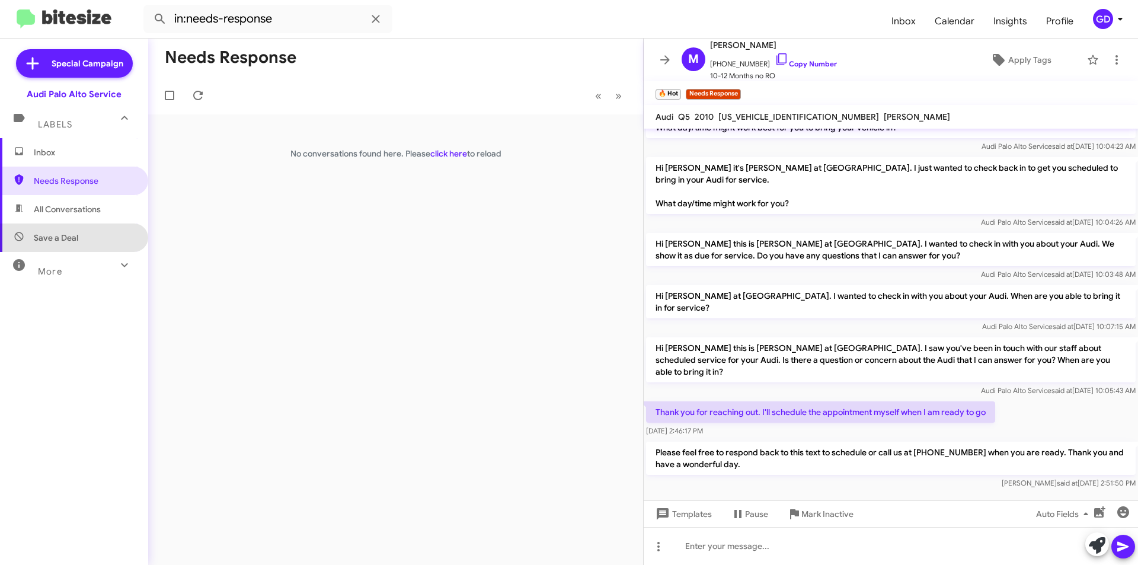
click at [79, 242] on span "Save a Deal" at bounding box center [74, 237] width 148 height 28
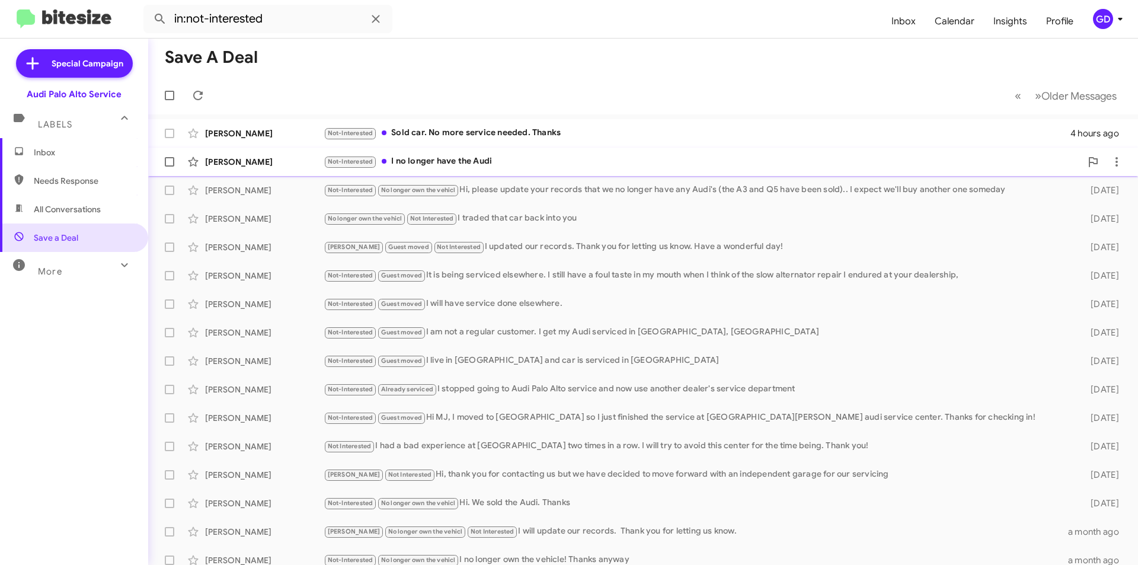
click at [241, 167] on div "[PERSON_NAME]" at bounding box center [264, 162] width 119 height 12
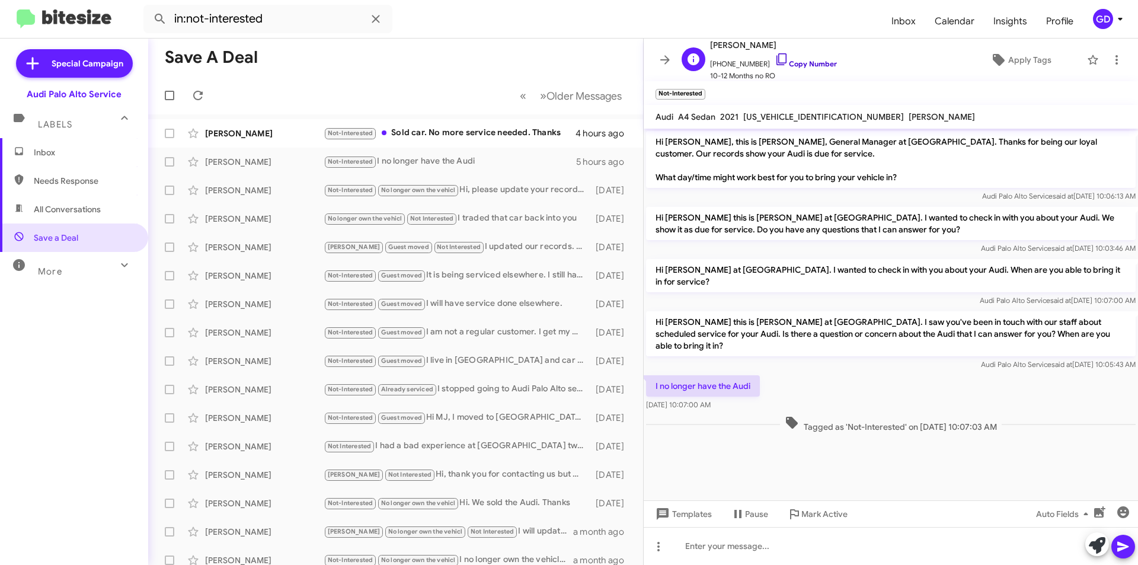
click at [809, 61] on link "Copy Number" at bounding box center [806, 63] width 62 height 9
click at [1021, 56] on span "Apply Tags" at bounding box center [1029, 59] width 43 height 21
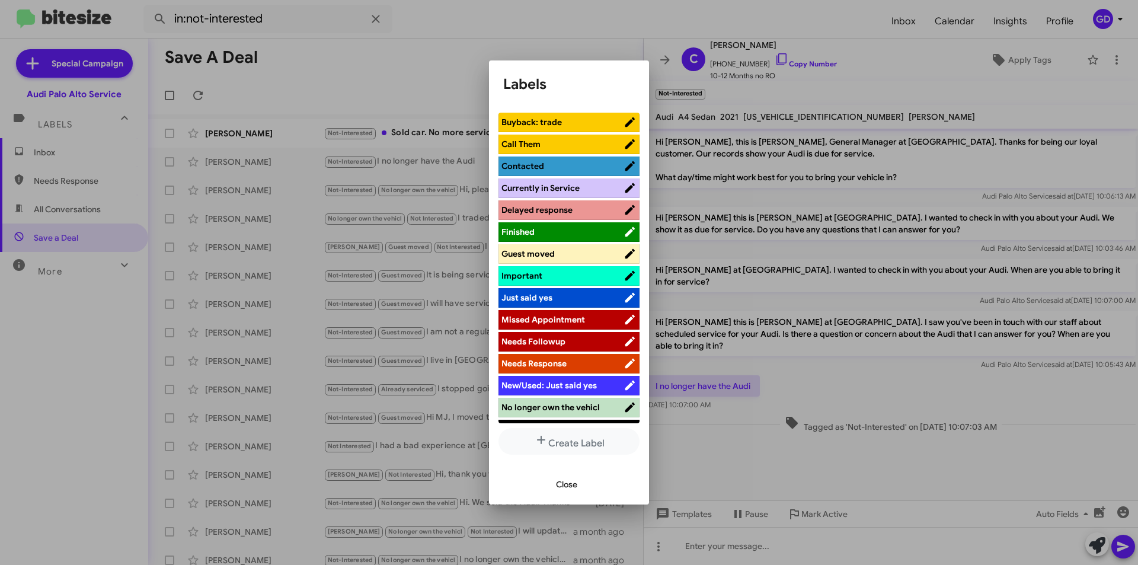
scroll to position [296, 0]
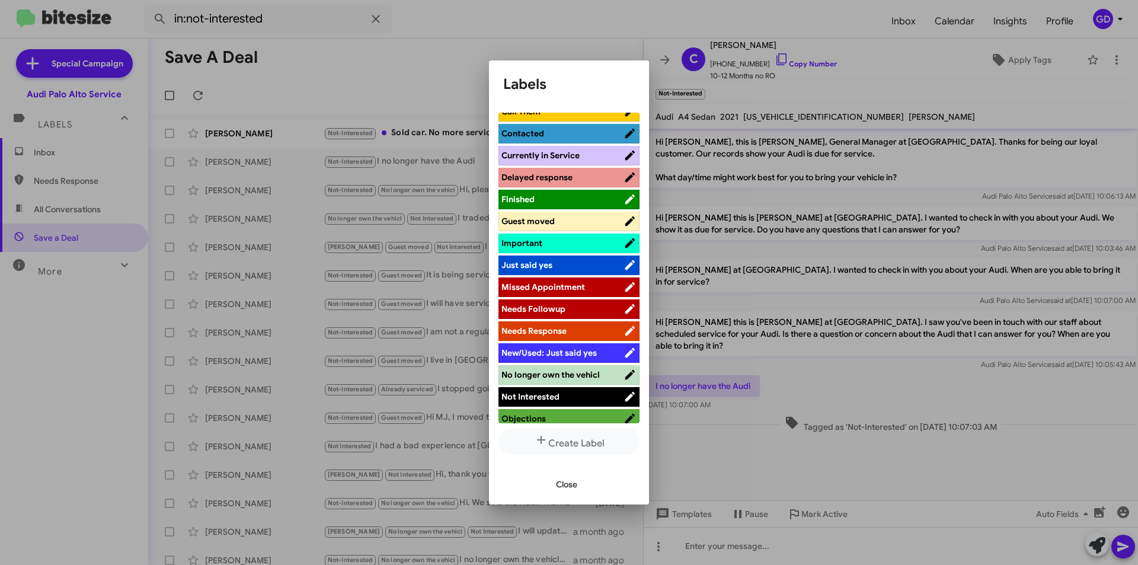
click at [545, 374] on span "No longer own the vehicl" at bounding box center [550, 374] width 98 height 11
click at [568, 483] on span "Close" at bounding box center [566, 484] width 21 height 21
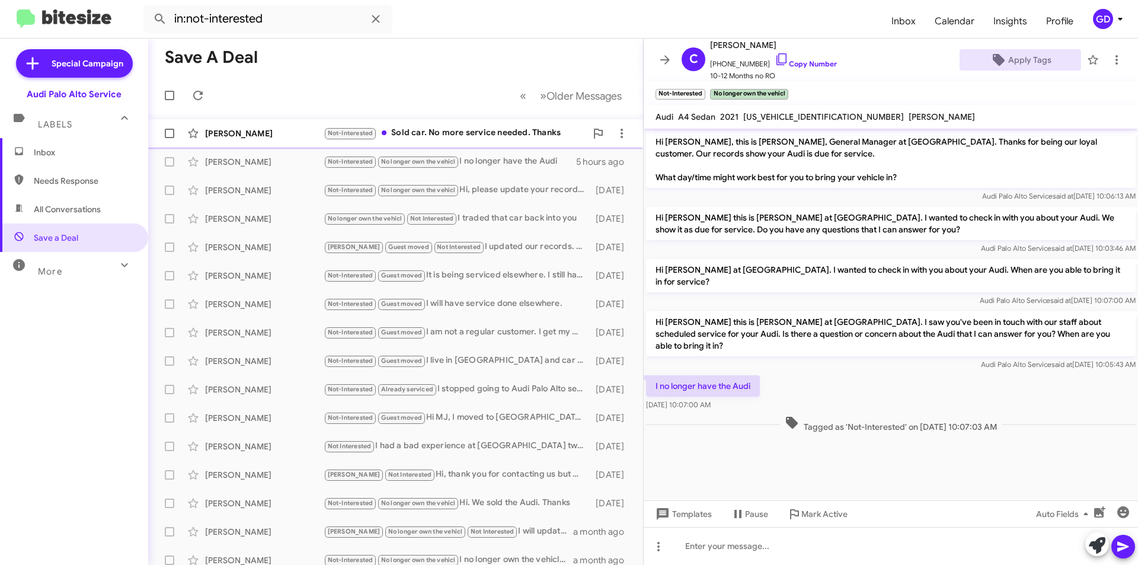
click at [225, 133] on div "[PERSON_NAME]" at bounding box center [264, 133] width 119 height 12
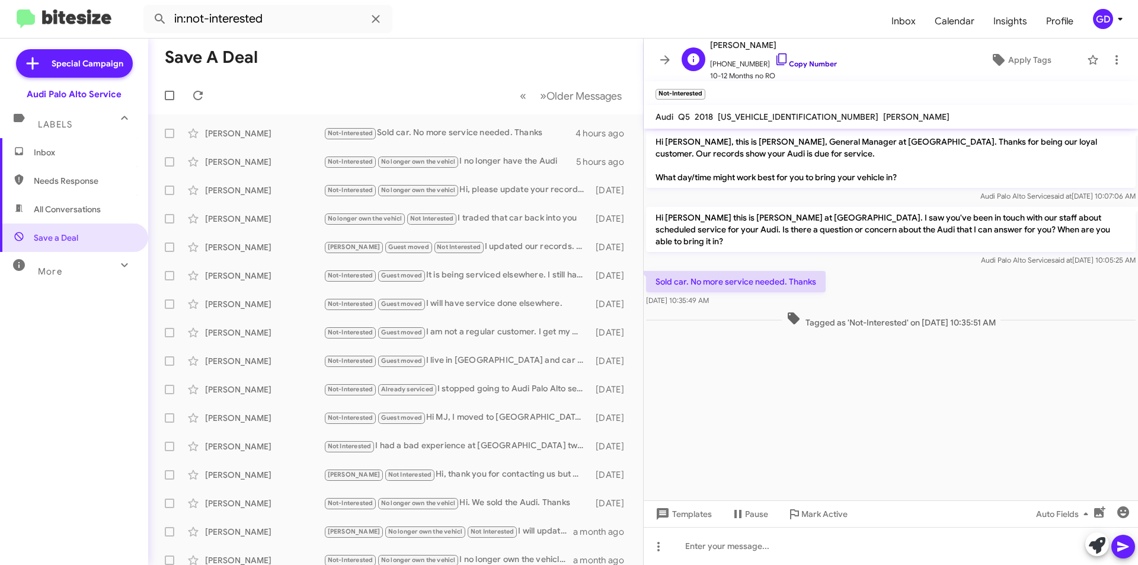
click at [797, 63] on link "Copy Number" at bounding box center [806, 63] width 62 height 9
click at [1012, 60] on span "Apply Tags" at bounding box center [1029, 59] width 43 height 21
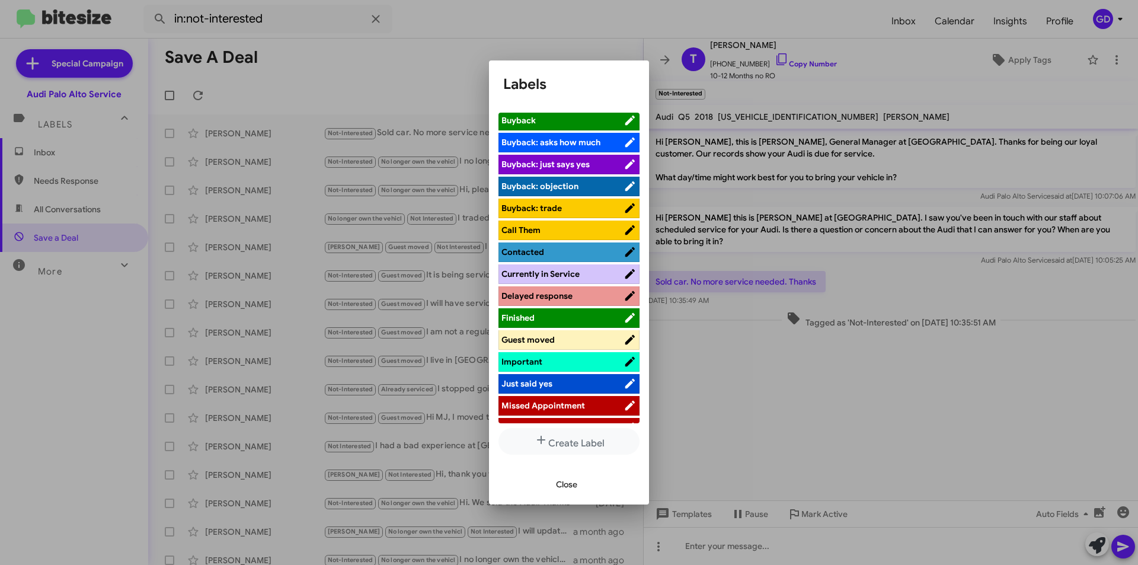
scroll to position [296, 0]
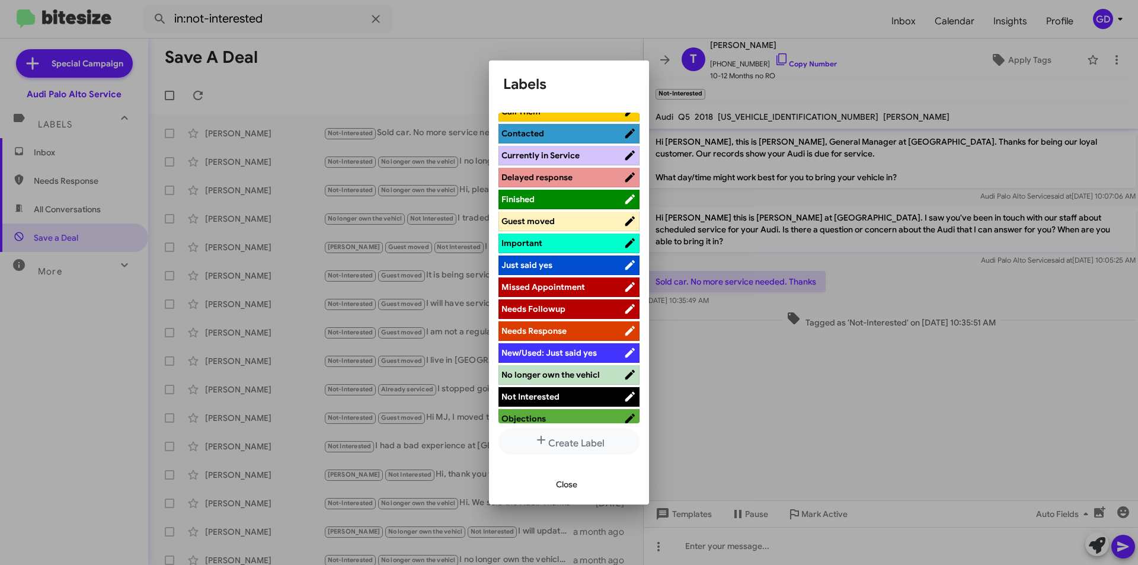
click at [543, 372] on span "No longer own the vehicl" at bounding box center [550, 374] width 98 height 11
drag, startPoint x: 562, startPoint y: 485, endPoint x: 585, endPoint y: 486, distance: 23.1
click at [565, 486] on span "Close" at bounding box center [566, 484] width 21 height 21
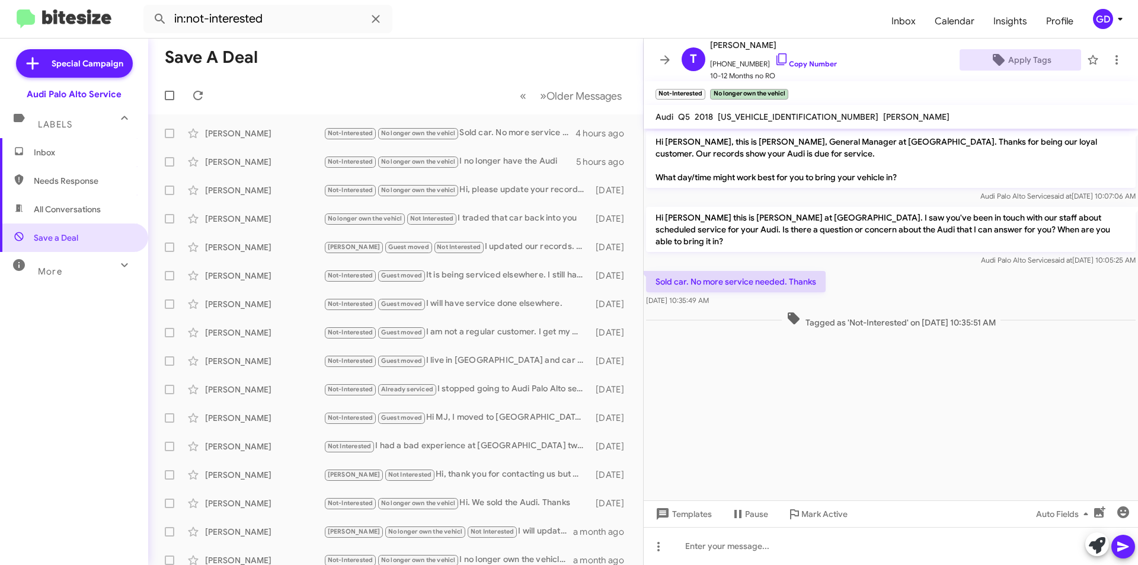
click at [65, 202] on span "All Conversations" at bounding box center [74, 209] width 148 height 28
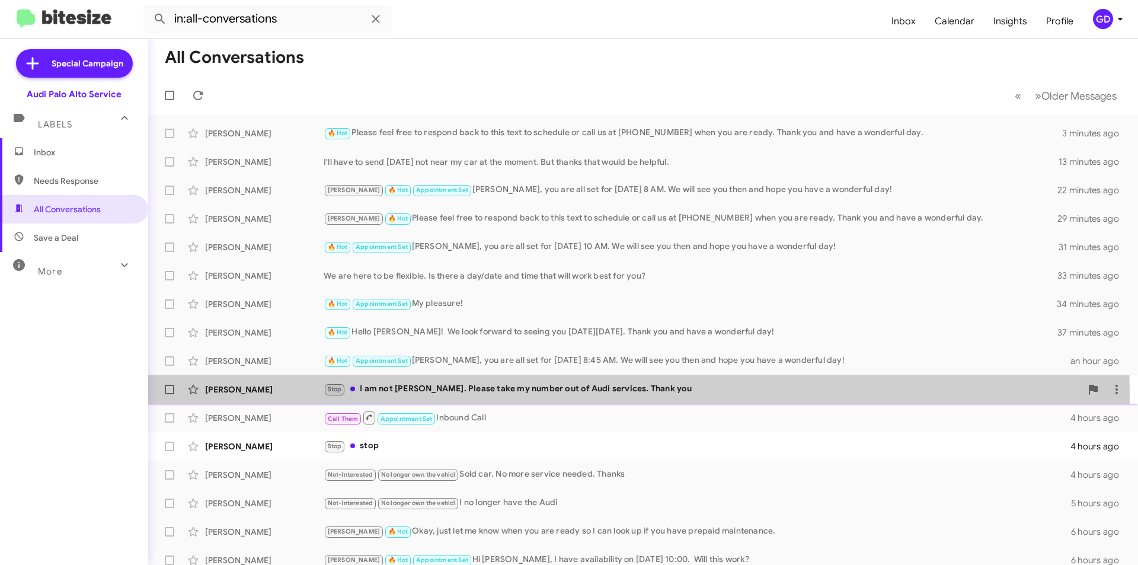
click at [503, 394] on div "Stop I am not [PERSON_NAME]. Please take my number out of Audi services. Thank …" at bounding box center [702, 389] width 757 height 14
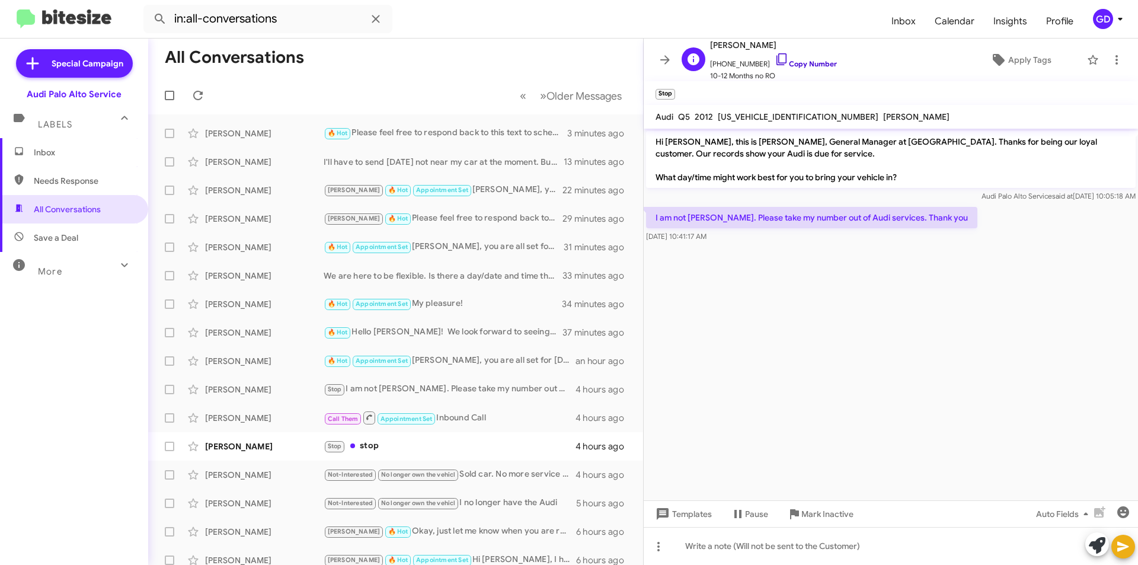
click at [796, 63] on link "Copy Number" at bounding box center [806, 63] width 62 height 9
click at [66, 175] on span "Needs Response" at bounding box center [84, 181] width 101 height 12
type input "in:needs-response"
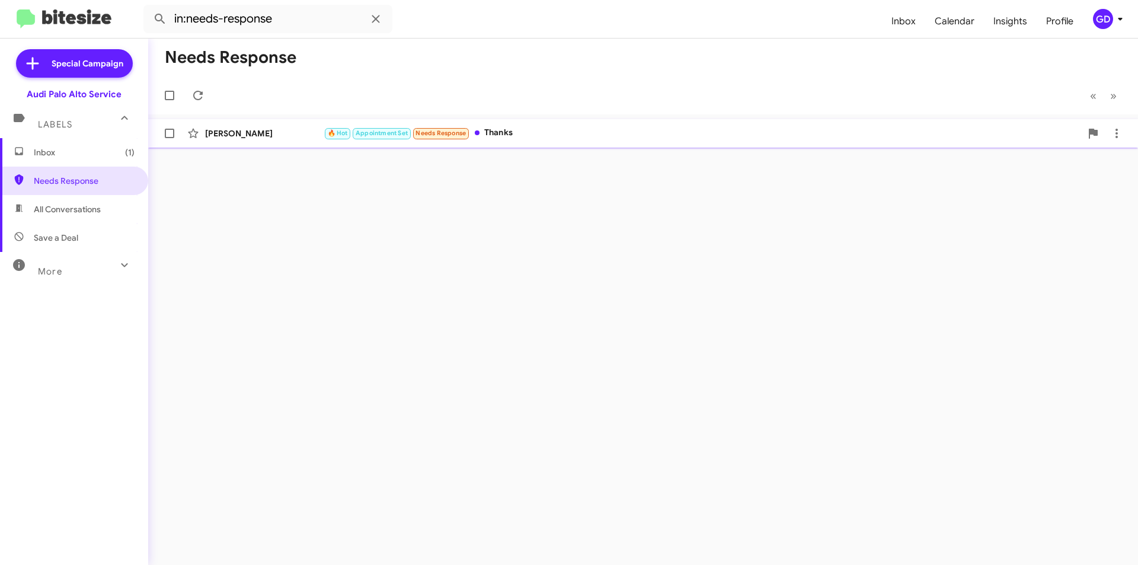
click at [506, 131] on div "🔥 Hot Appointment Set Needs Response Thanks" at bounding box center [702, 133] width 757 height 14
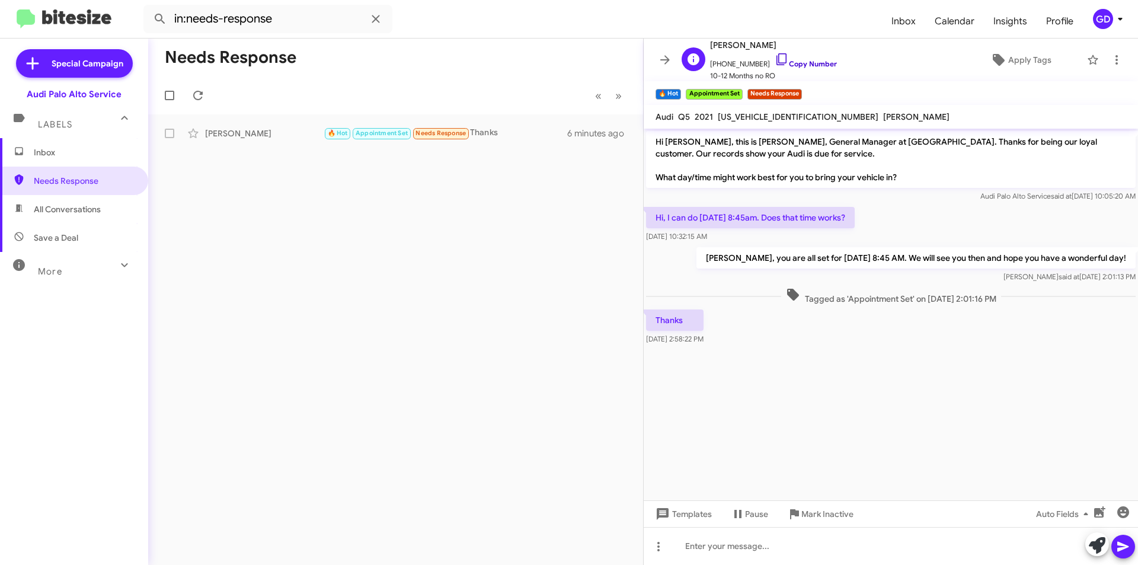
click at [801, 61] on link "Copy Number" at bounding box center [806, 63] width 62 height 9
drag, startPoint x: 741, startPoint y: 554, endPoint x: 794, endPoint y: 532, distance: 57.4
click at [748, 551] on div at bounding box center [891, 546] width 494 height 38
drag, startPoint x: 1126, startPoint y: 543, endPoint x: 1089, endPoint y: 540, distance: 36.9
click at [1125, 543] on icon at bounding box center [1123, 546] width 14 height 14
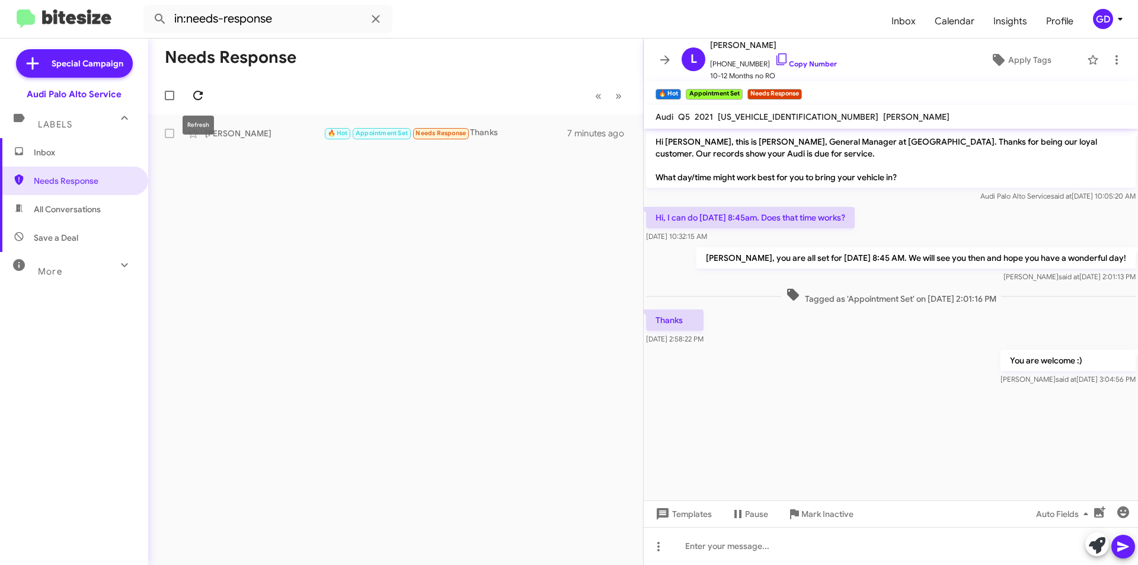
click at [200, 97] on icon at bounding box center [198, 95] width 14 height 14
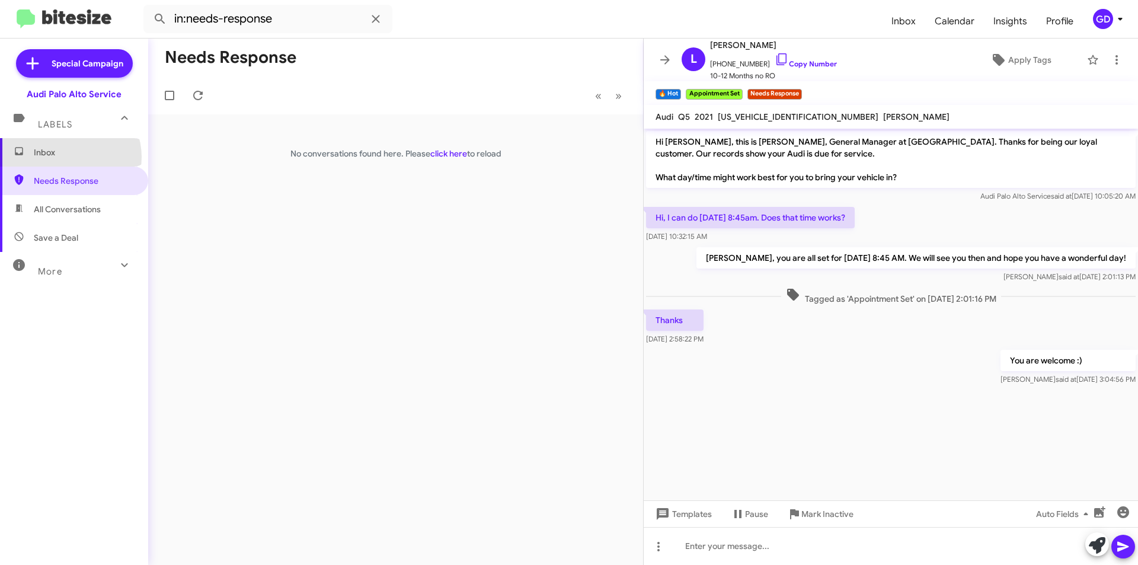
click at [68, 157] on span "Inbox" at bounding box center [84, 152] width 101 height 12
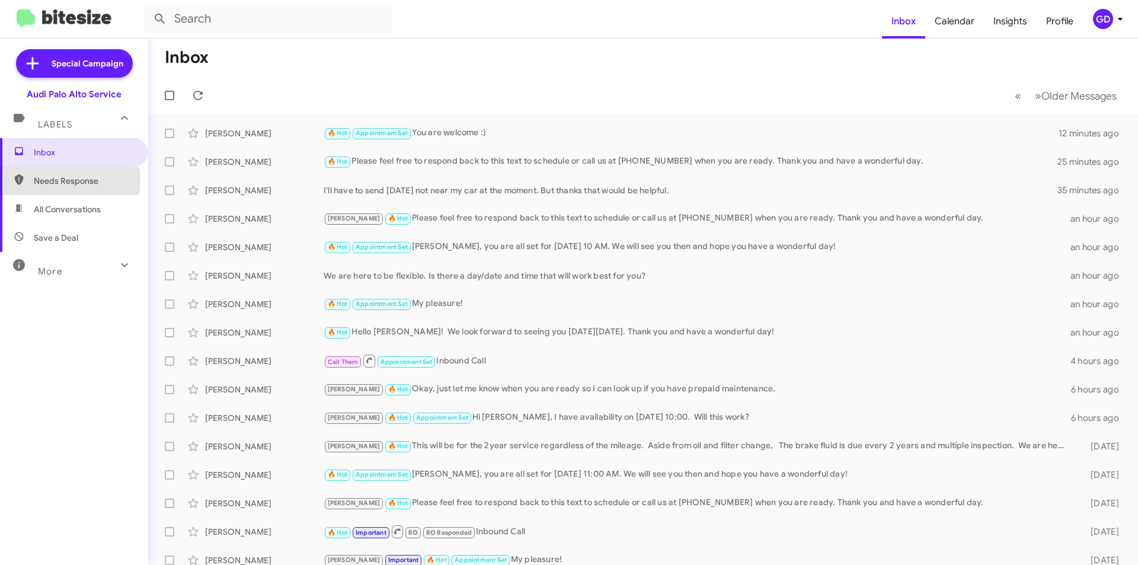
click at [57, 180] on span "Needs Response" at bounding box center [84, 181] width 101 height 12
type input "in:needs-response"
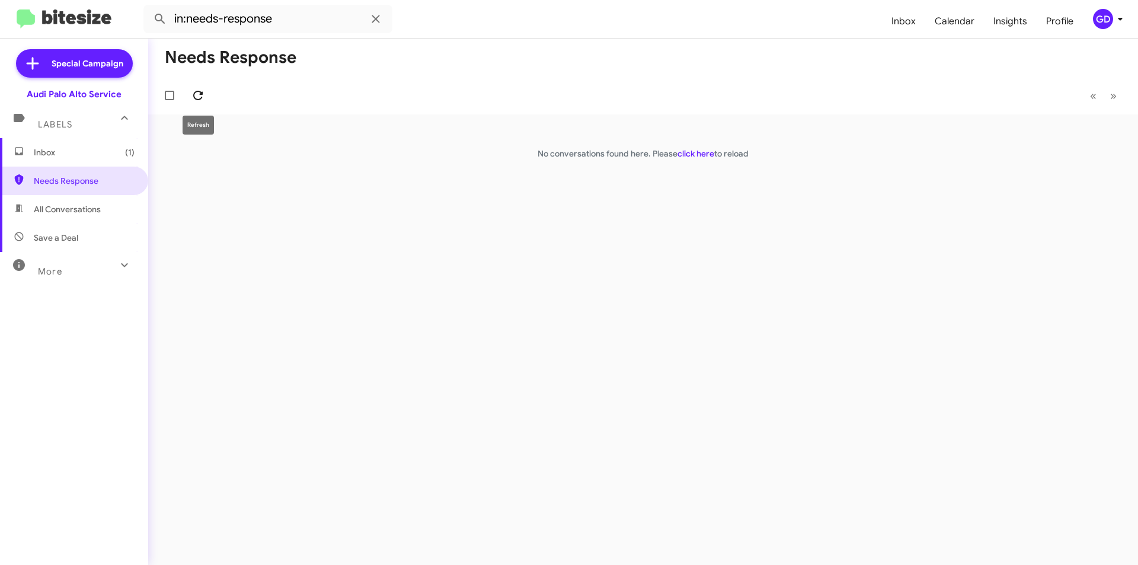
click at [201, 95] on icon at bounding box center [197, 95] width 9 height 9
drag, startPoint x: 47, startPoint y: 152, endPoint x: 68, endPoint y: 155, distance: 20.5
click at [47, 152] on span "Inbox (1)" at bounding box center [84, 152] width 101 height 12
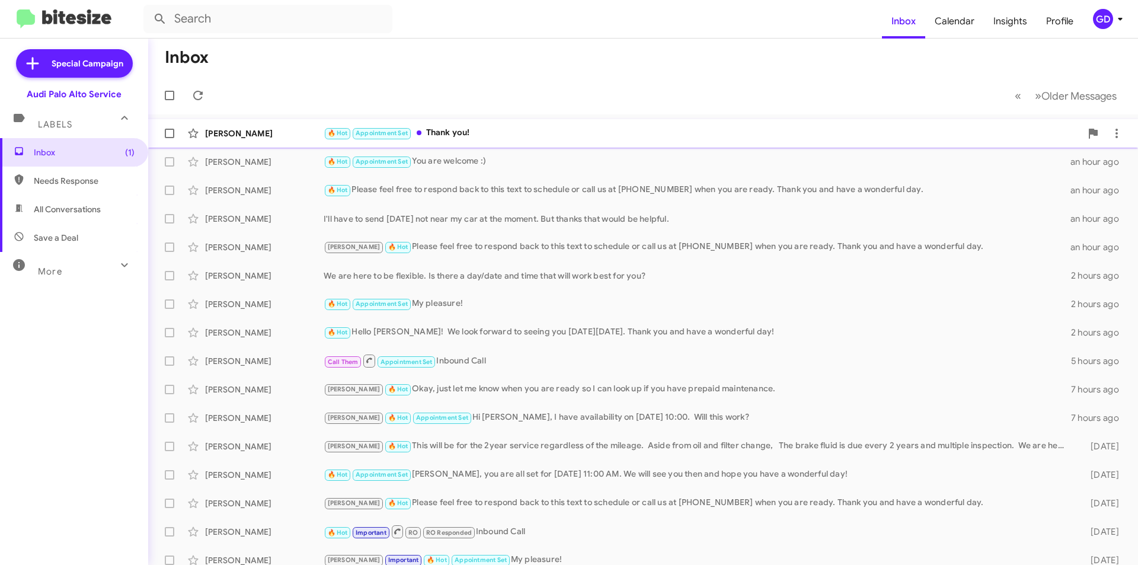
click at [465, 131] on div "🔥 Hot Appointment Set Thank you!" at bounding box center [702, 133] width 757 height 14
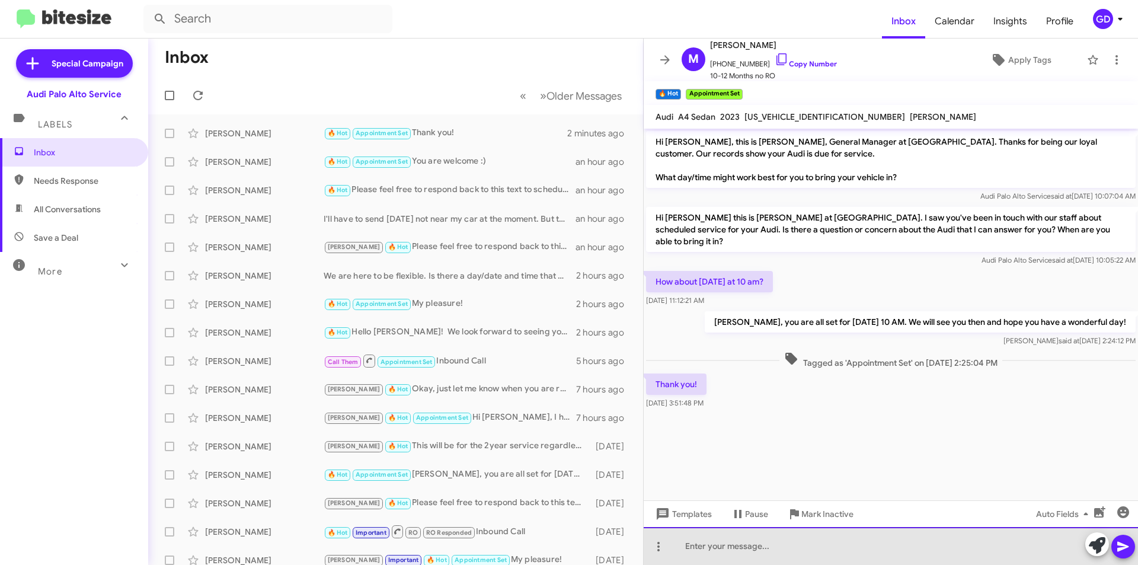
click at [680, 547] on div at bounding box center [891, 546] width 494 height 38
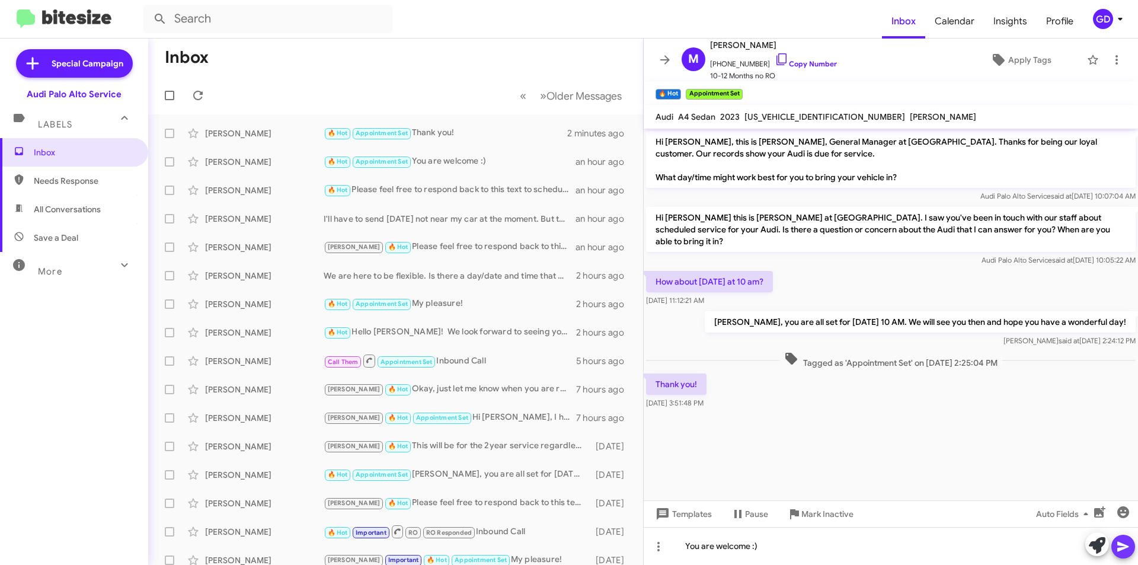
click at [1122, 546] on icon at bounding box center [1123, 546] width 14 height 14
click at [797, 62] on link "Copy Number" at bounding box center [806, 63] width 62 height 9
drag, startPoint x: 49, startPoint y: 187, endPoint x: 68, endPoint y: 188, distance: 19.6
click at [49, 187] on span "Needs Response" at bounding box center [74, 181] width 148 height 28
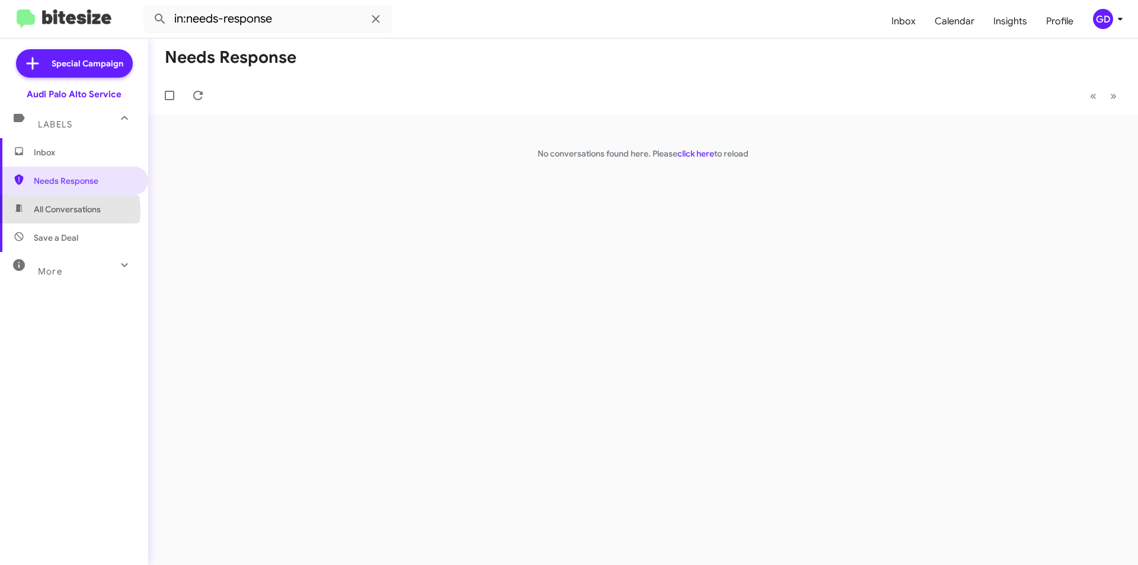
click at [56, 210] on span "All Conversations" at bounding box center [67, 209] width 67 height 12
type input "in:all-conversations"
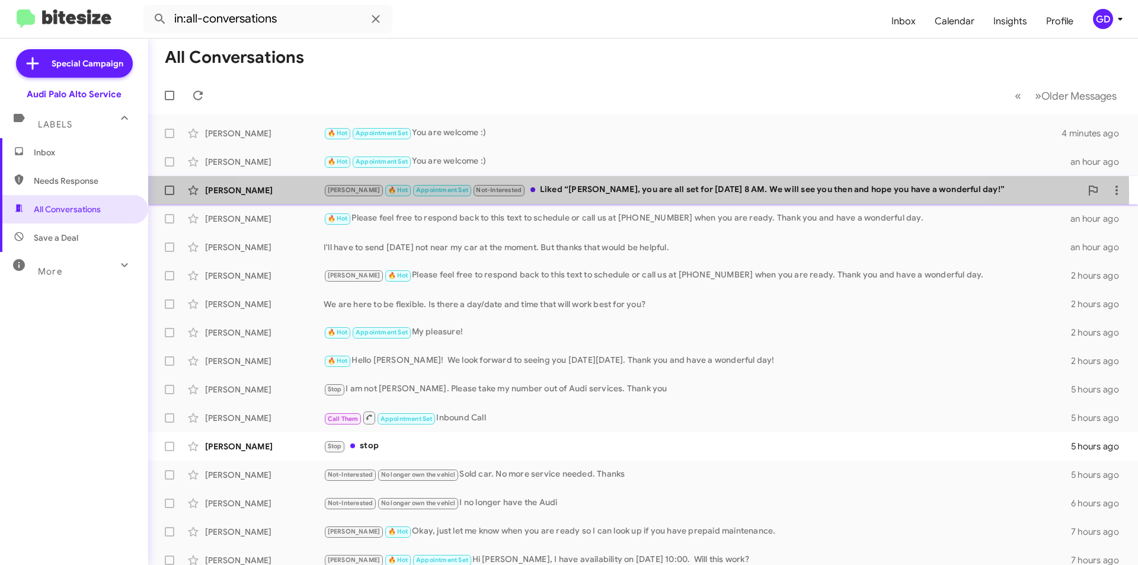
click at [606, 193] on div "[PERSON_NAME] 🔥 Hot Appointment Set Not-Interested Liked “[PERSON_NAME], you ar…" at bounding box center [702, 190] width 757 height 14
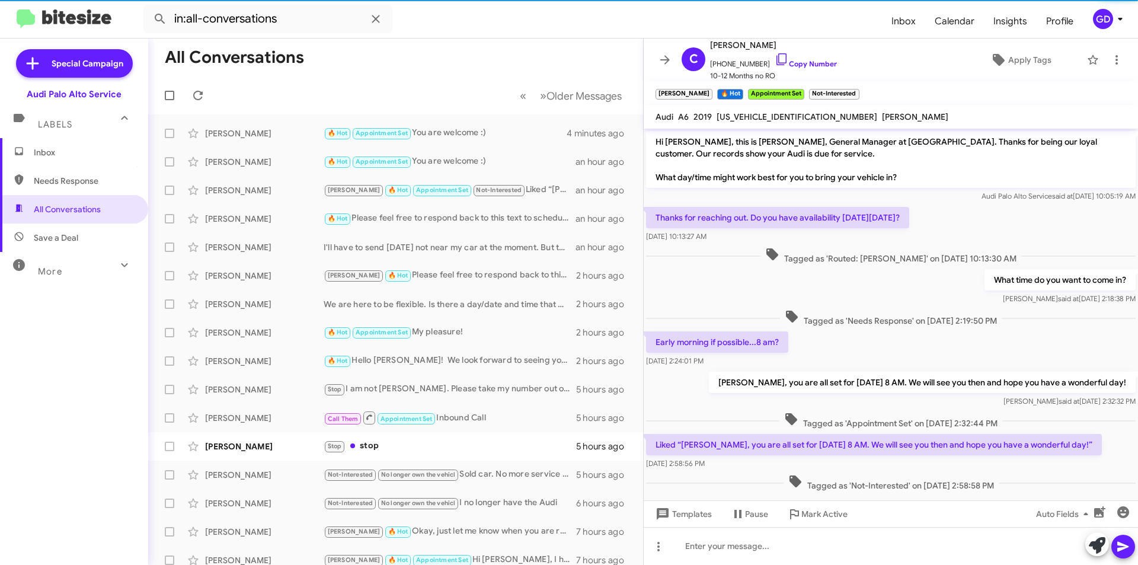
scroll to position [23, 0]
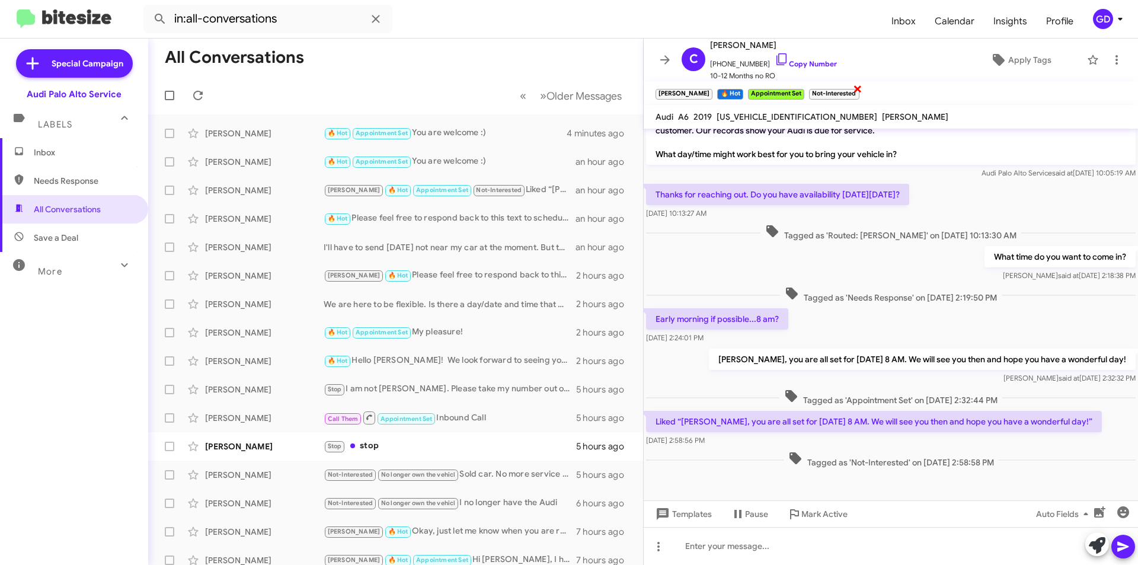
click at [853, 88] on span "×" at bounding box center [857, 88] width 9 height 14
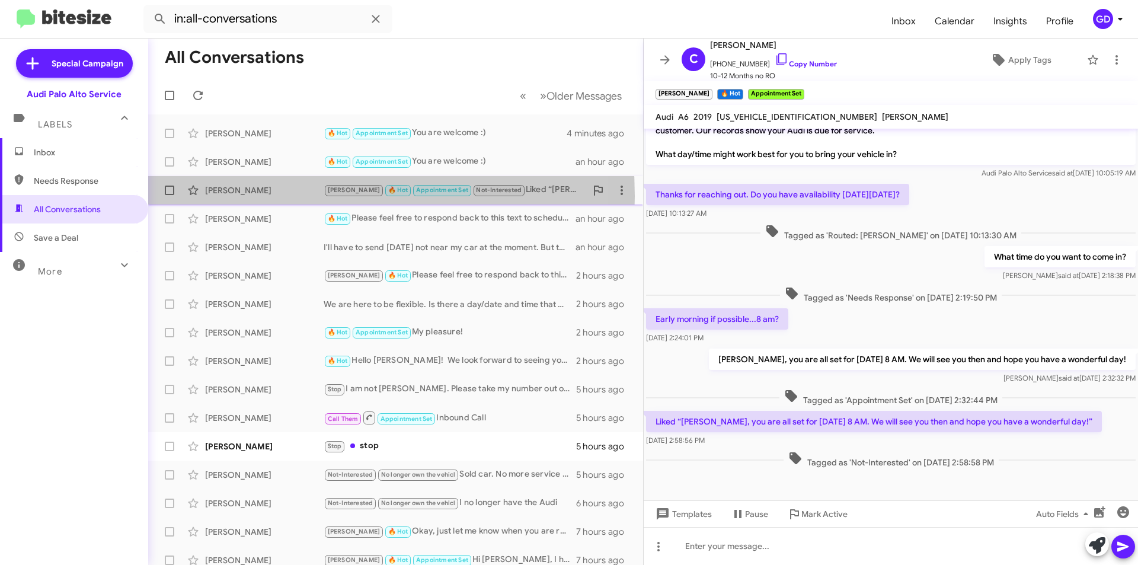
click at [245, 196] on div "[PERSON_NAME] [PERSON_NAME] 🔥 Hot Appointment Set Not-Interested Liked “[PERSON…" at bounding box center [396, 190] width 476 height 24
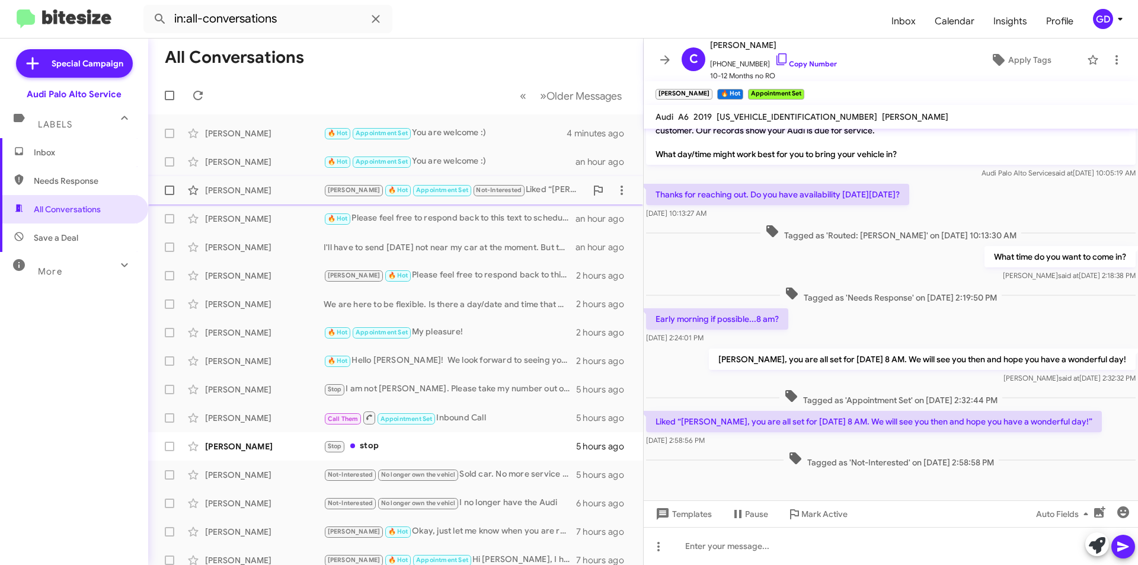
click at [226, 188] on div "[PERSON_NAME]" at bounding box center [264, 190] width 119 height 12
click at [194, 95] on icon at bounding box center [197, 95] width 9 height 9
click at [47, 152] on span "Inbox" at bounding box center [84, 152] width 101 height 12
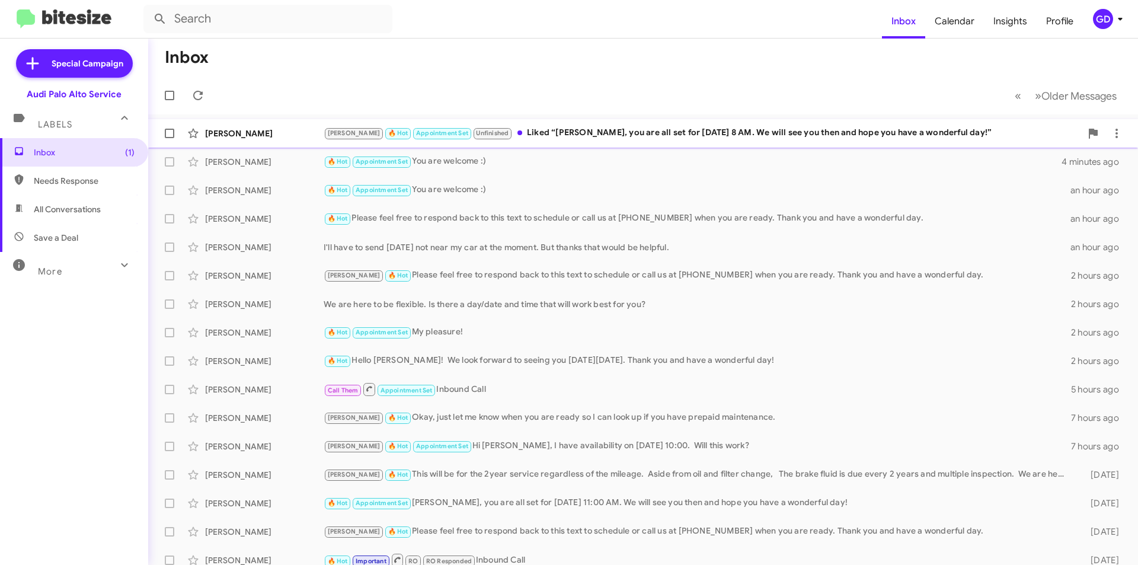
click at [533, 129] on div "[PERSON_NAME] 🔥 Hot Appointment Set Unfinished Liked “[PERSON_NAME], you are al…" at bounding box center [702, 133] width 757 height 14
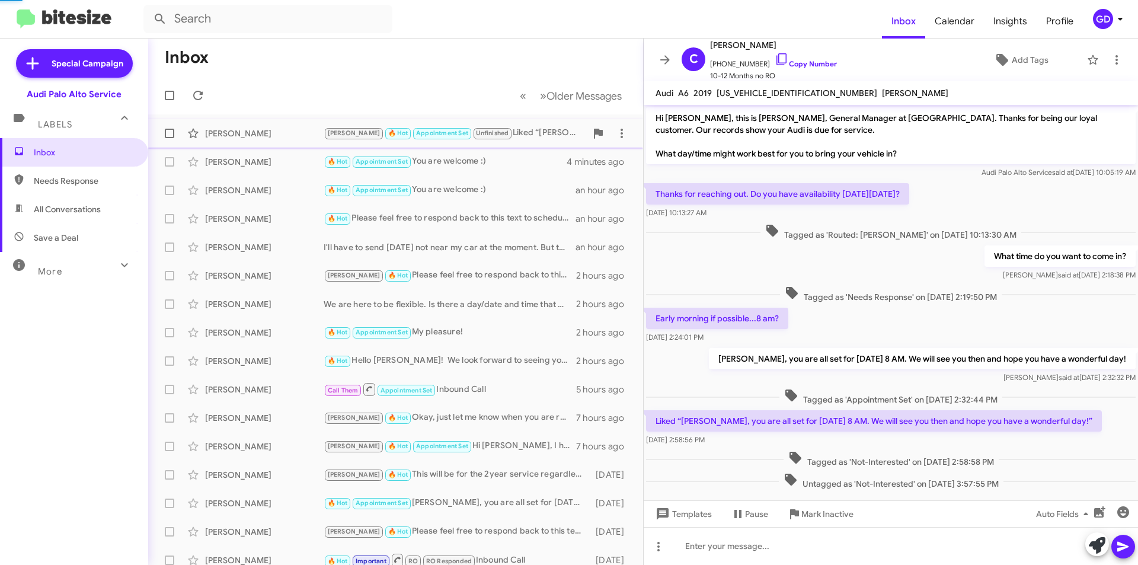
scroll to position [24, 0]
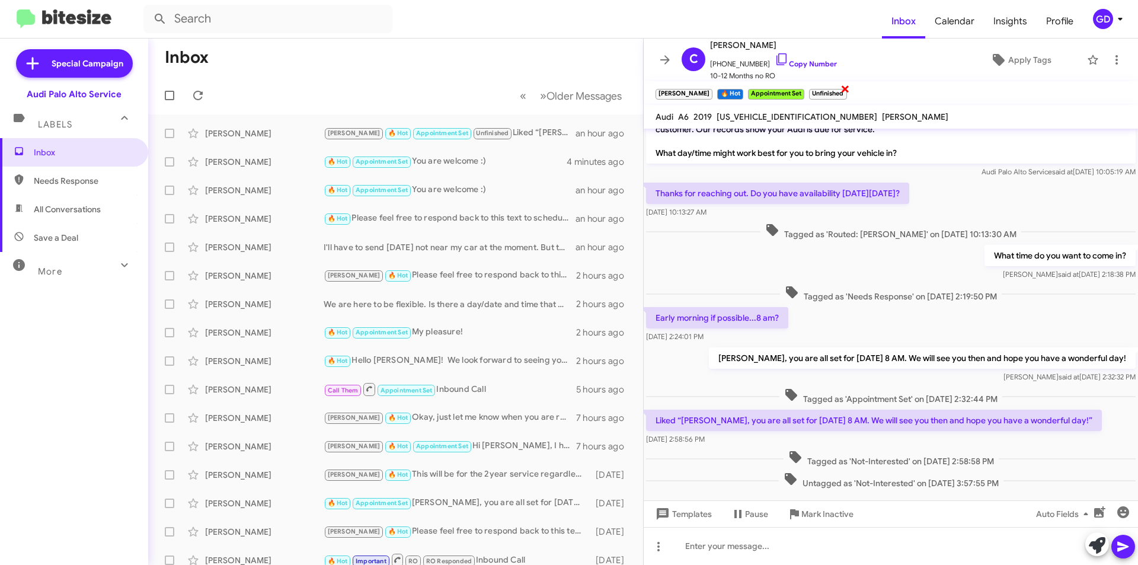
click at [840, 88] on span "×" at bounding box center [844, 88] width 9 height 14
click at [803, 63] on link "Copy Number" at bounding box center [806, 63] width 62 height 9
click at [59, 189] on span "Needs Response" at bounding box center [74, 181] width 148 height 28
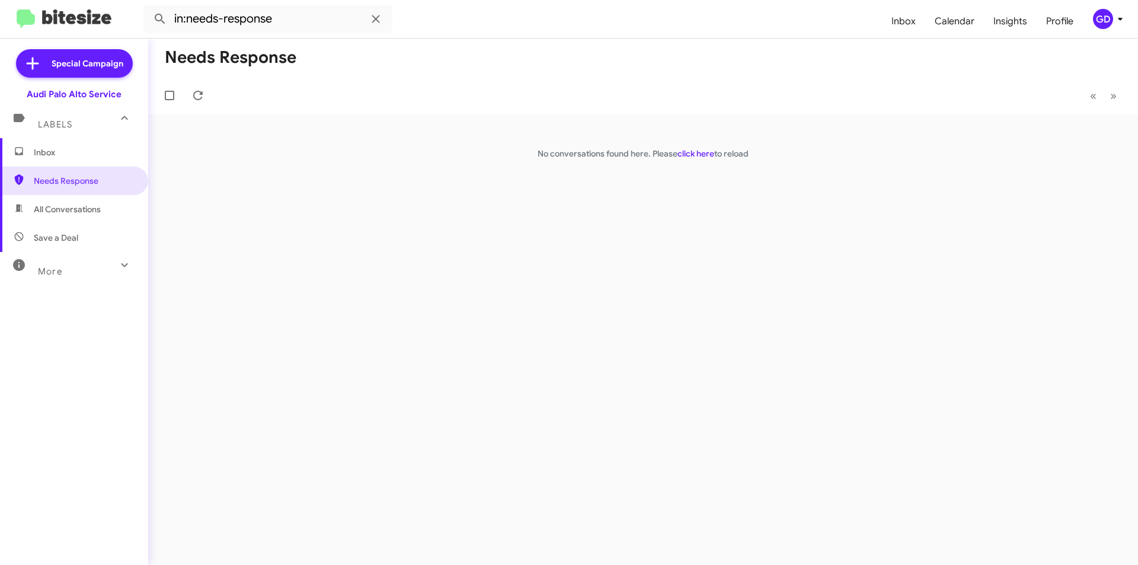
click at [73, 214] on span "All Conversations" at bounding box center [67, 209] width 67 height 12
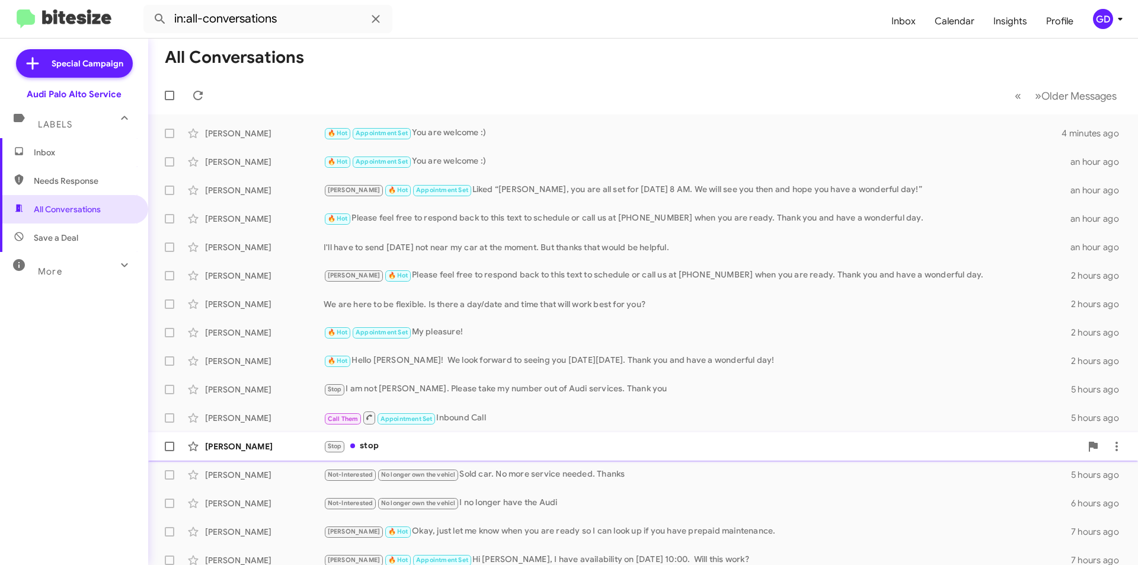
click at [225, 443] on div "[PERSON_NAME]" at bounding box center [264, 446] width 119 height 12
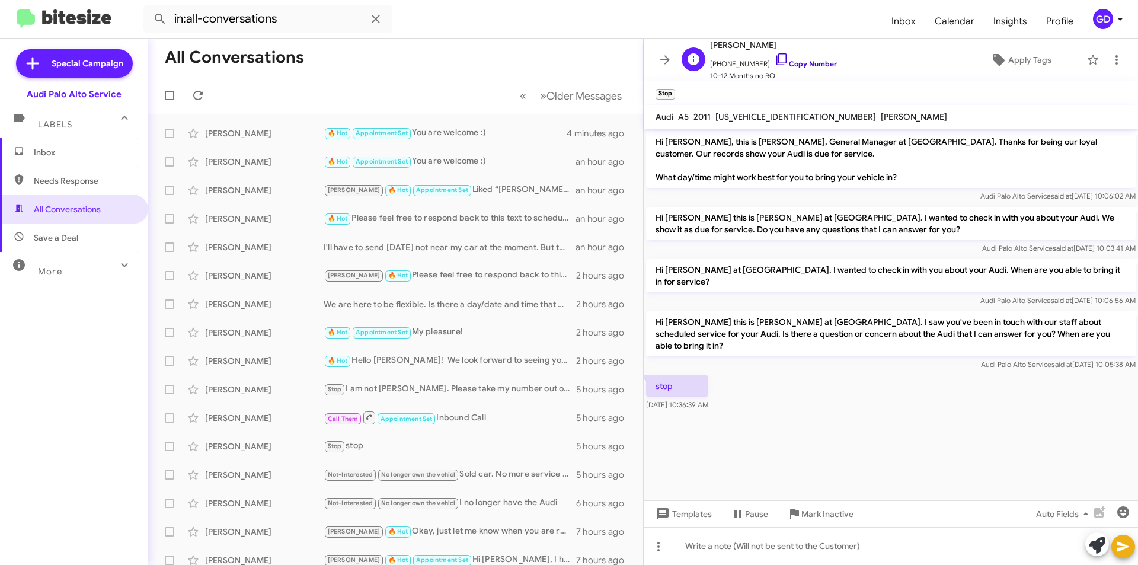
click at [804, 62] on link "Copy Number" at bounding box center [806, 63] width 62 height 9
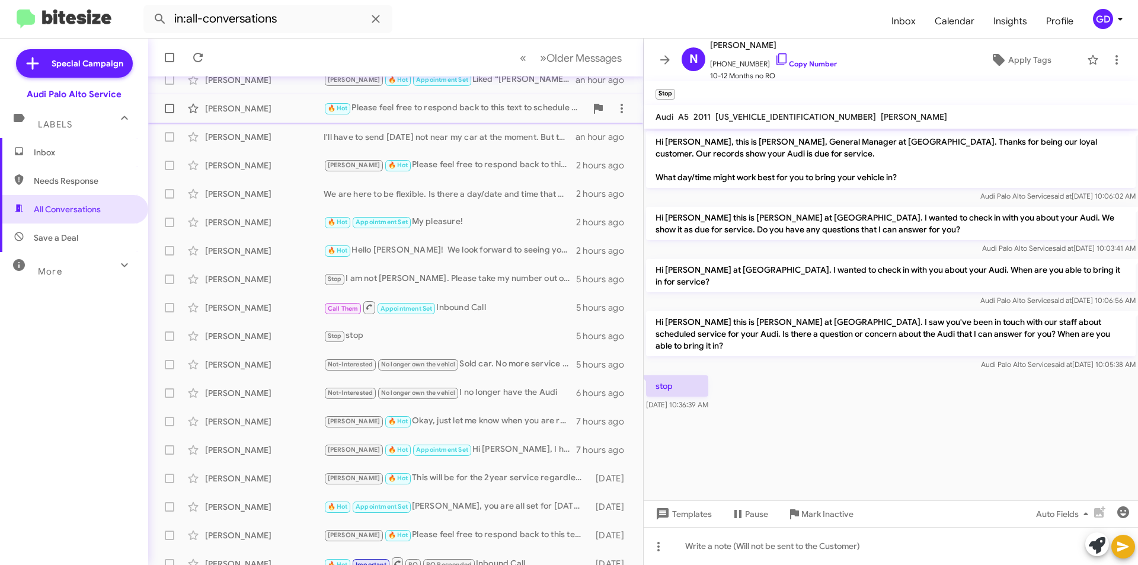
scroll to position [123, 0]
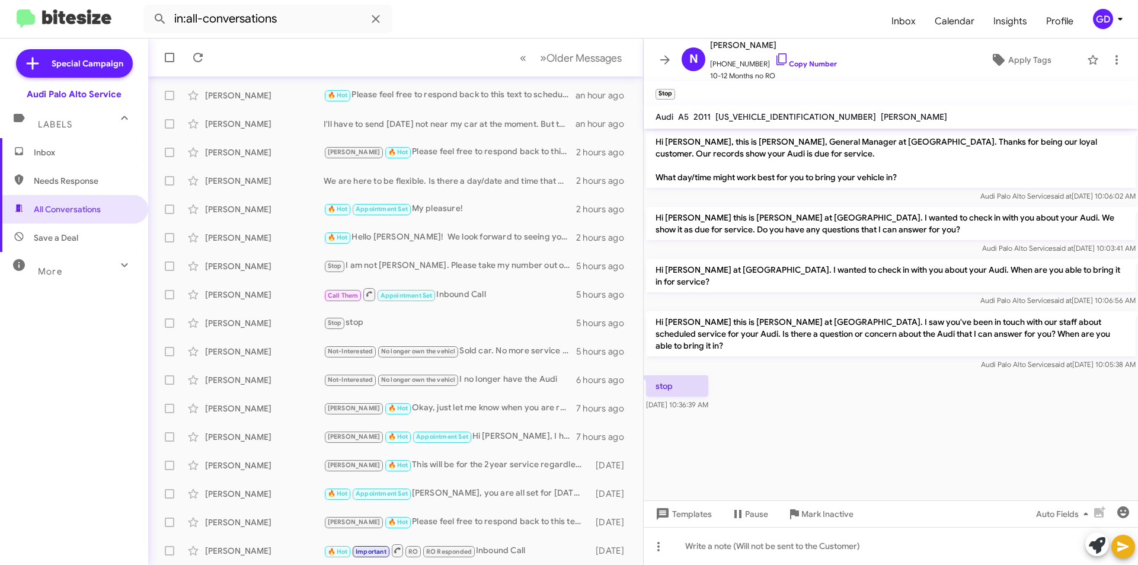
click at [62, 238] on span "Save a Deal" at bounding box center [56, 238] width 44 height 12
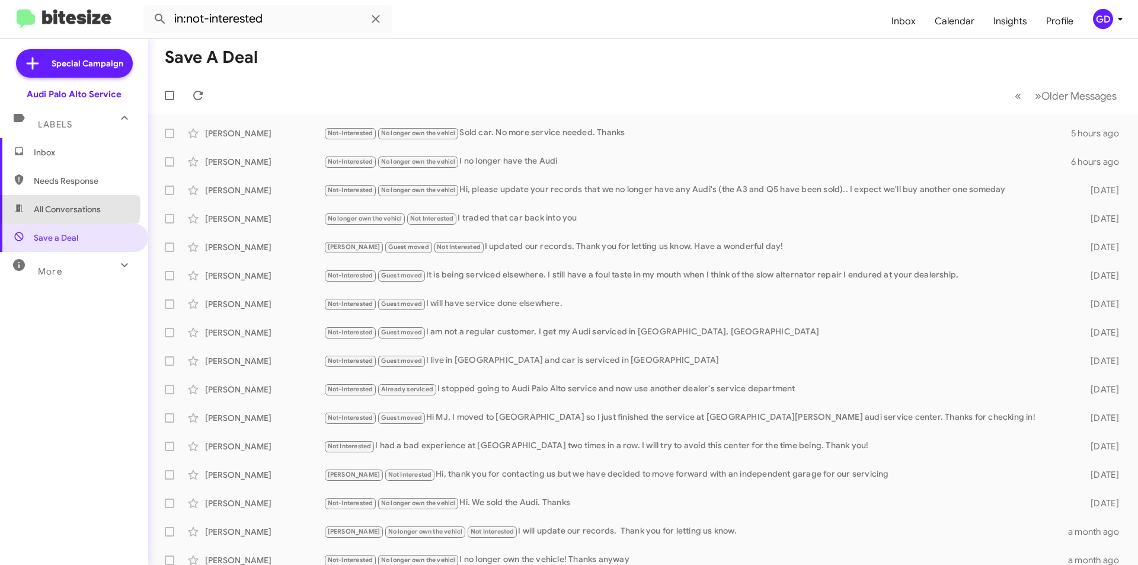
click at [58, 208] on span "All Conversations" at bounding box center [67, 209] width 67 height 12
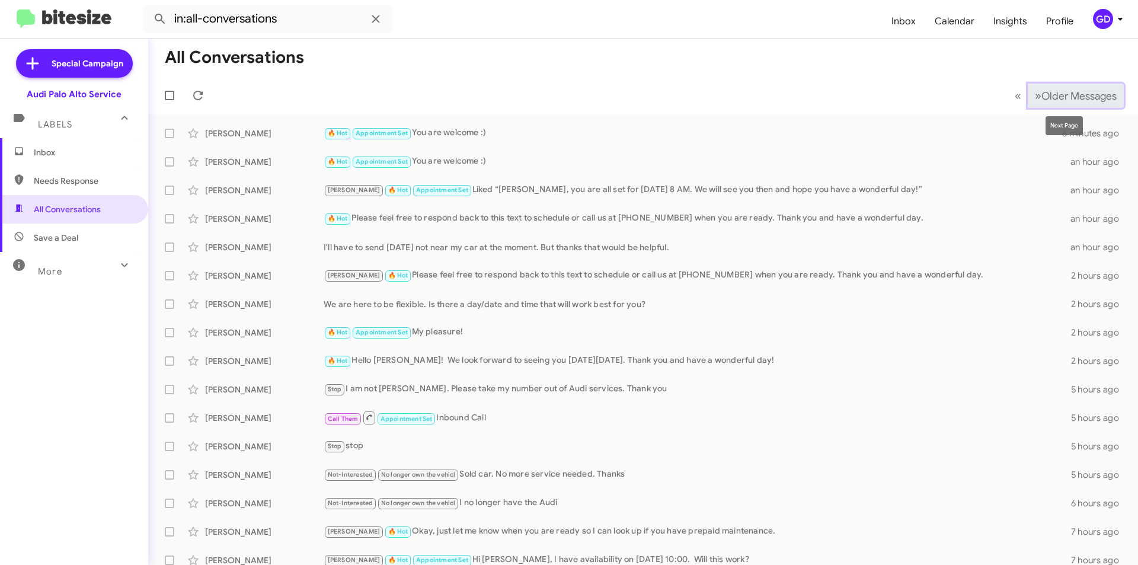
click at [1047, 95] on span "Older Messages" at bounding box center [1078, 95] width 75 height 13
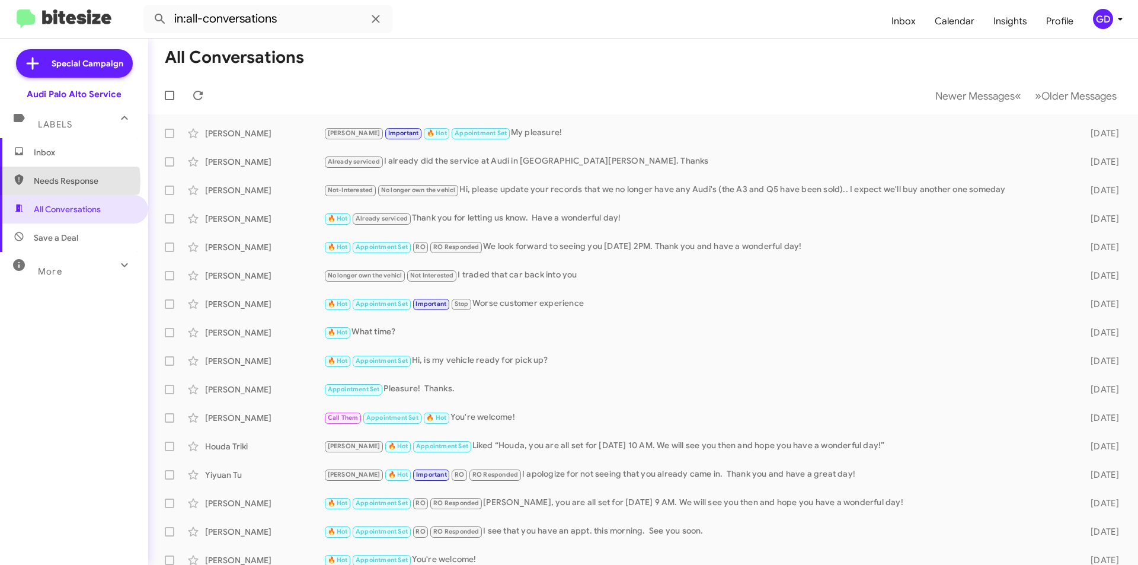
click at [54, 181] on span "Needs Response" at bounding box center [84, 181] width 101 height 12
type input "in:needs-response"
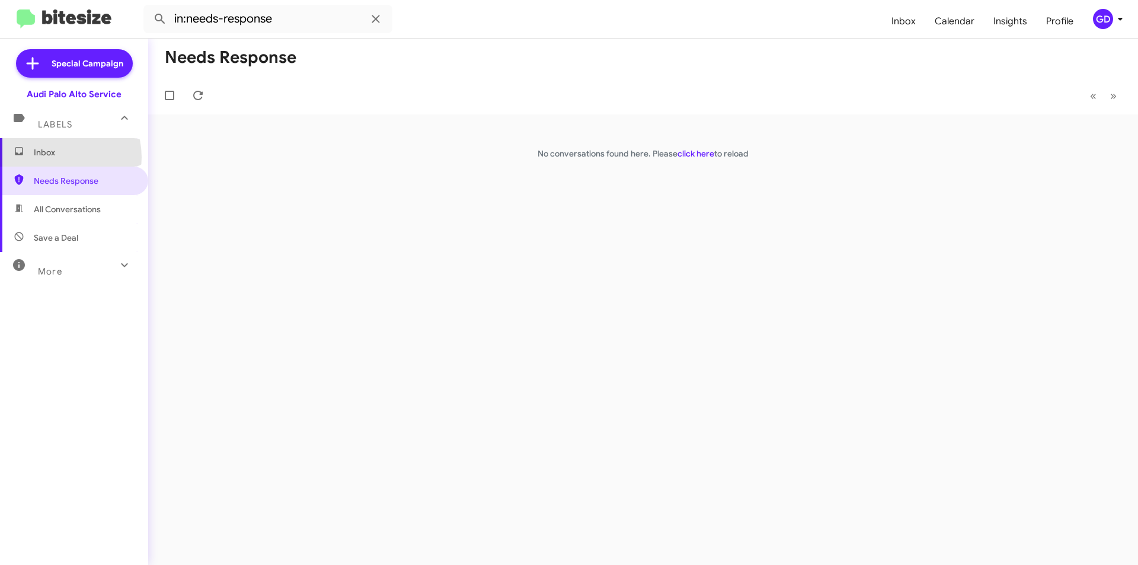
click at [55, 157] on span "Inbox" at bounding box center [84, 152] width 101 height 12
